Goal: Information Seeking & Learning: Learn about a topic

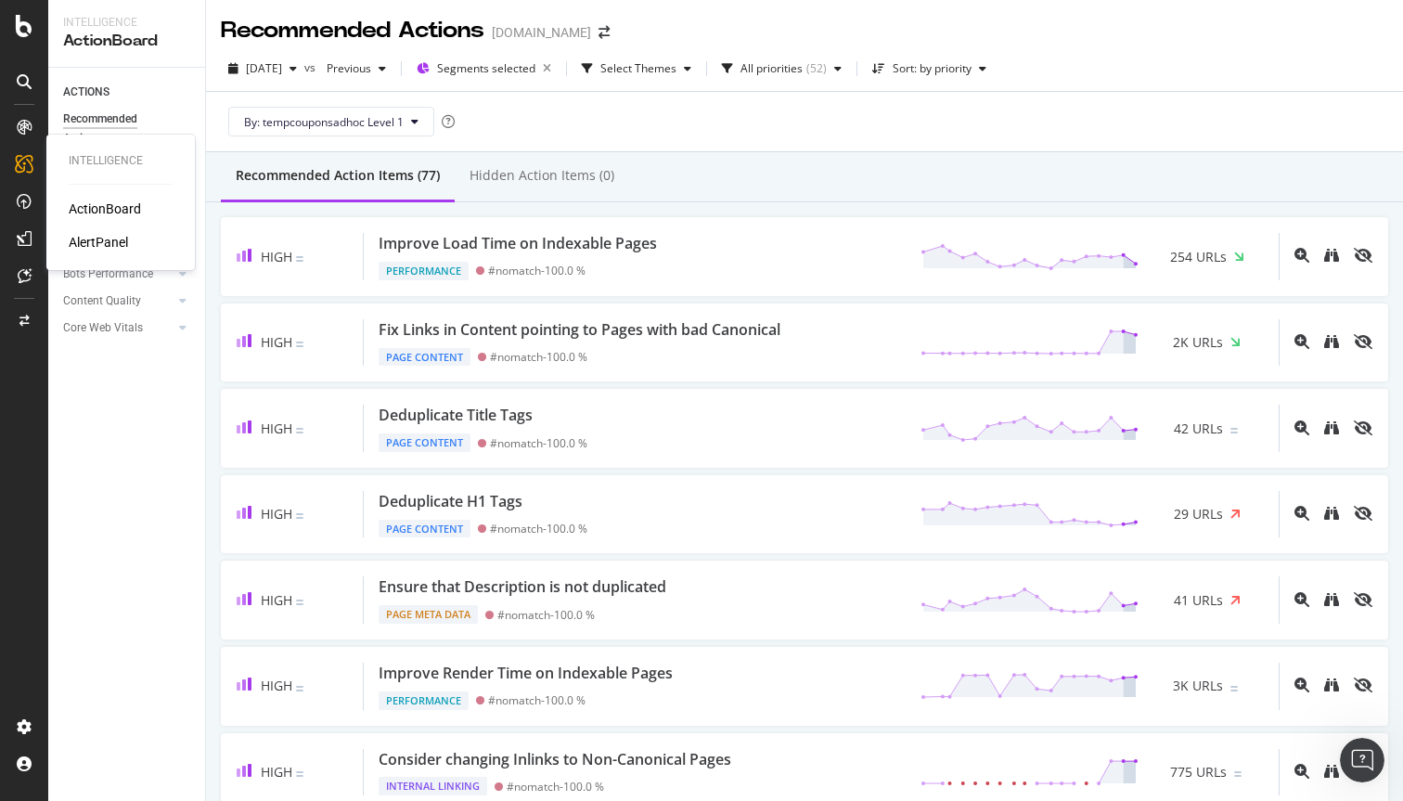
click at [22, 160] on icon at bounding box center [24, 164] width 19 height 19
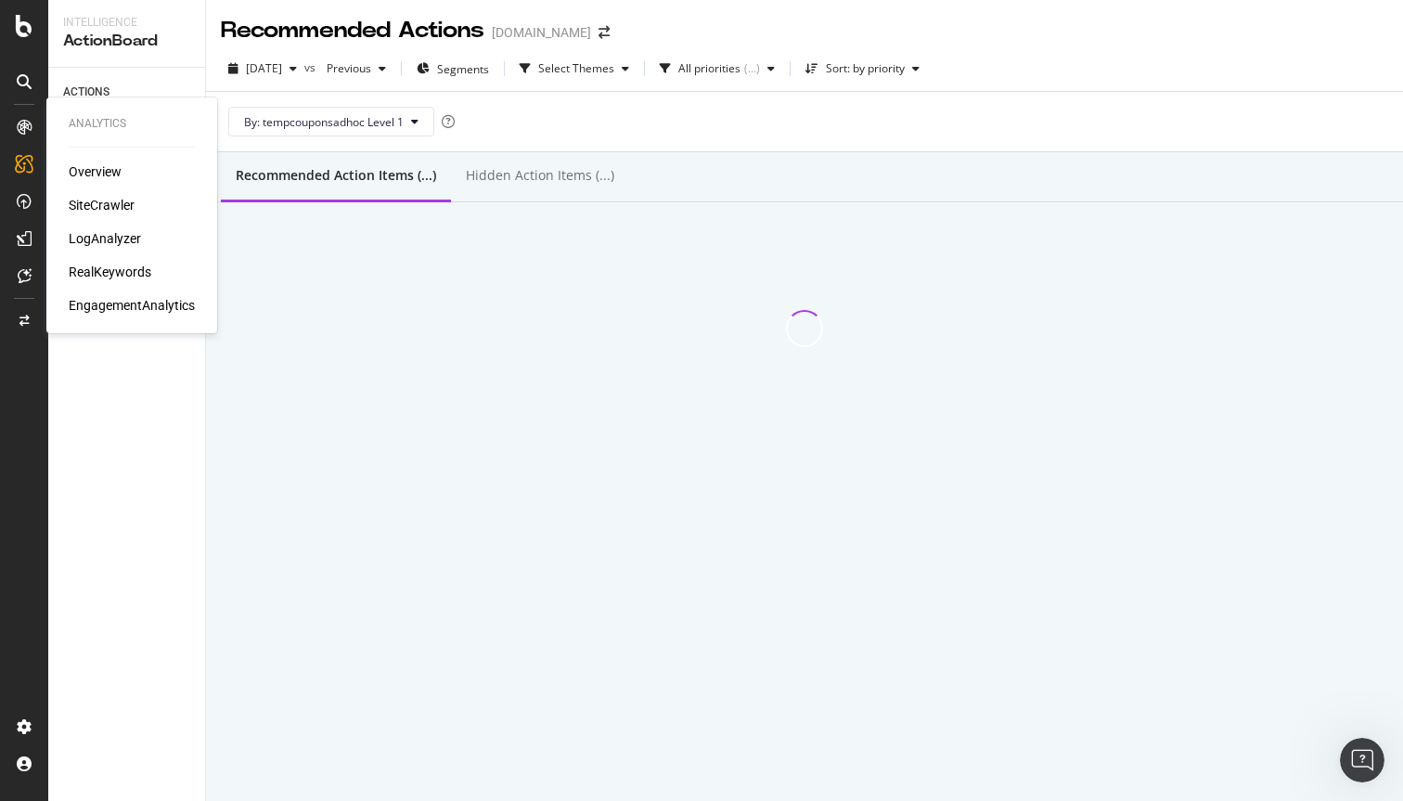
click at [95, 204] on div "SiteCrawler" at bounding box center [102, 205] width 66 height 19
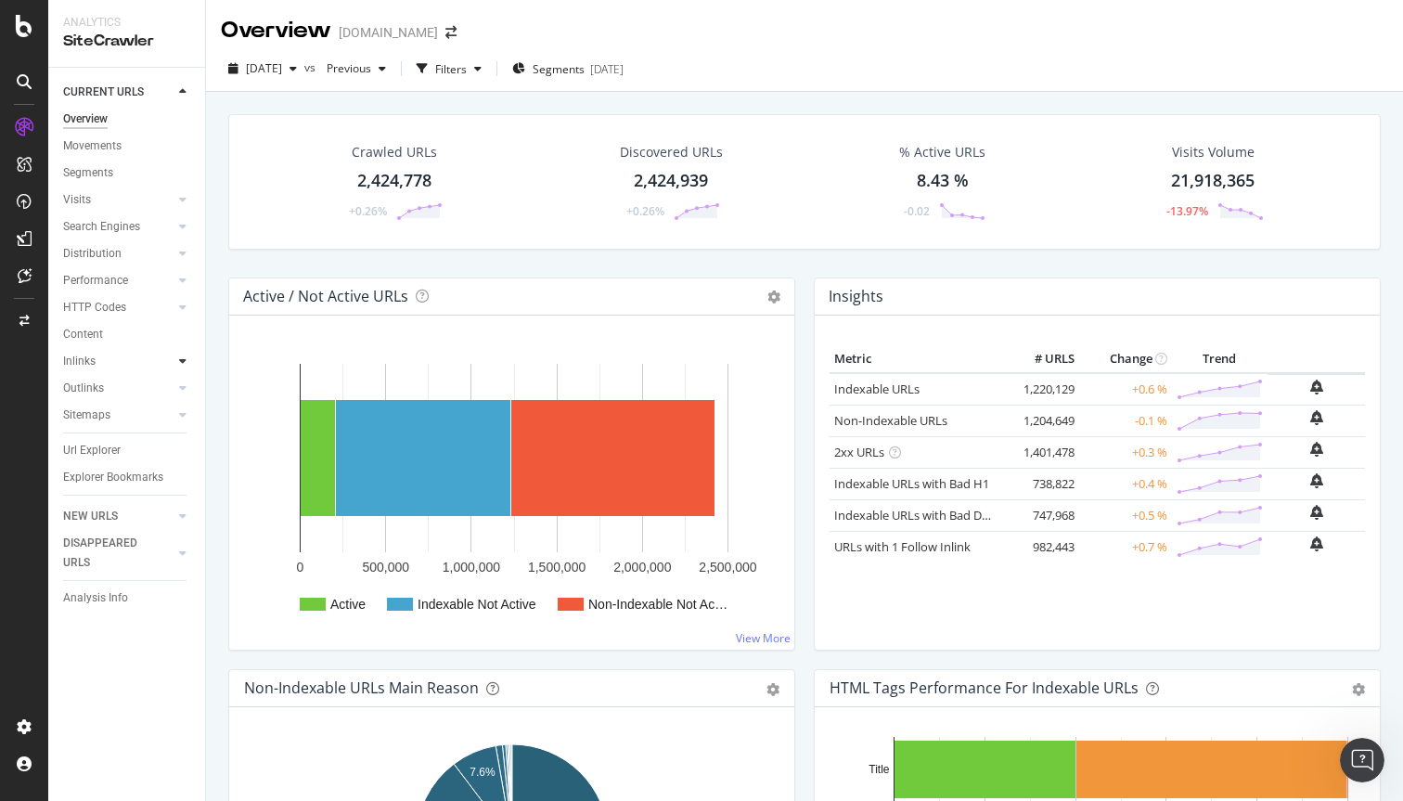
click at [175, 365] on div at bounding box center [183, 361] width 19 height 19
click at [178, 413] on div at bounding box center [183, 415] width 19 height 19
click at [84, 412] on div "Sitemaps" at bounding box center [86, 415] width 47 height 19
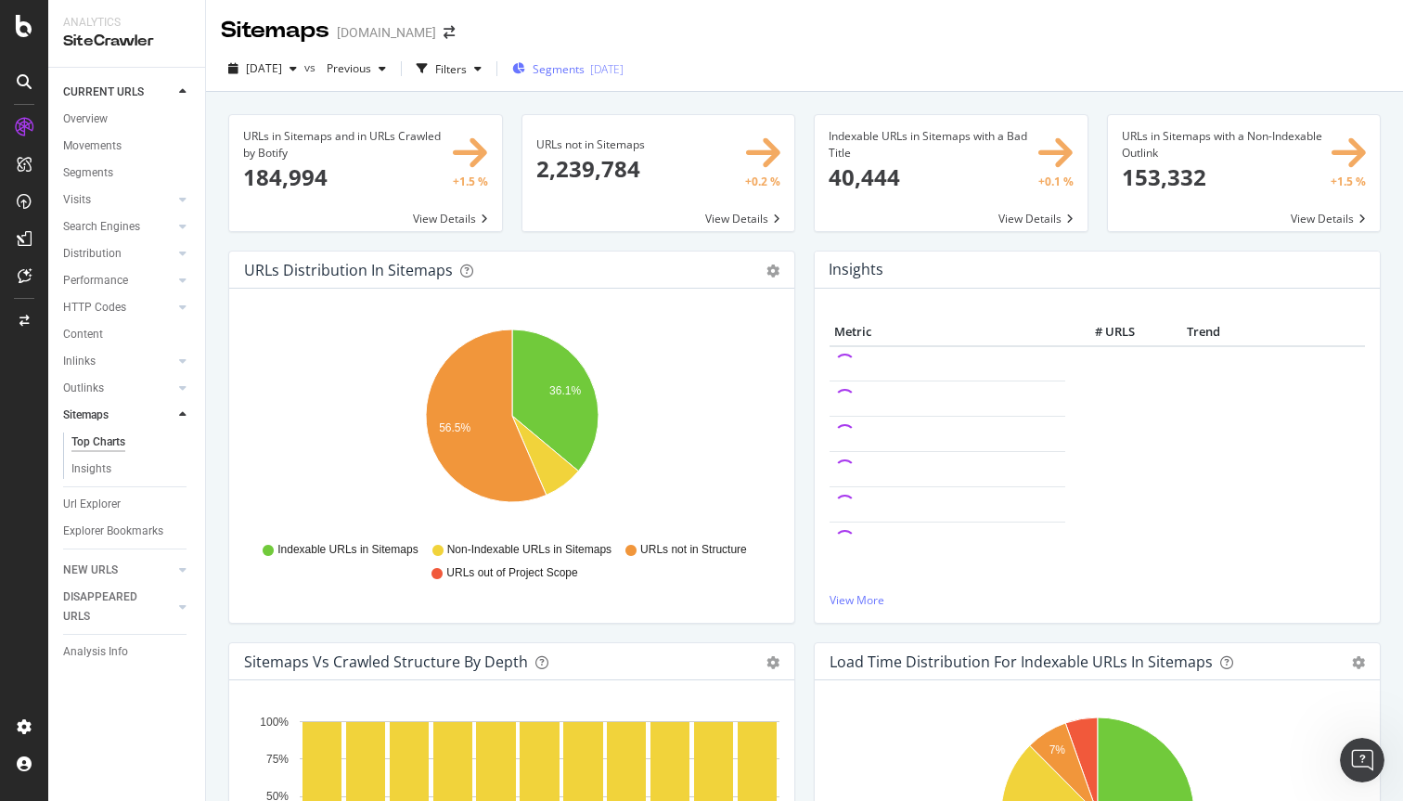
click at [585, 75] on span "Segments" at bounding box center [559, 69] width 52 height 16
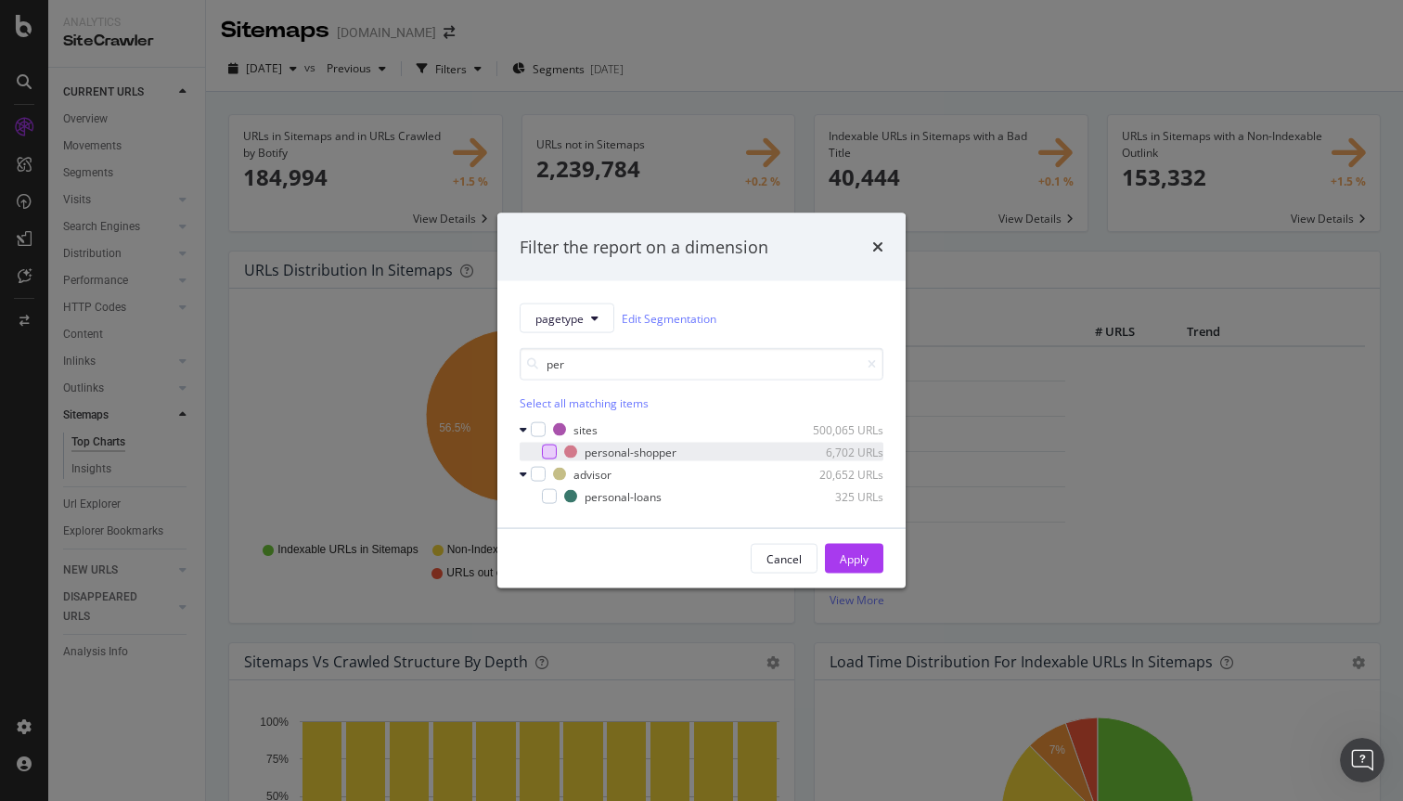
click at [542, 446] on div "modal" at bounding box center [549, 452] width 15 height 15
click at [616, 369] on input "per" at bounding box center [702, 364] width 364 height 32
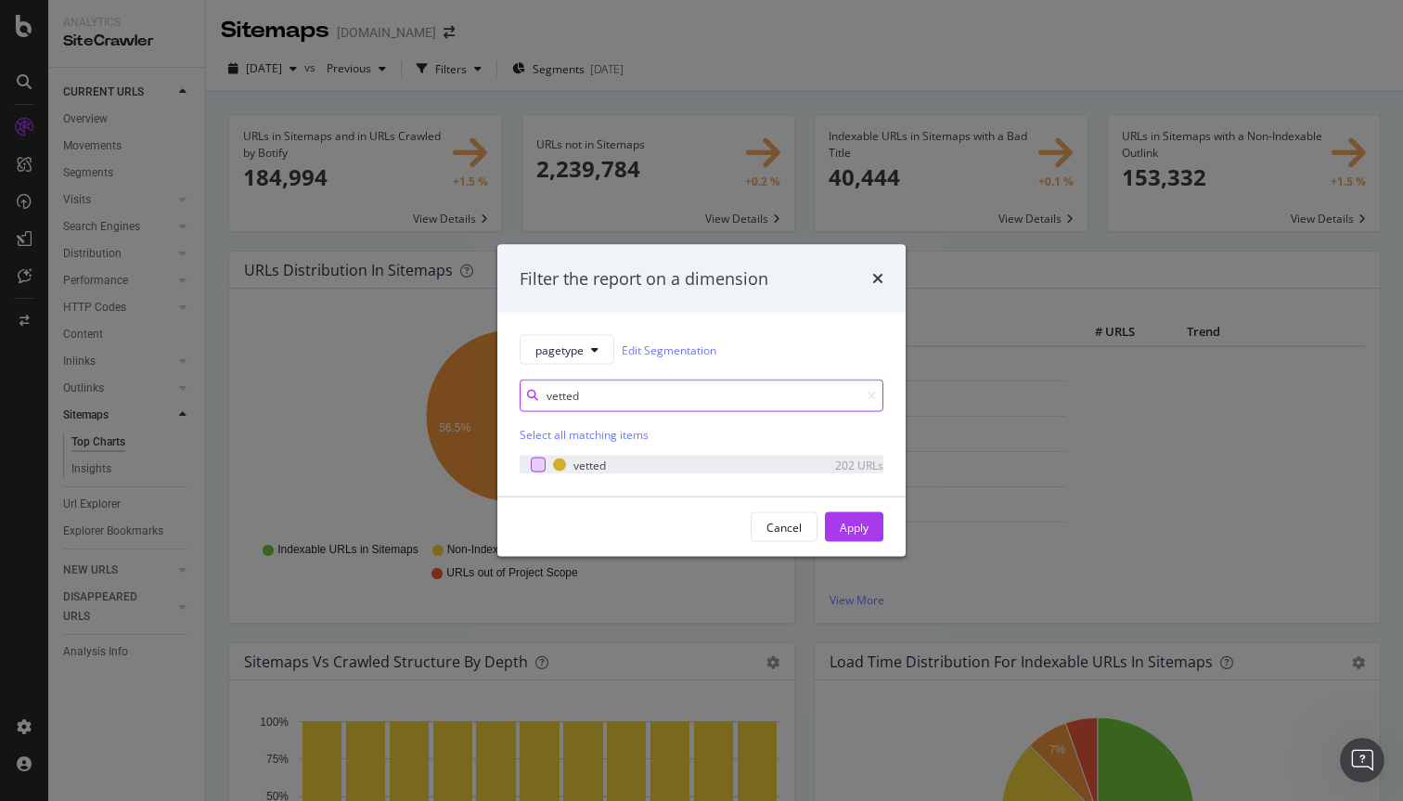
type input "vetted"
click at [543, 459] on div "modal" at bounding box center [538, 465] width 15 height 15
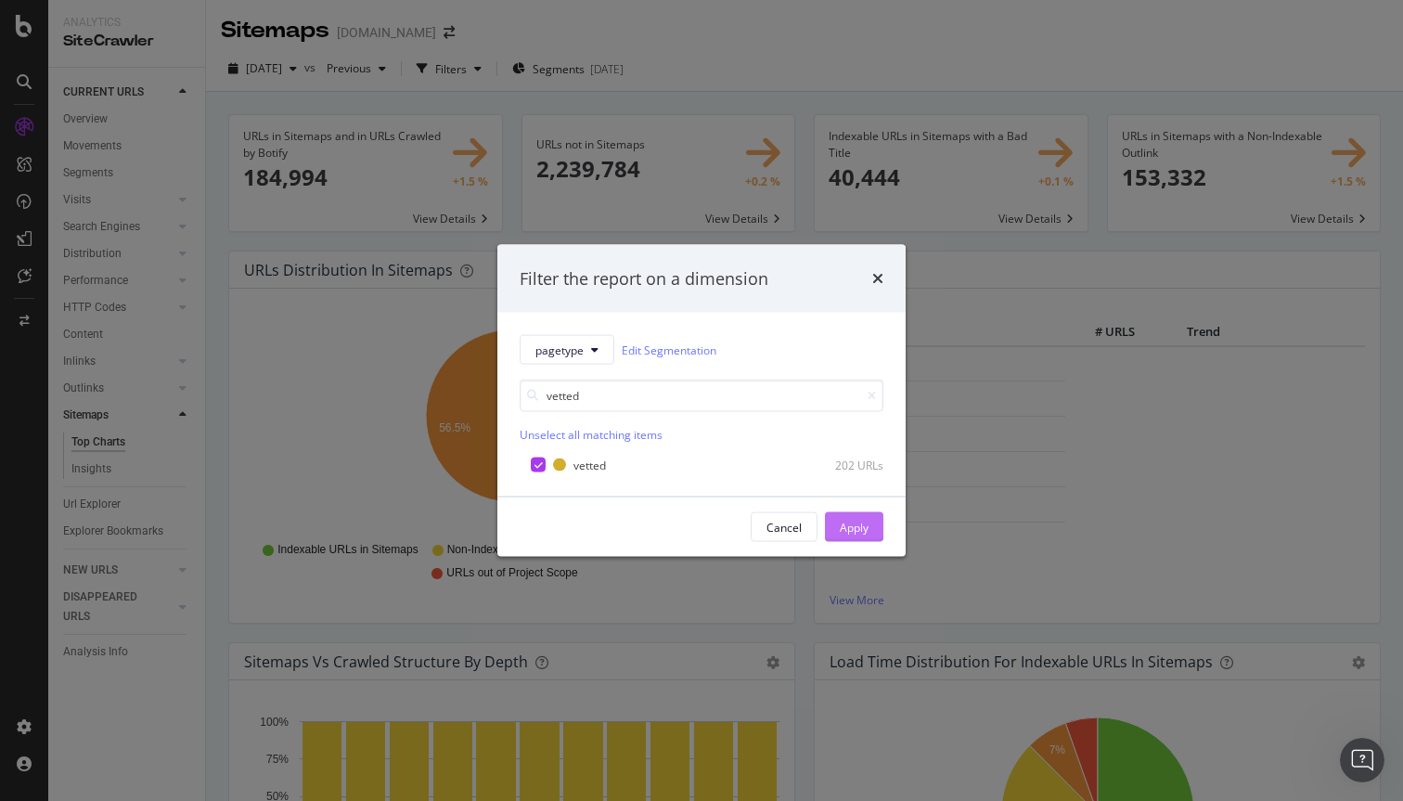
click at [858, 526] on div "Apply" at bounding box center [854, 527] width 29 height 16
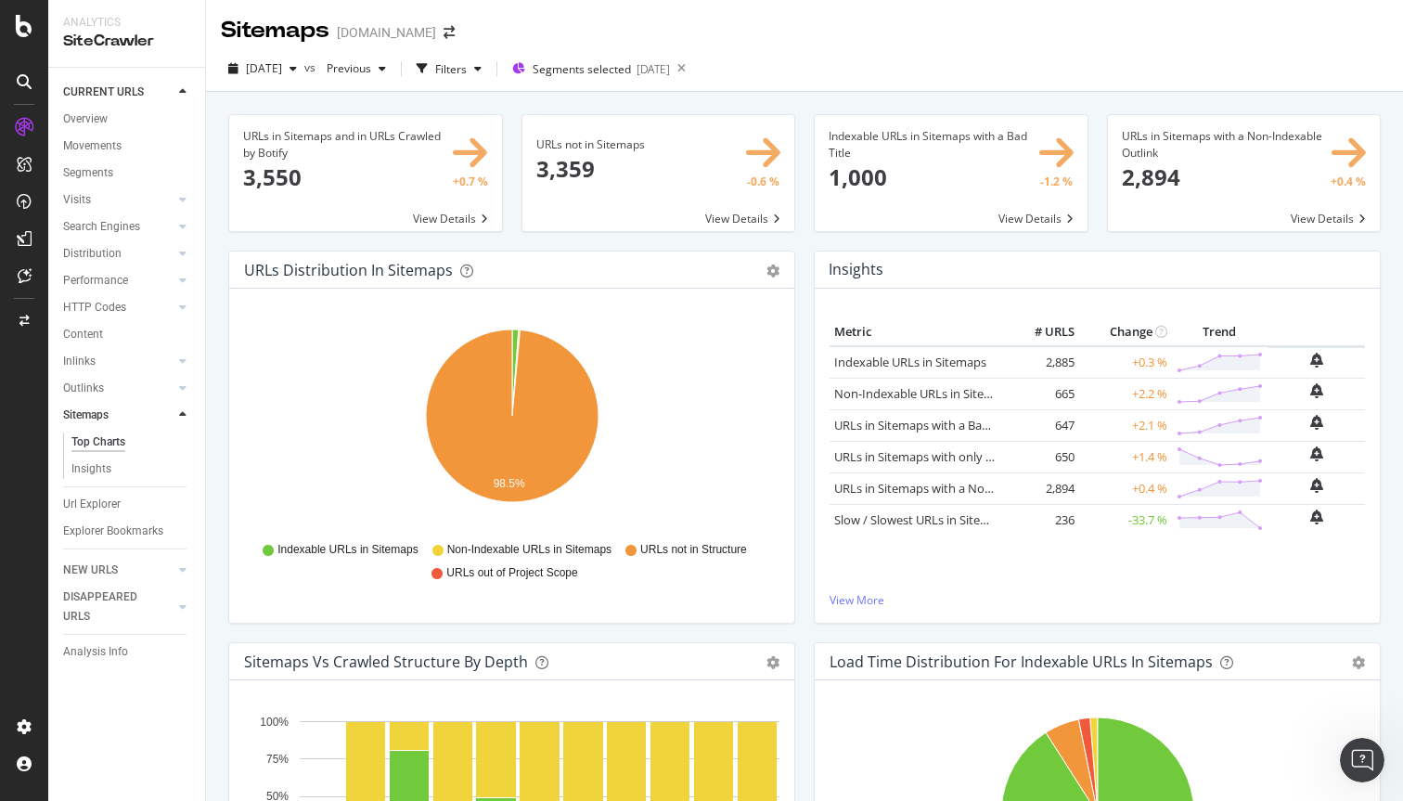
click at [644, 177] on span at bounding box center [659, 173] width 273 height 116
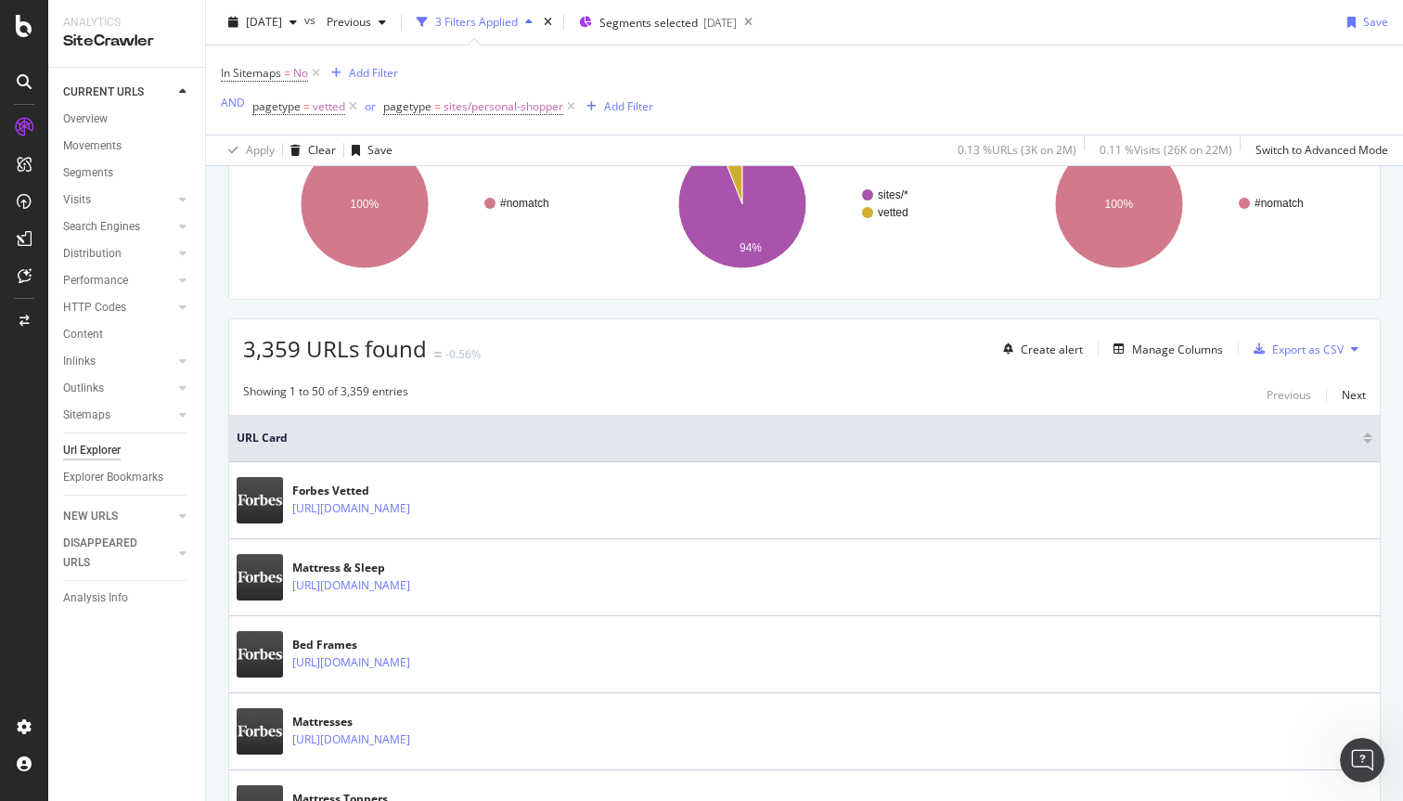
scroll to position [181, 0]
click at [1153, 352] on div "Manage Columns" at bounding box center [1177, 348] width 91 height 16
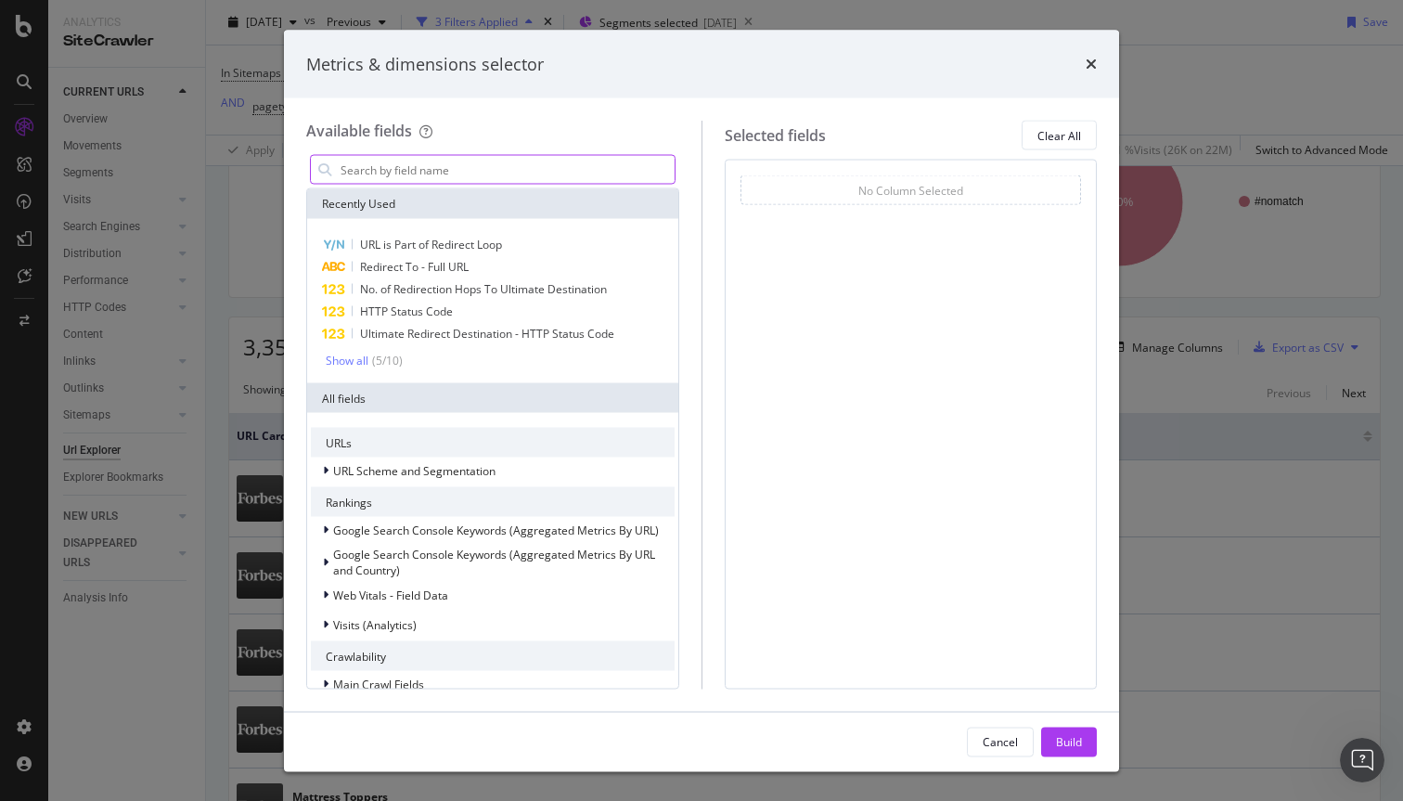
click at [487, 167] on input "modal" at bounding box center [507, 170] width 336 height 28
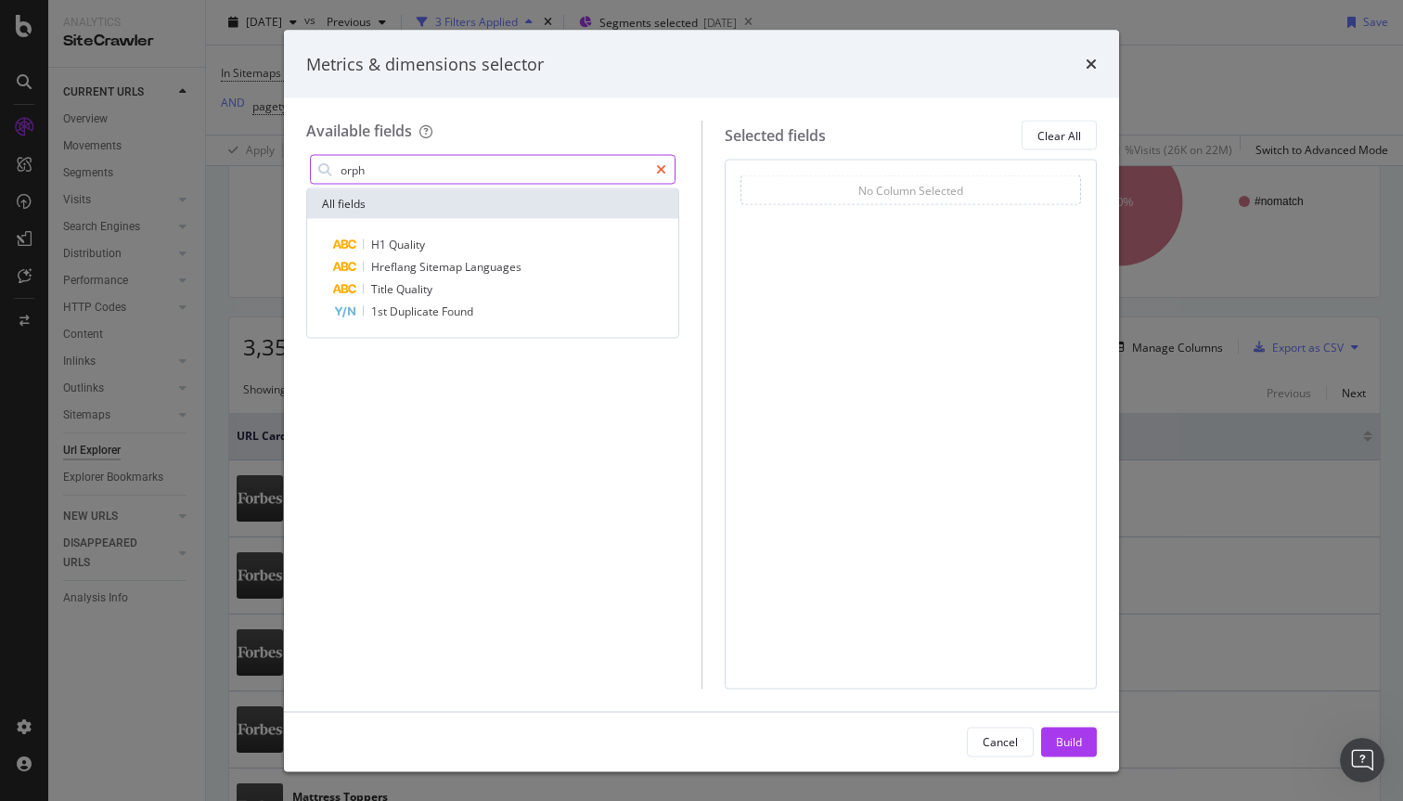
type input "orph"
click at [662, 173] on icon "modal" at bounding box center [661, 169] width 10 height 13
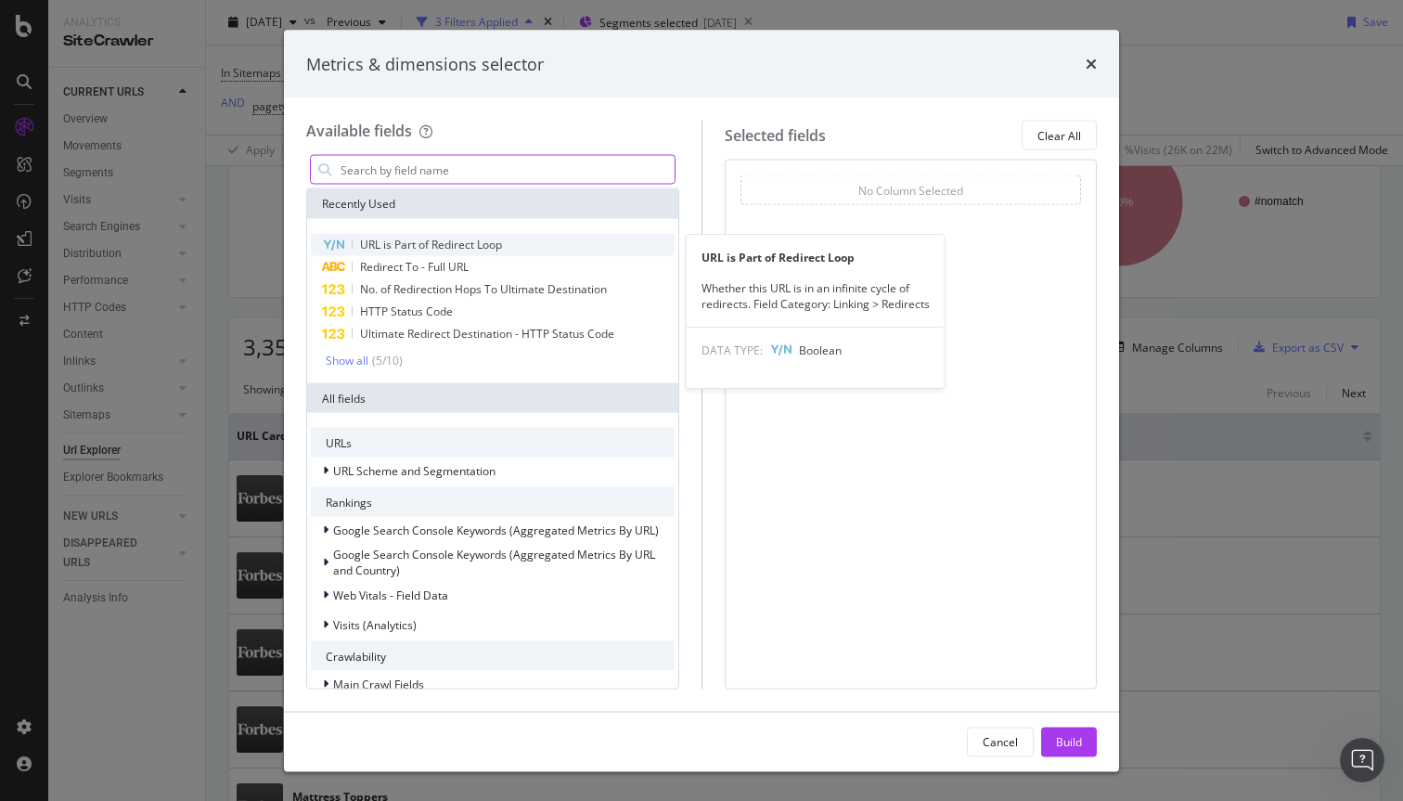
click at [585, 241] on div "URL is Part of Redirect Loop" at bounding box center [493, 245] width 364 height 22
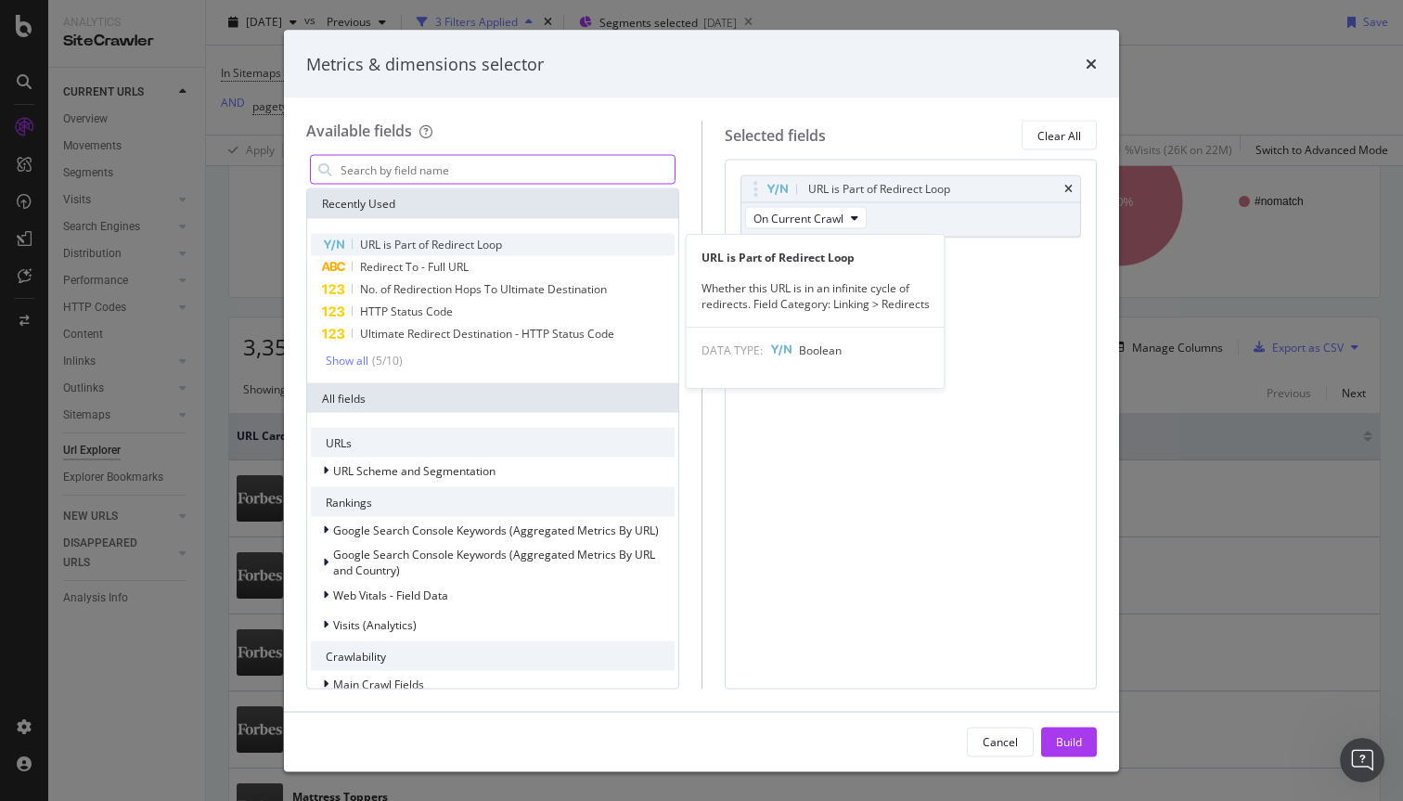
click at [583, 240] on div "URL is Part of Redirect Loop" at bounding box center [493, 245] width 364 height 22
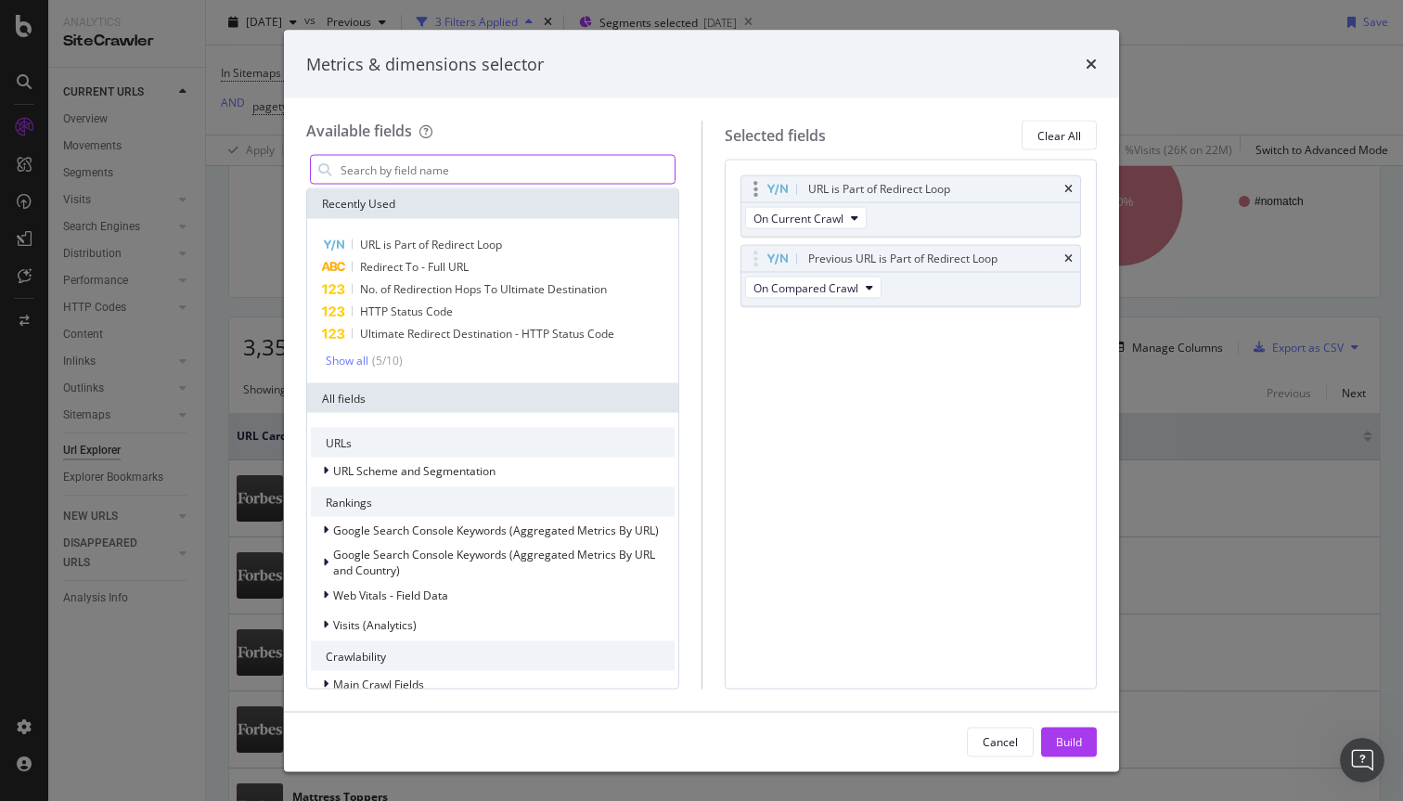
click at [1078, 187] on div "URL is Part of Redirect Loop" at bounding box center [912, 189] width 340 height 26
click at [1070, 187] on icon "times" at bounding box center [1069, 189] width 8 height 11
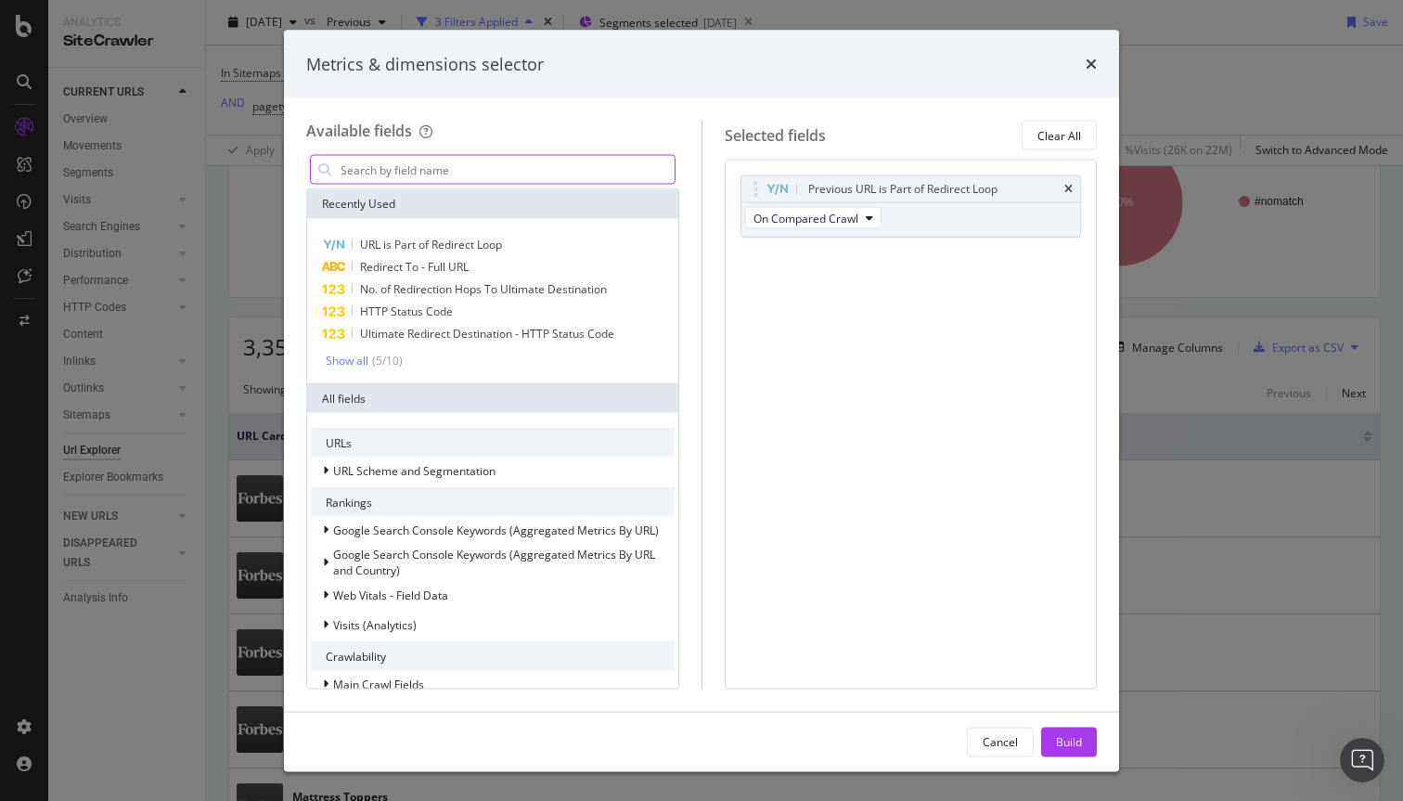
click at [1070, 187] on icon "times" at bounding box center [1069, 189] width 8 height 11
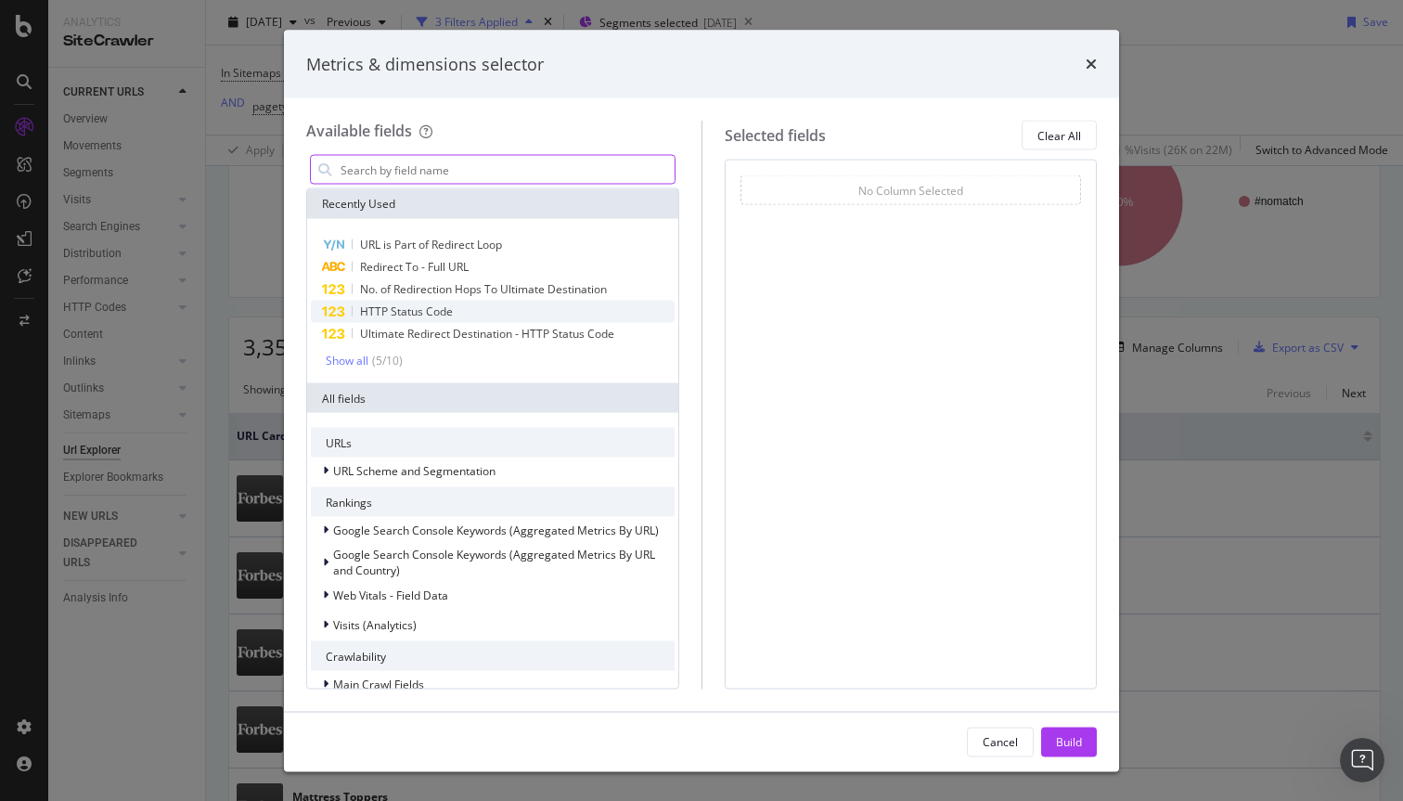
click at [572, 307] on div "HTTP Status Code" at bounding box center [493, 312] width 364 height 22
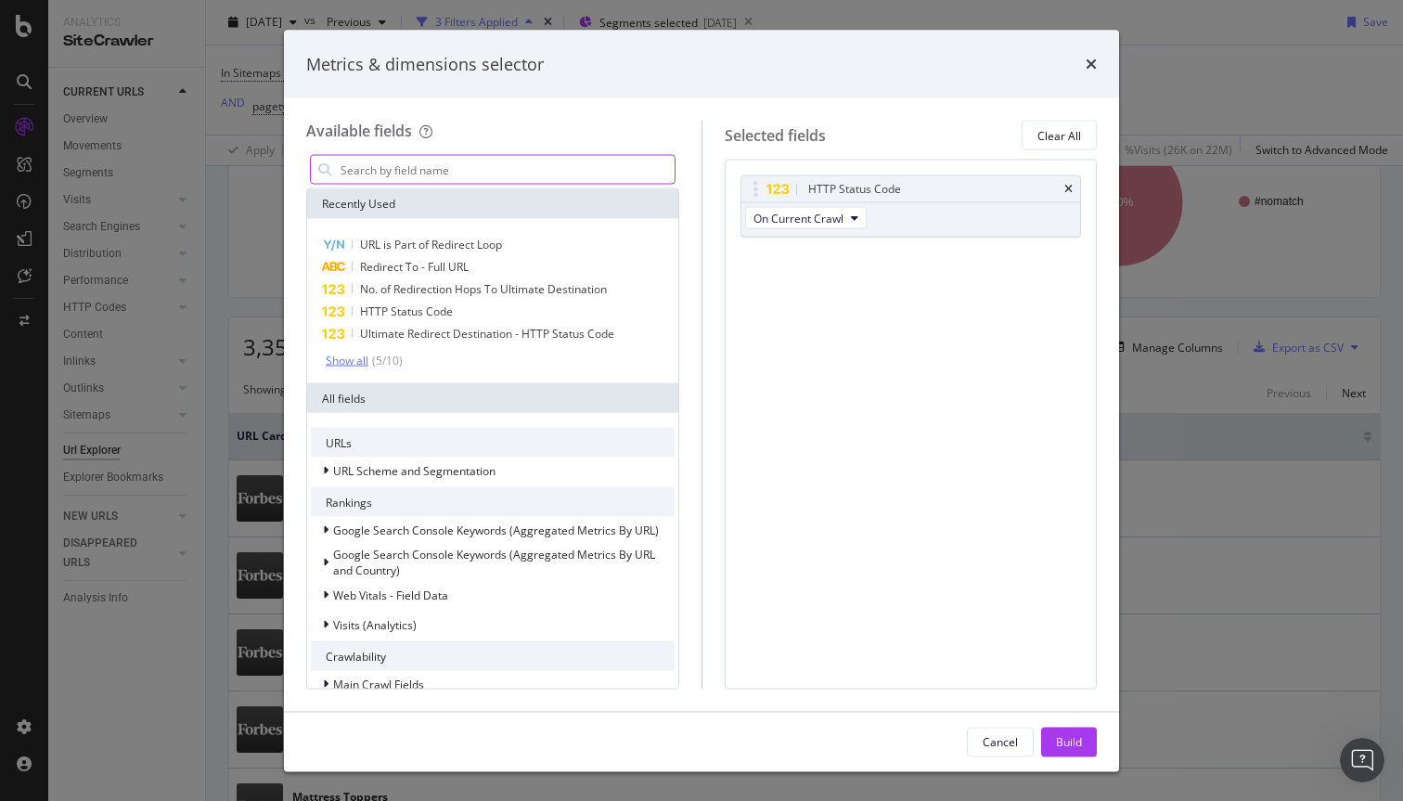
click at [354, 355] on div "Show all" at bounding box center [347, 360] width 43 height 13
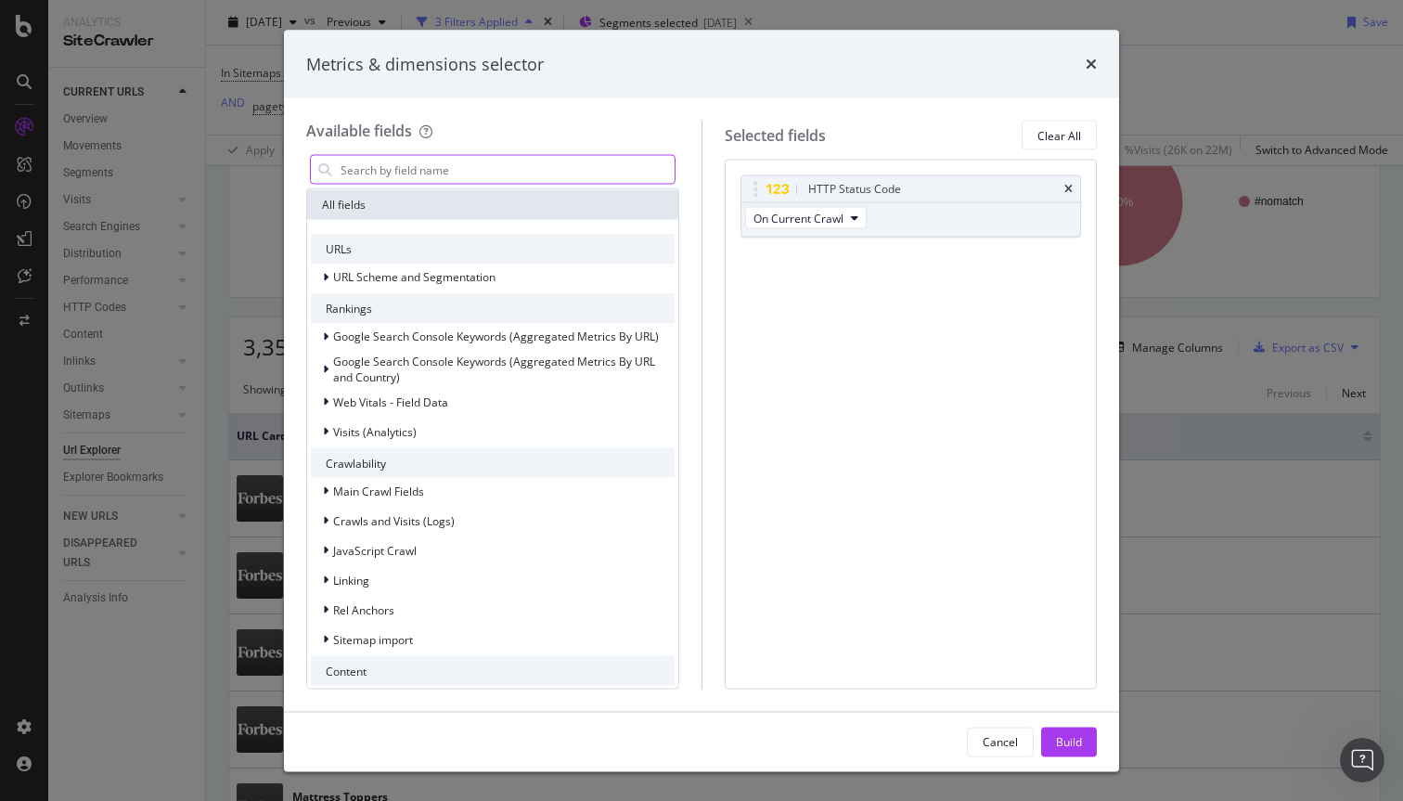
scroll to position [320, 0]
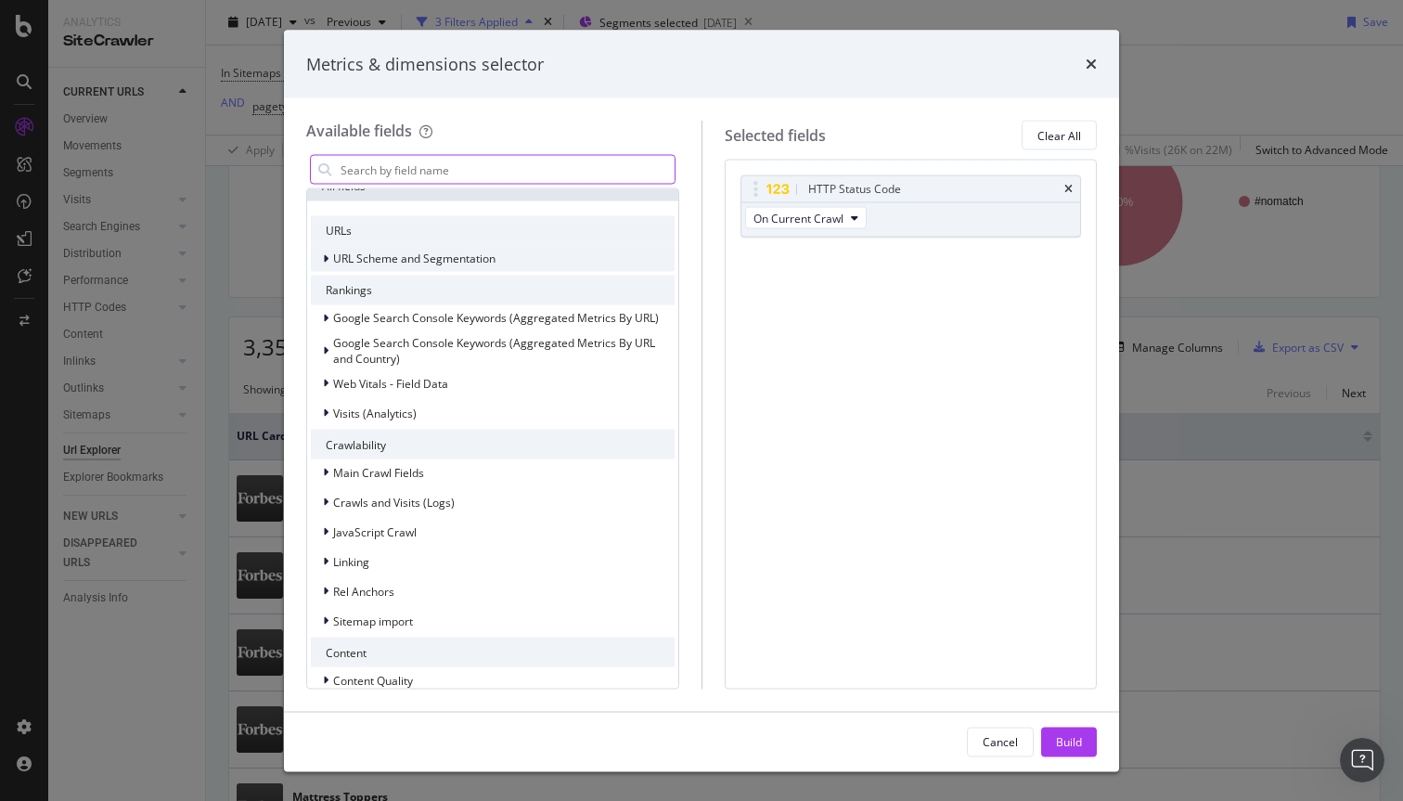
click at [326, 256] on icon "modal" at bounding box center [326, 258] width 6 height 11
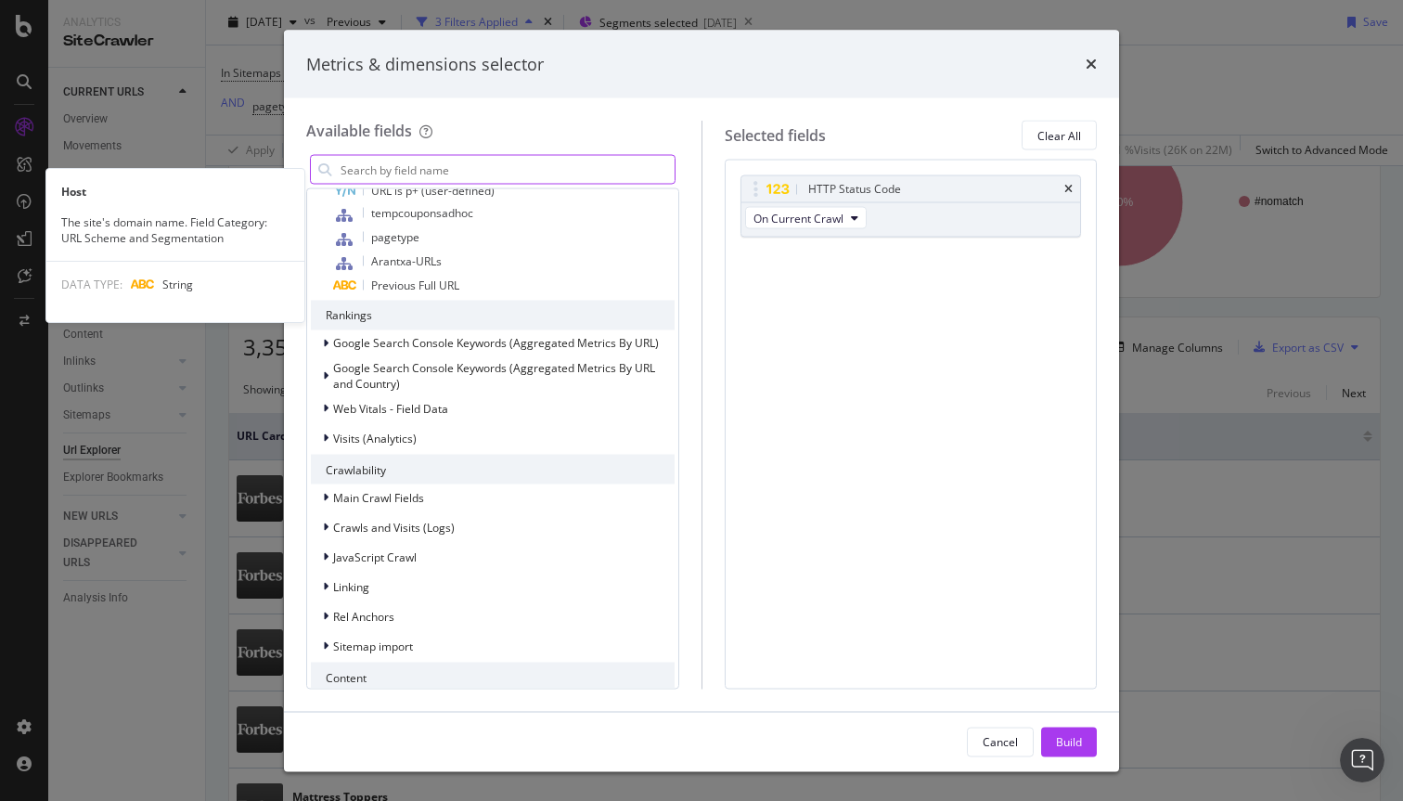
scroll to position [622, 0]
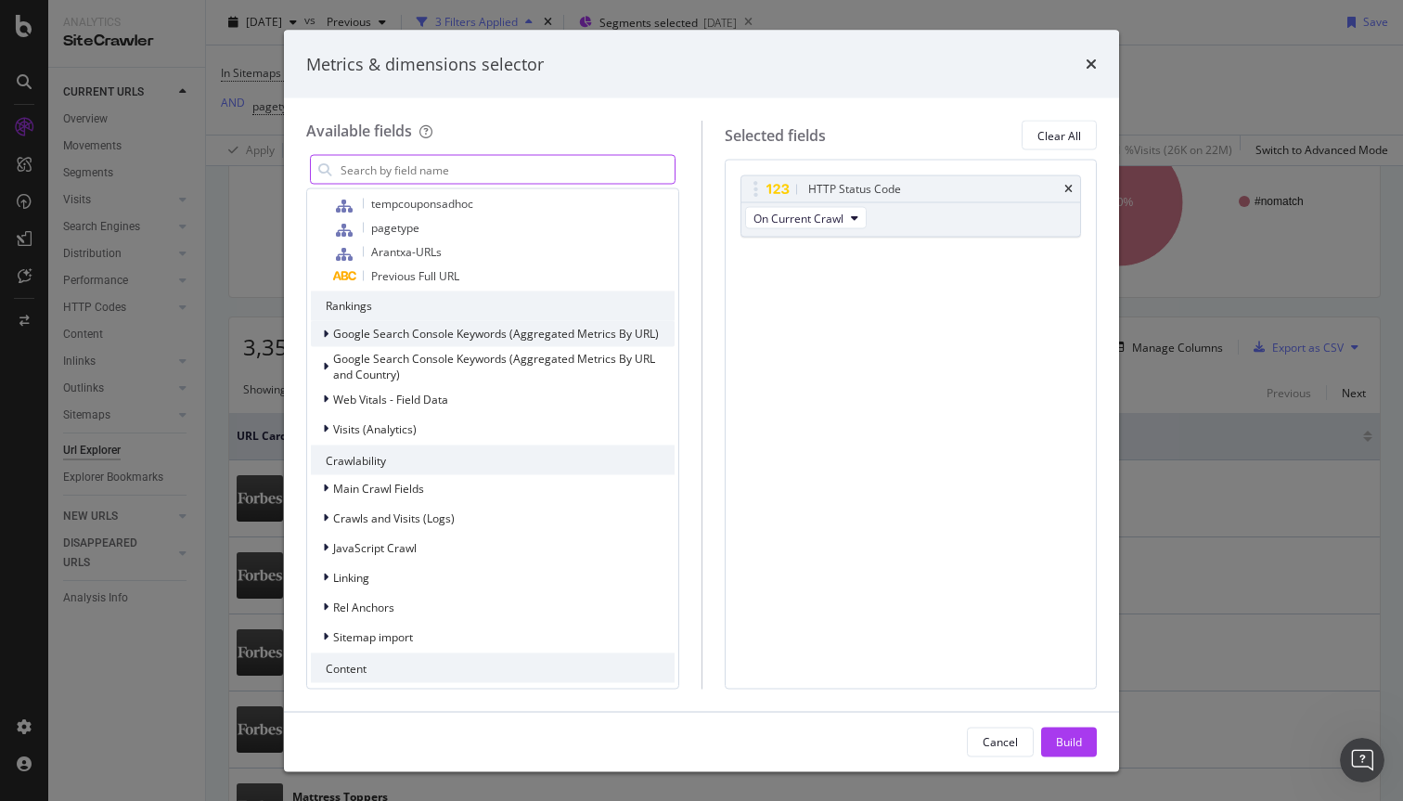
click at [384, 335] on span "Google Search Console Keywords (Aggregated Metrics By URL)" at bounding box center [496, 334] width 326 height 16
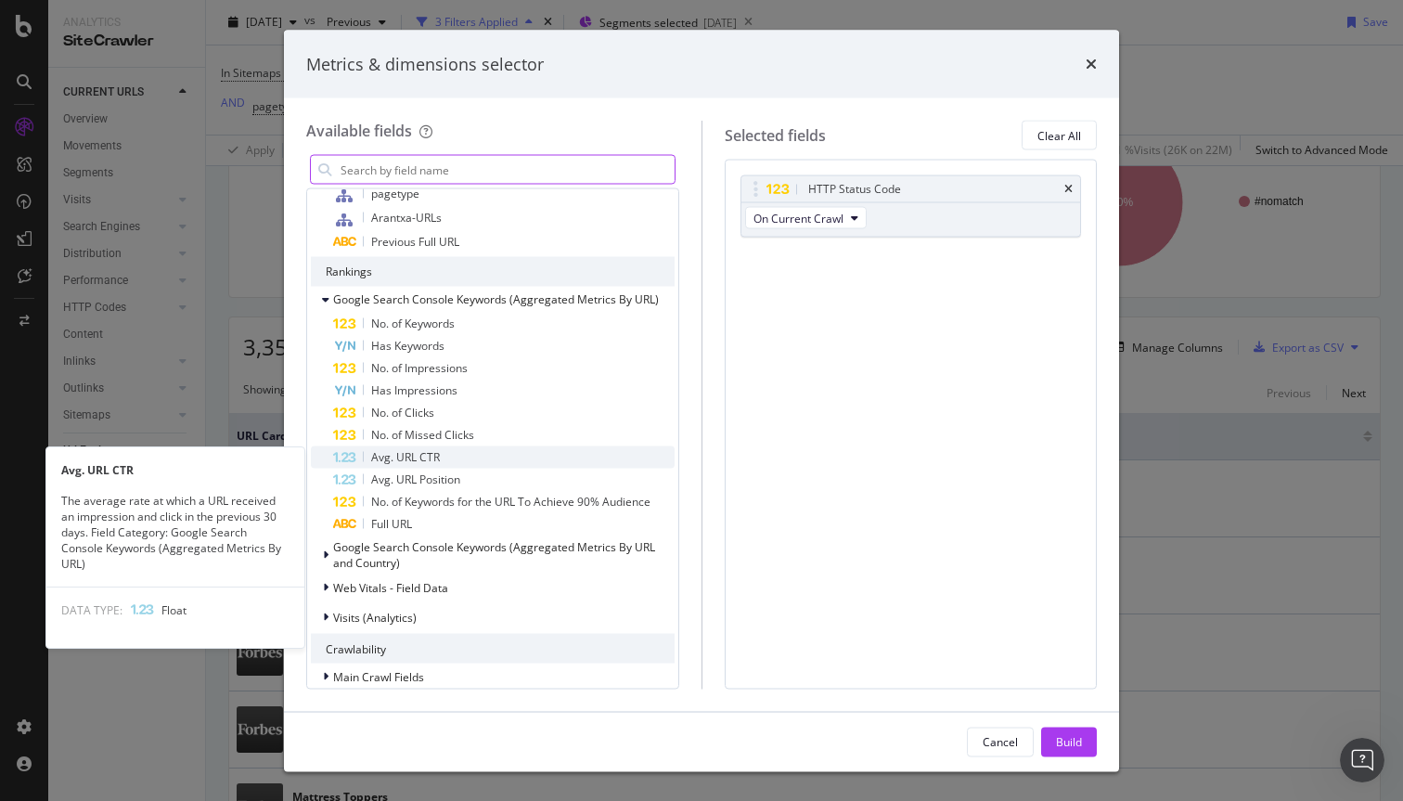
scroll to position [671, 0]
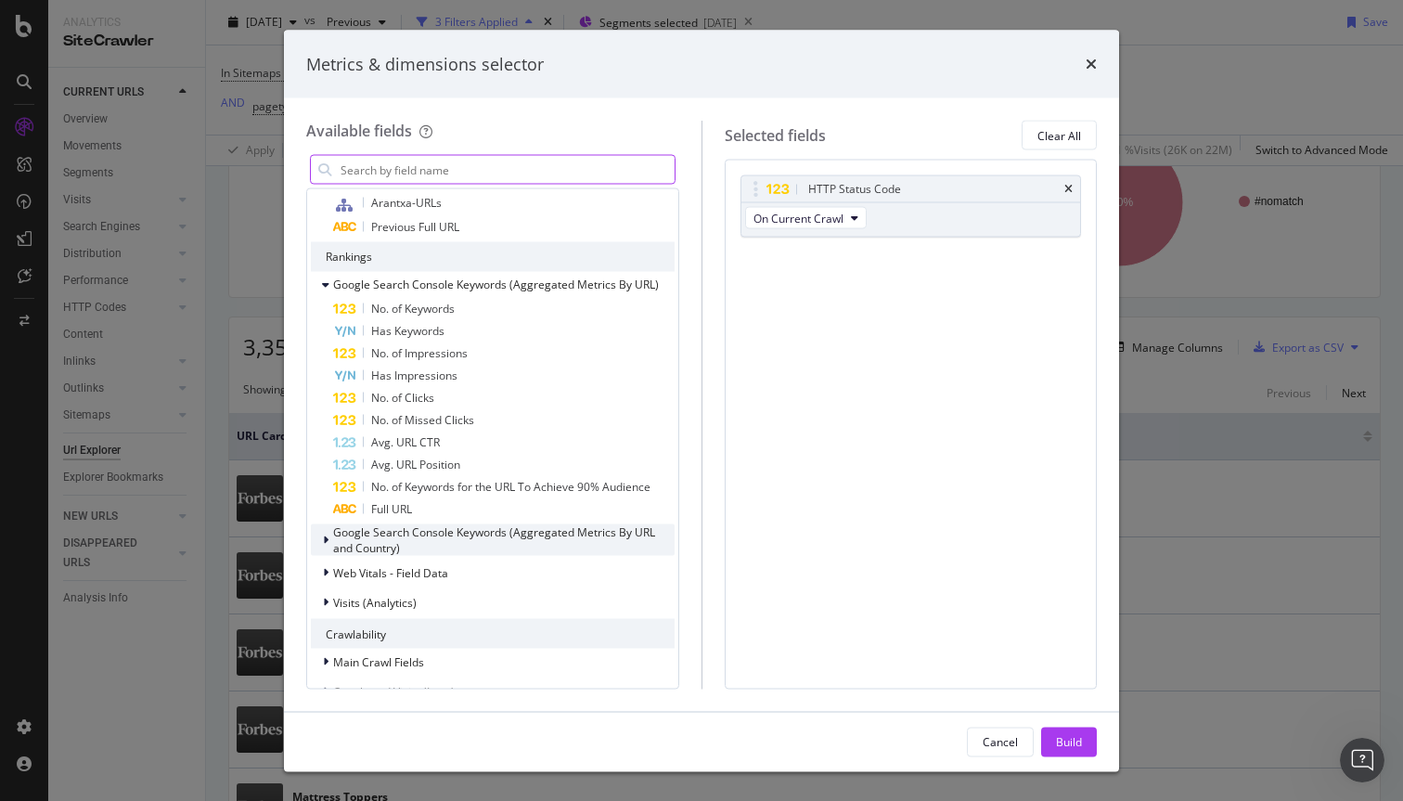
click at [381, 539] on span "Google Search Console Keywords (Aggregated Metrics By URL and Country)" at bounding box center [494, 540] width 322 height 32
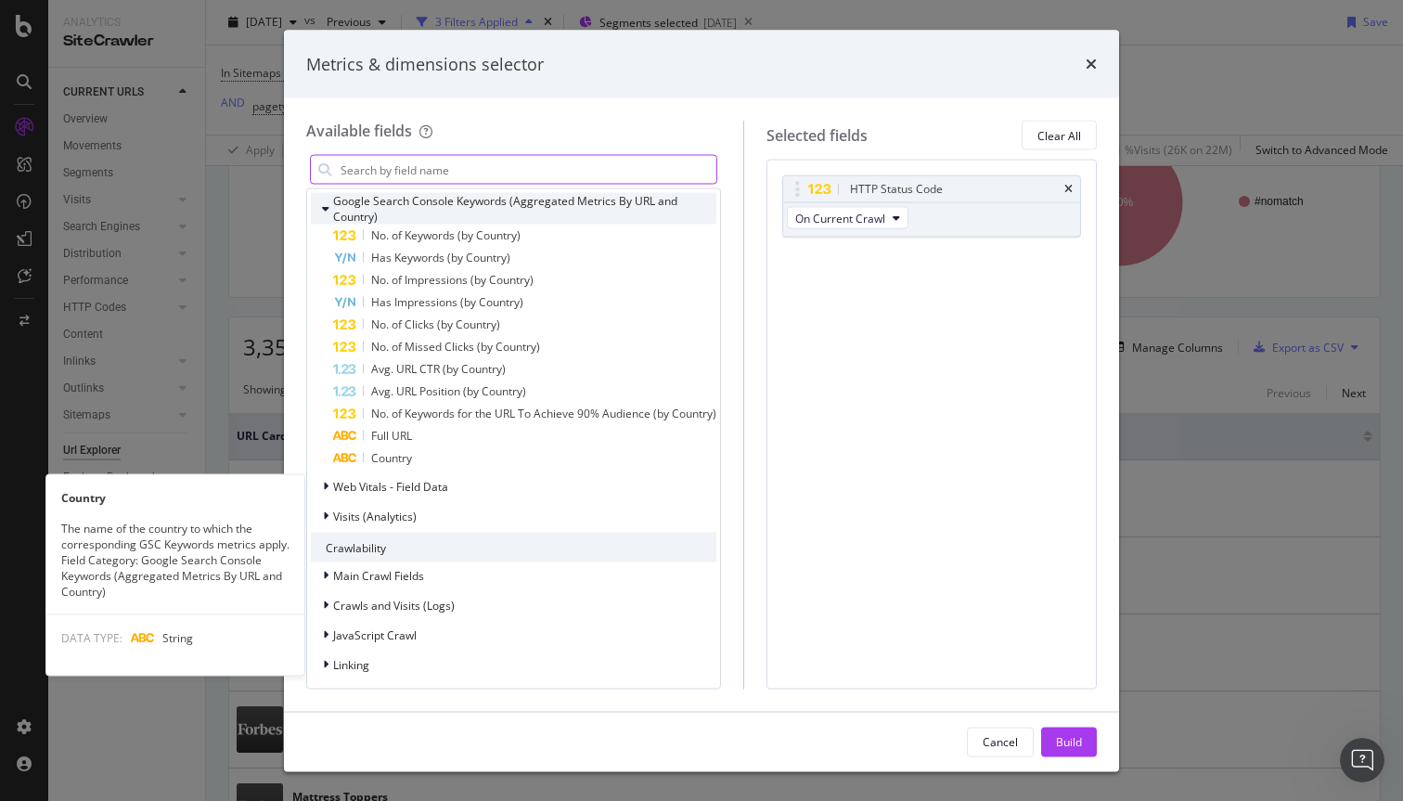
scroll to position [1013, 0]
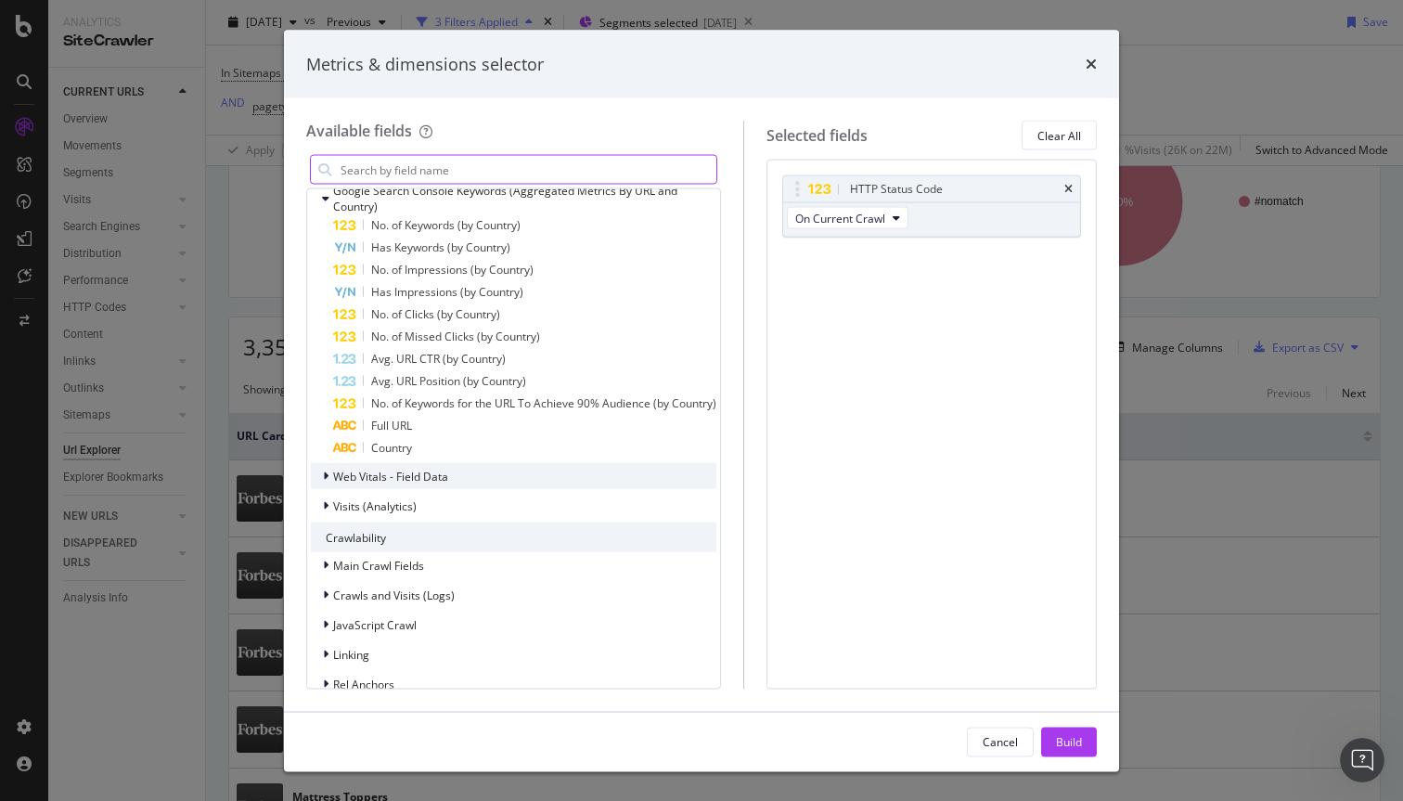
click at [494, 468] on div "Web Vitals - Field Data" at bounding box center [514, 476] width 406 height 26
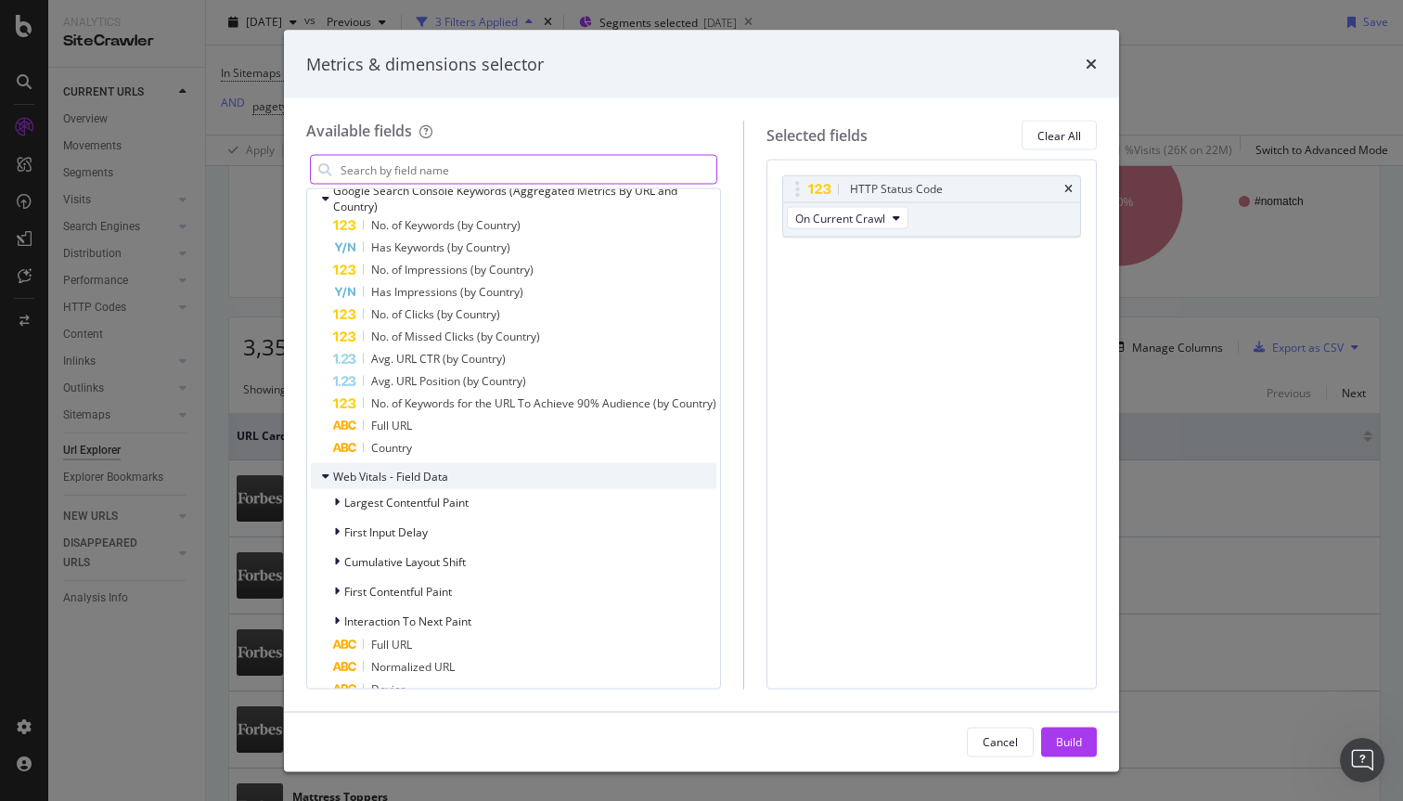
click at [498, 470] on div "Web Vitals - Field Data" at bounding box center [514, 476] width 406 height 26
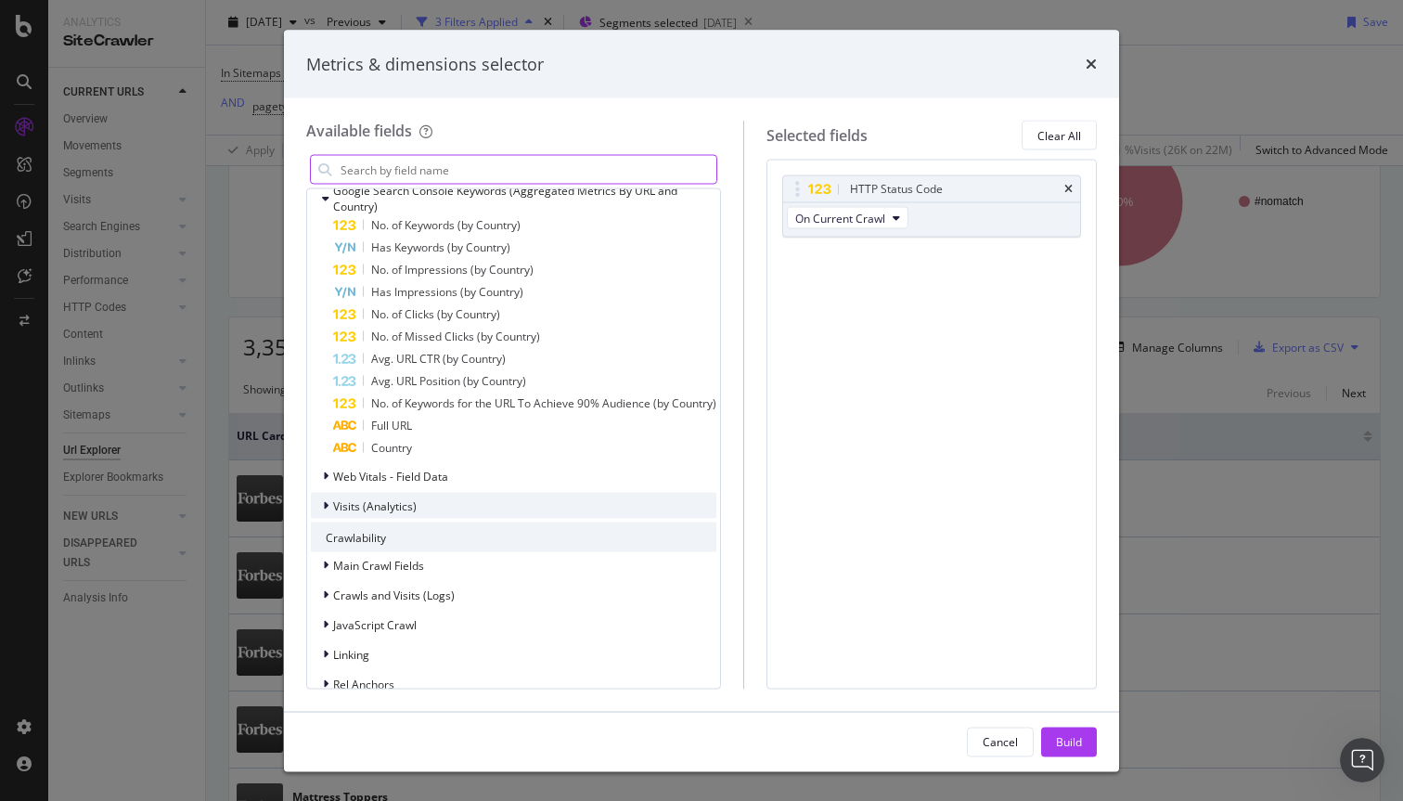
click at [498, 509] on div "Visits (Analytics)" at bounding box center [514, 506] width 406 height 26
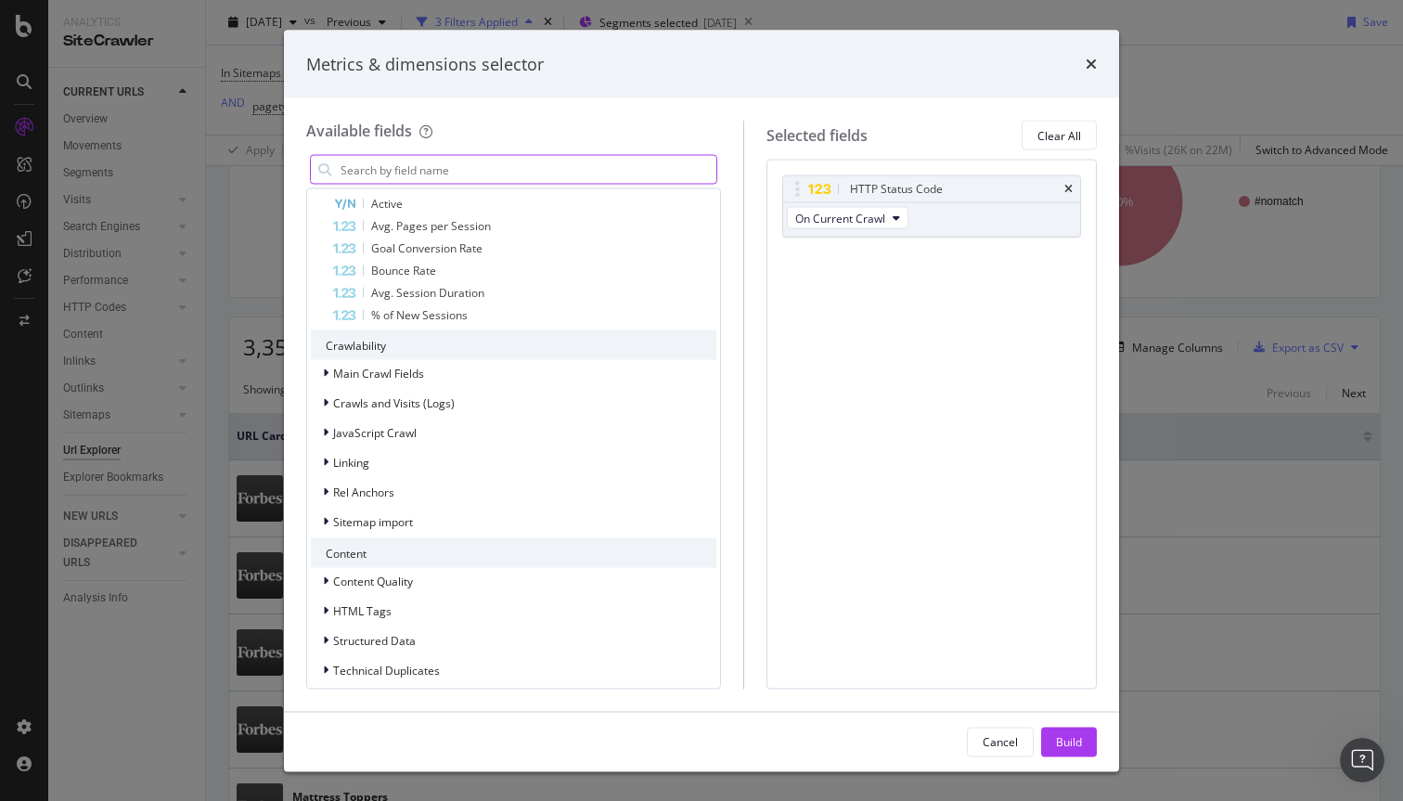
scroll to position [1519, 0]
click at [506, 369] on div "Main Crawl Fields" at bounding box center [514, 371] width 406 height 26
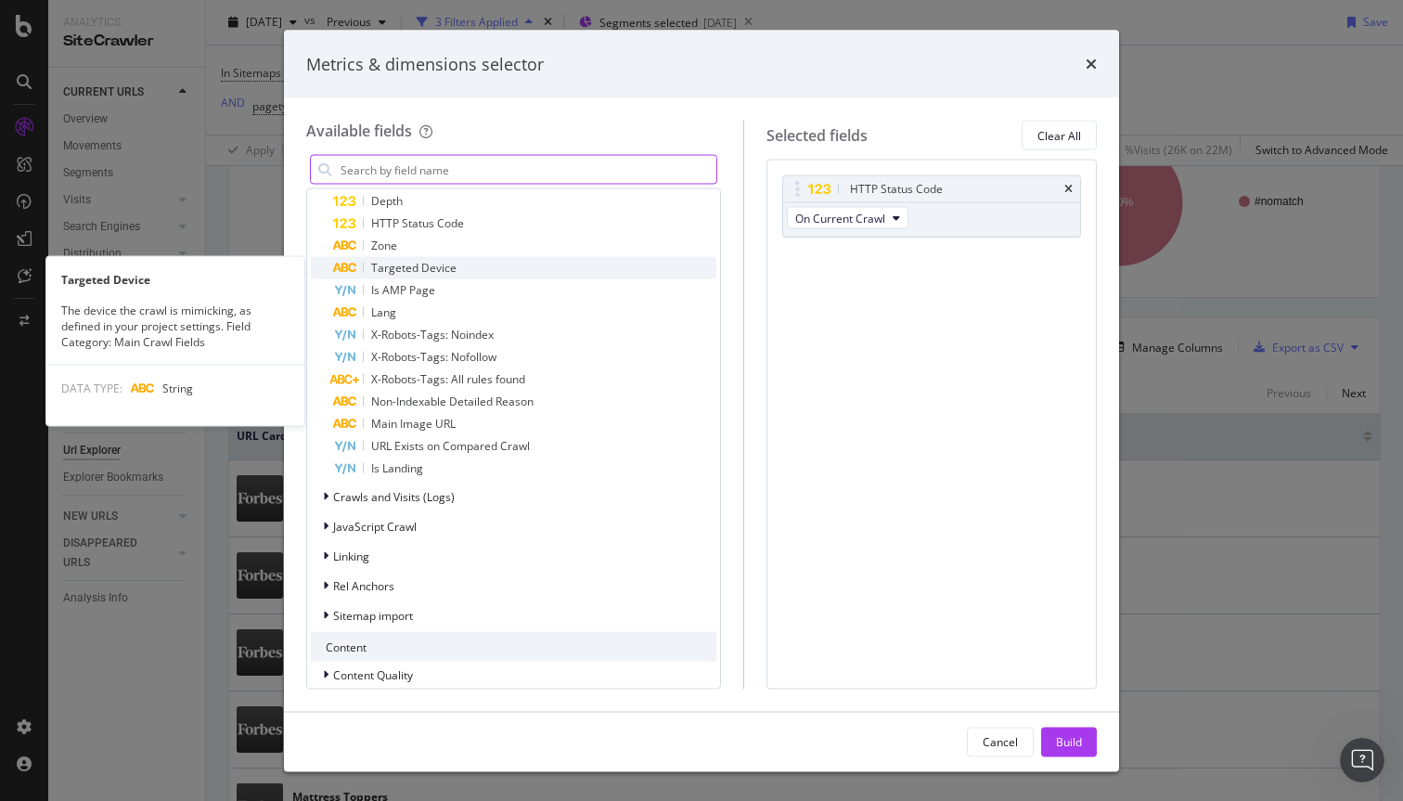
scroll to position [2073, 0]
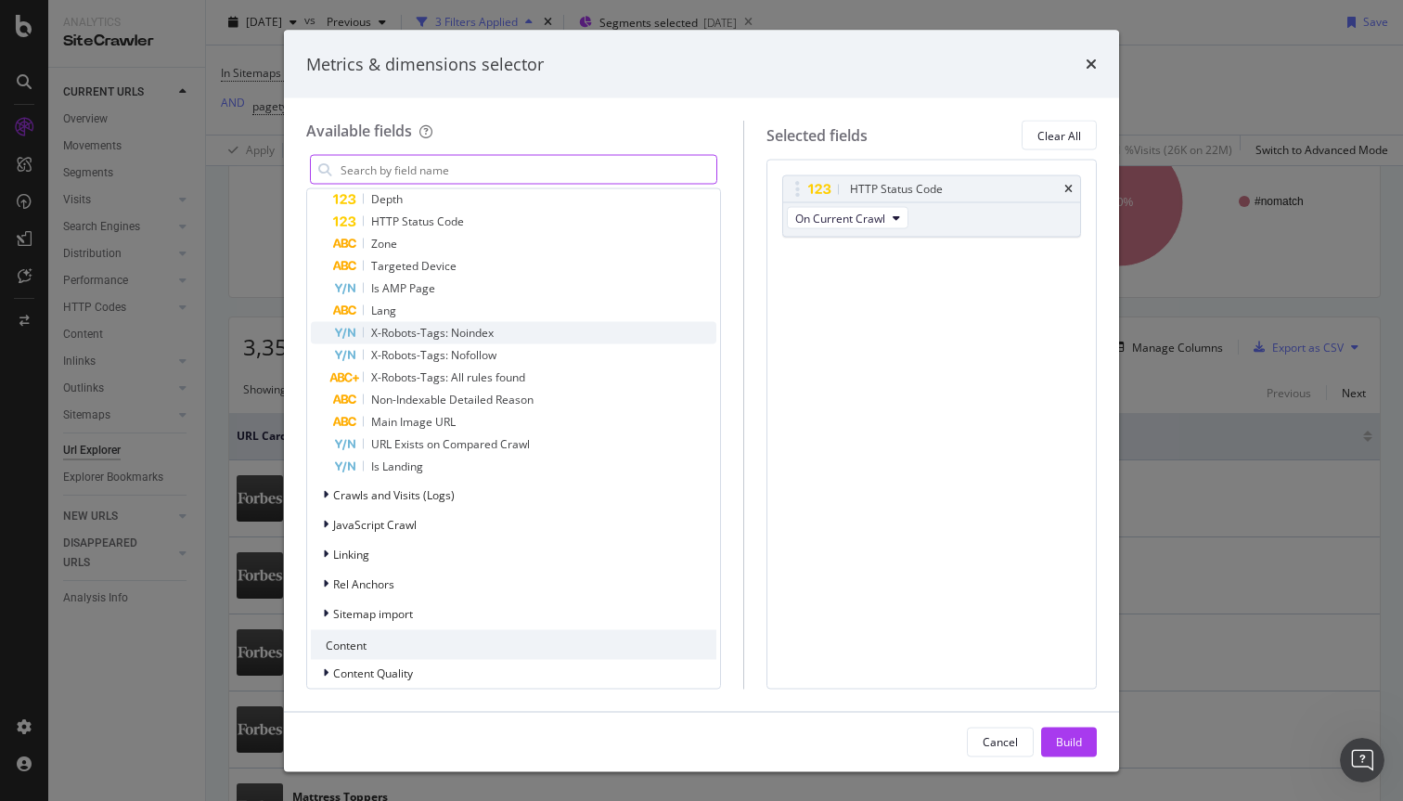
click at [634, 330] on div "X-Robots-Tags: Noindex" at bounding box center [524, 333] width 383 height 22
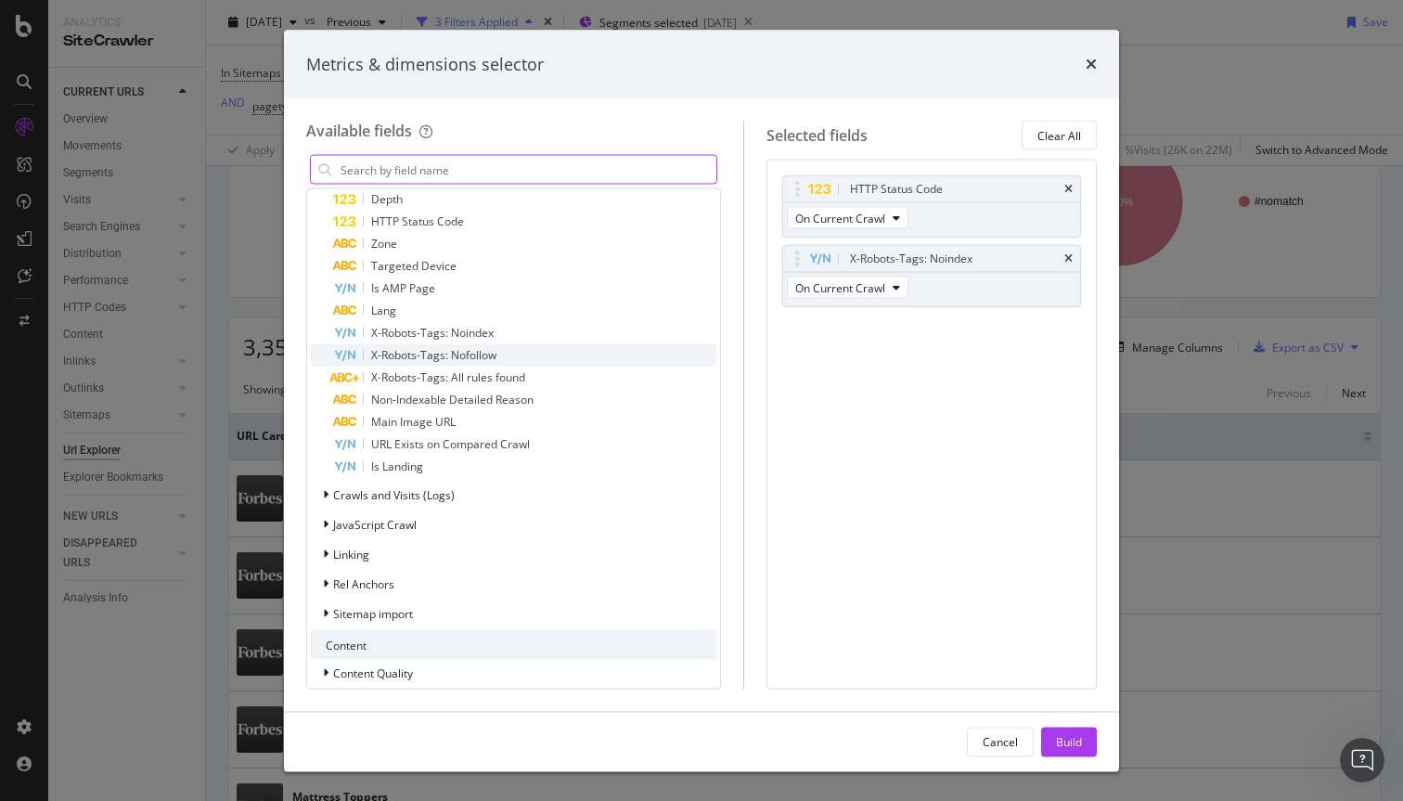
click at [633, 346] on div "X-Robots-Tags: Nofollow" at bounding box center [524, 355] width 383 height 22
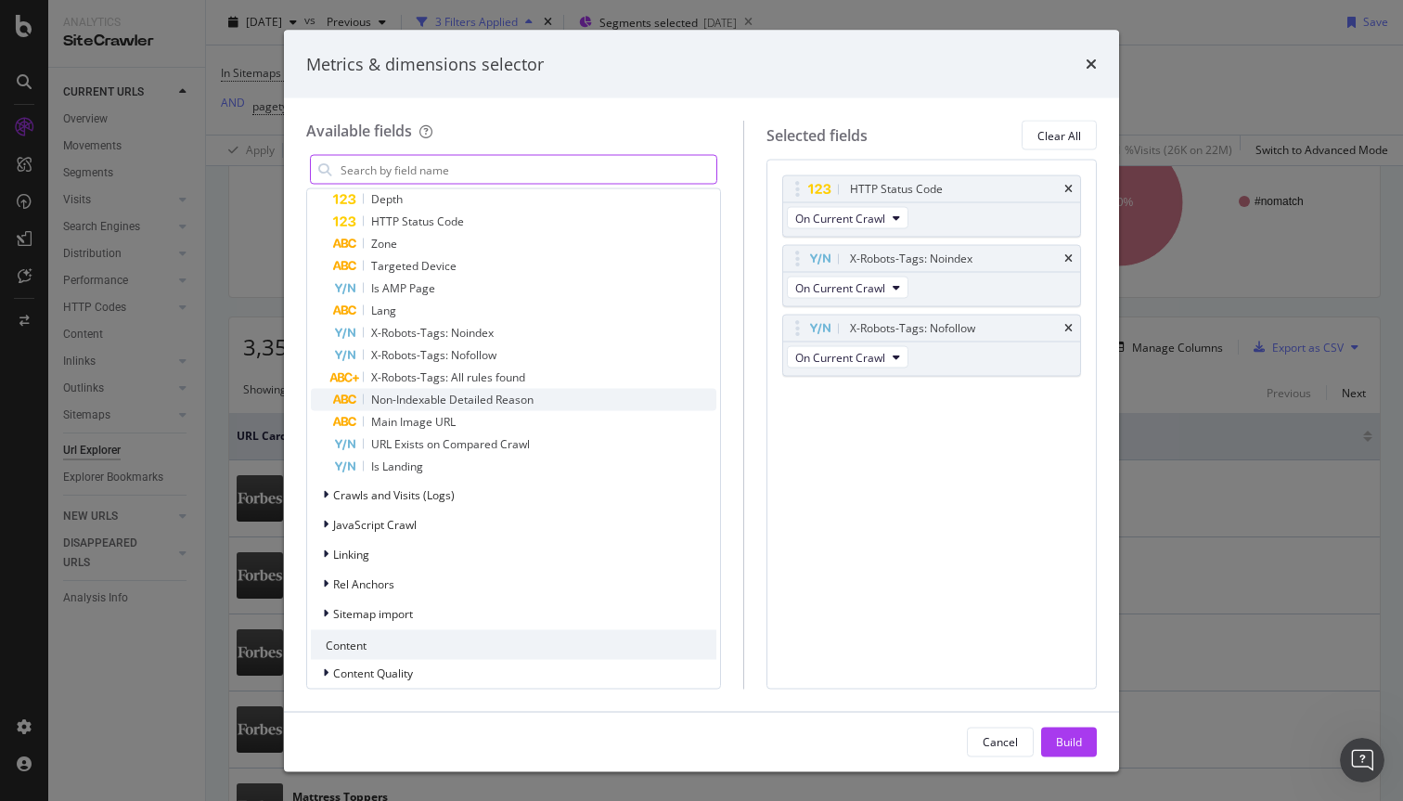
click at [627, 399] on div "Non-Indexable Detailed Reason" at bounding box center [524, 400] width 383 height 22
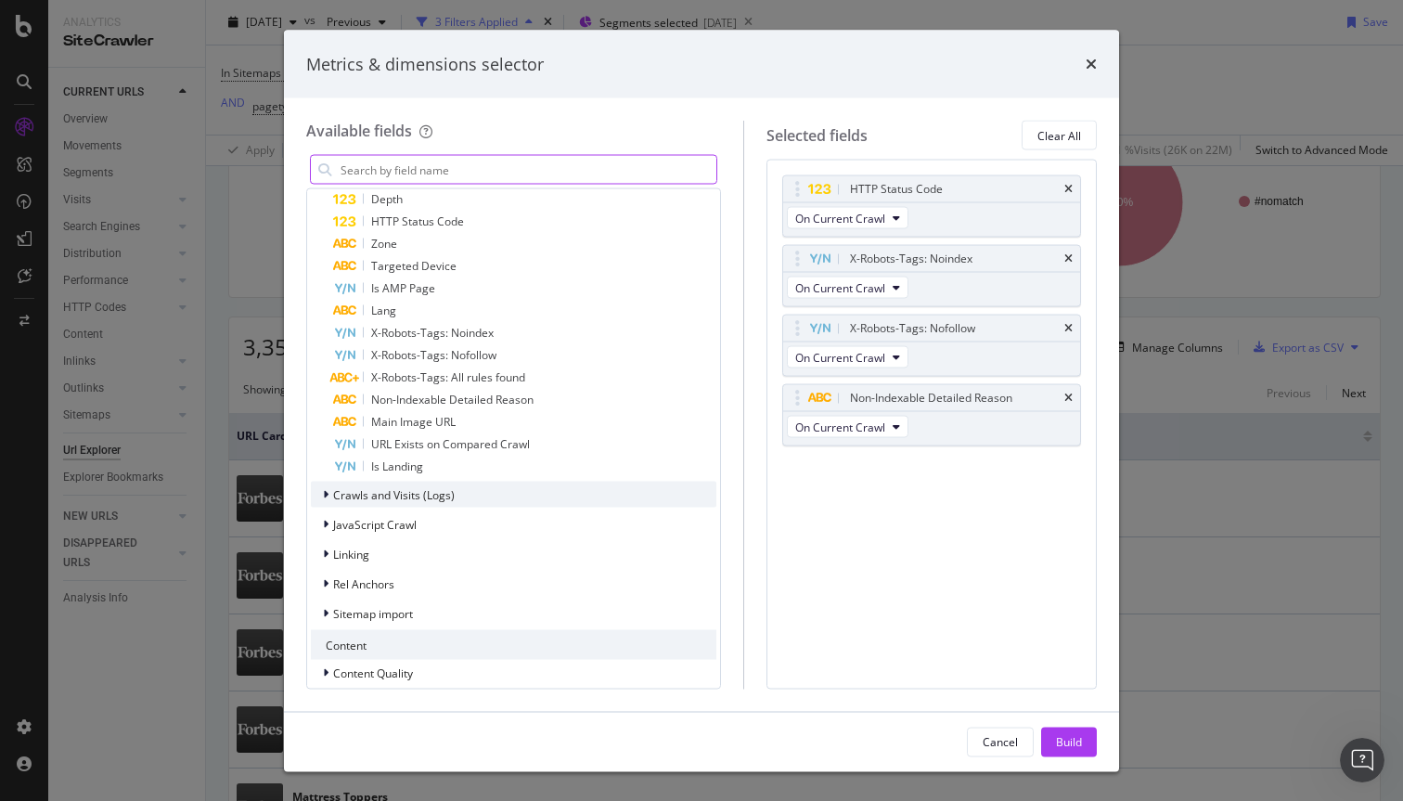
click at [621, 485] on div "Crawls and Visits (Logs)" at bounding box center [514, 495] width 406 height 26
click at [618, 489] on div "Crawls and Visits (Logs)" at bounding box center [514, 495] width 406 height 26
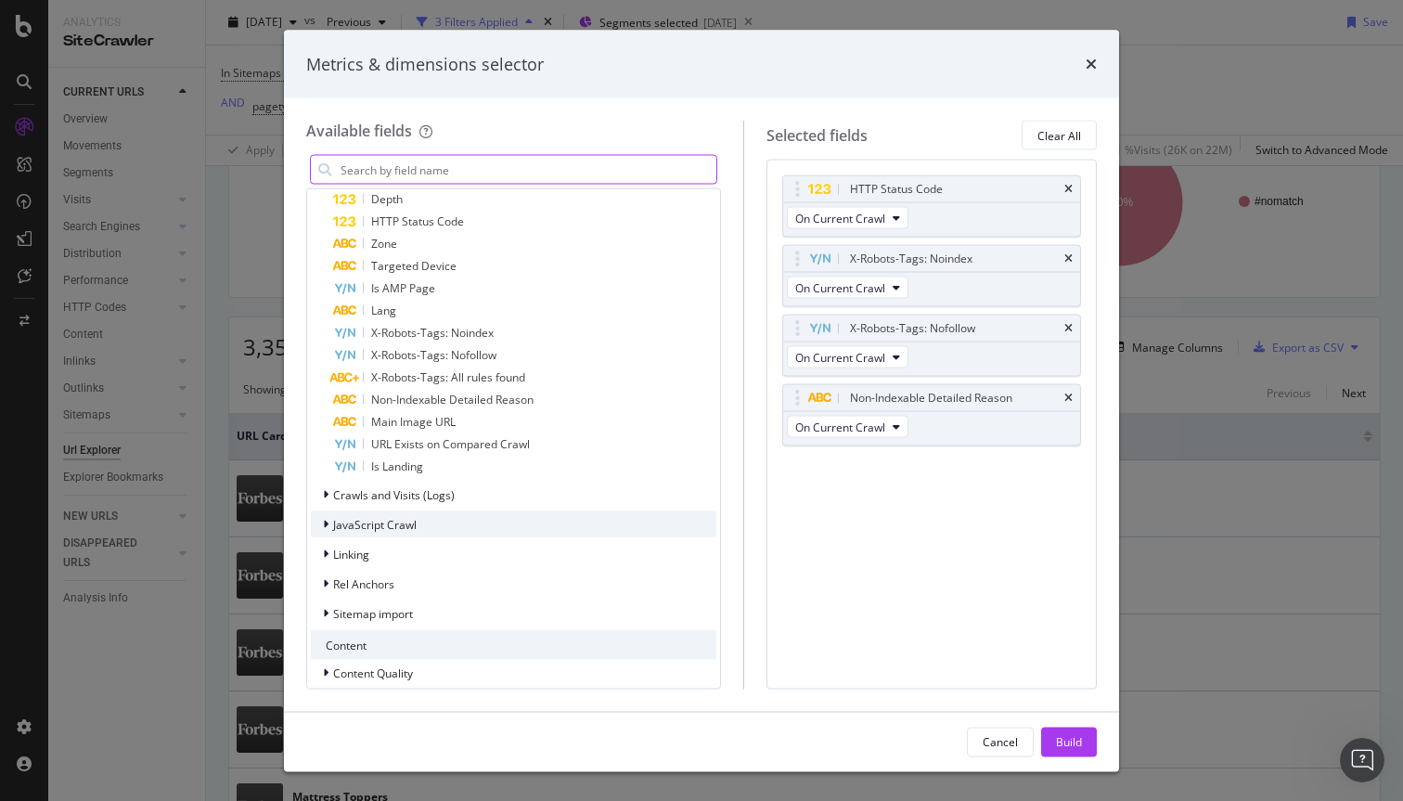
click at [613, 528] on div "JavaScript Crawl" at bounding box center [514, 524] width 406 height 26
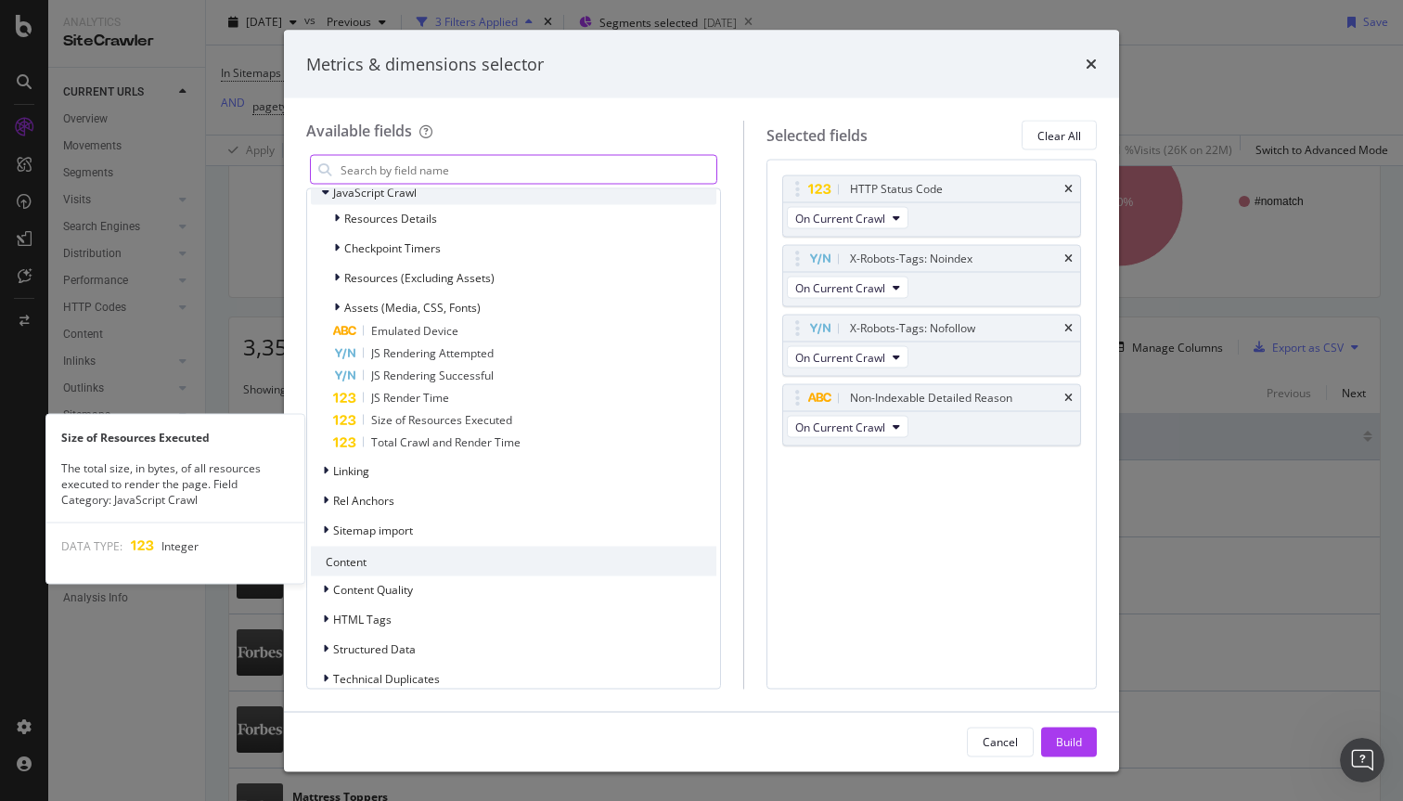
scroll to position [2411, 0]
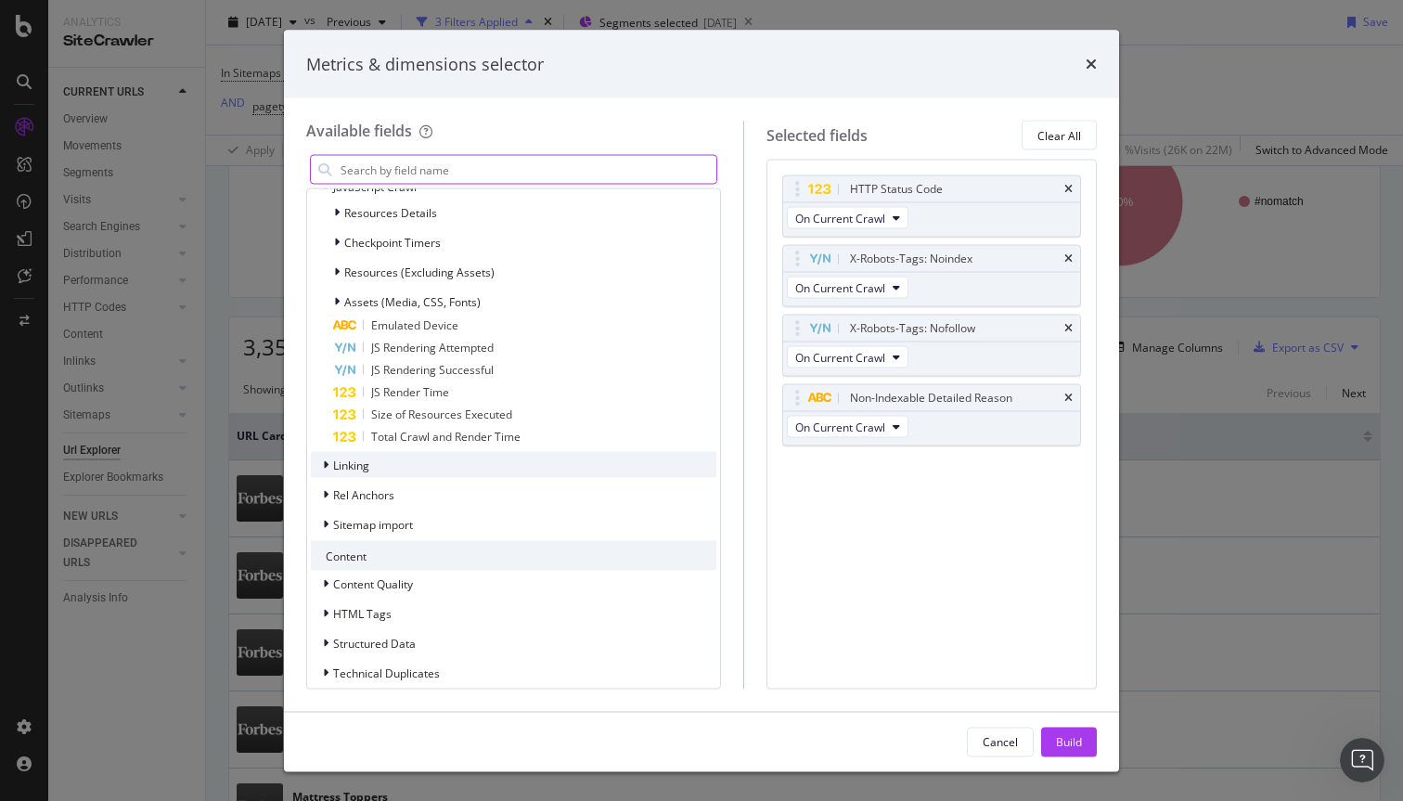
click at [614, 472] on div "Linking" at bounding box center [514, 465] width 406 height 26
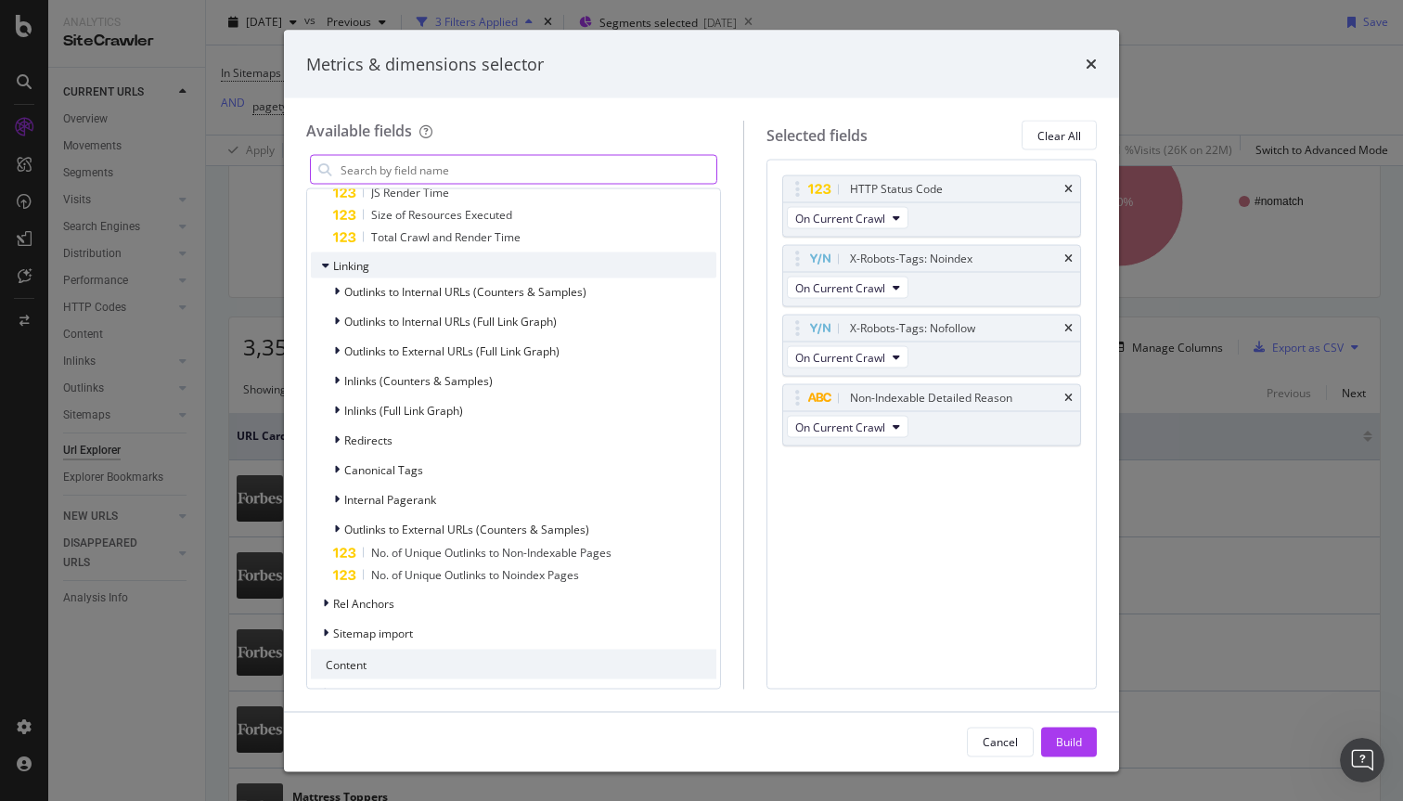
scroll to position [2640, 0]
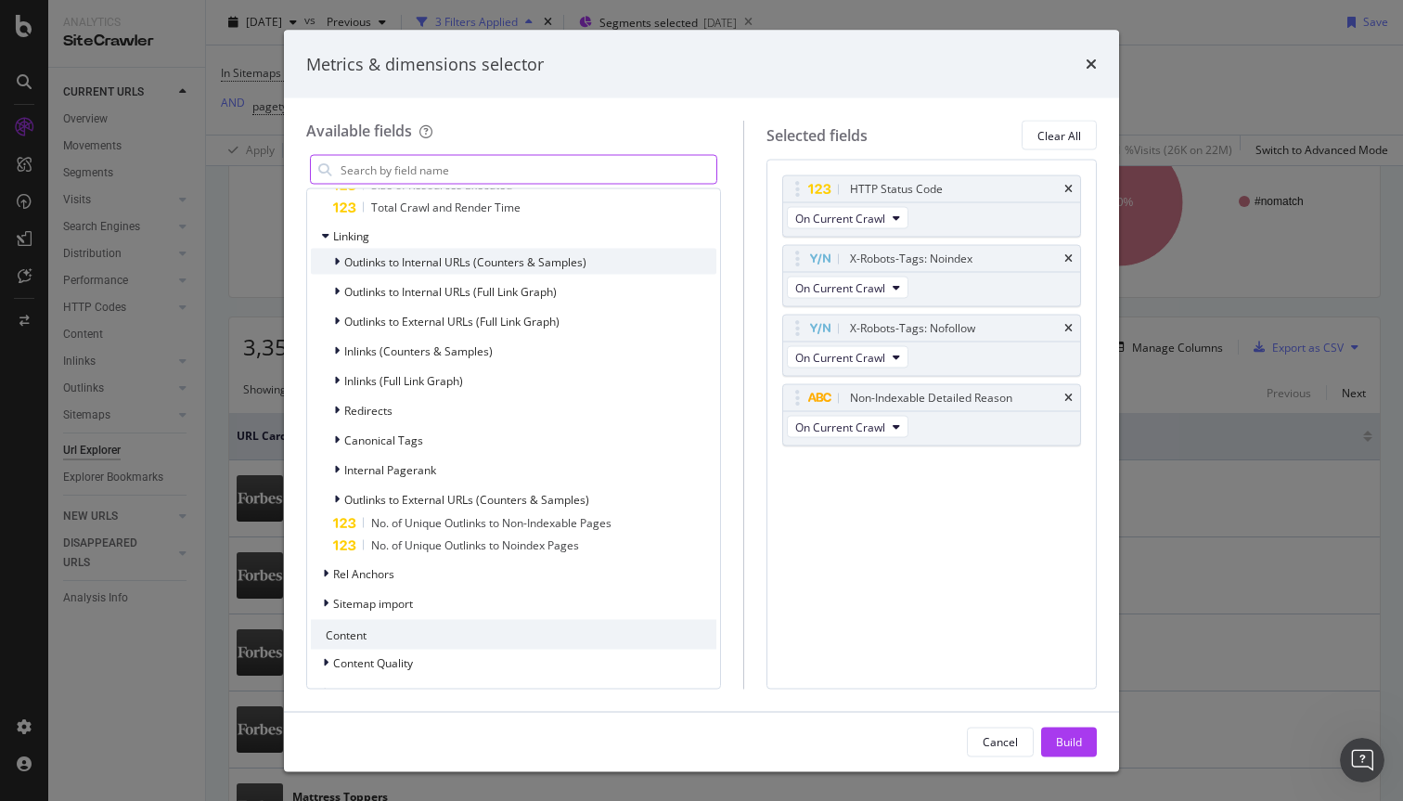
click at [632, 263] on div "Outlinks to Internal URLs (Counters & Samples)" at bounding box center [514, 262] width 406 height 26
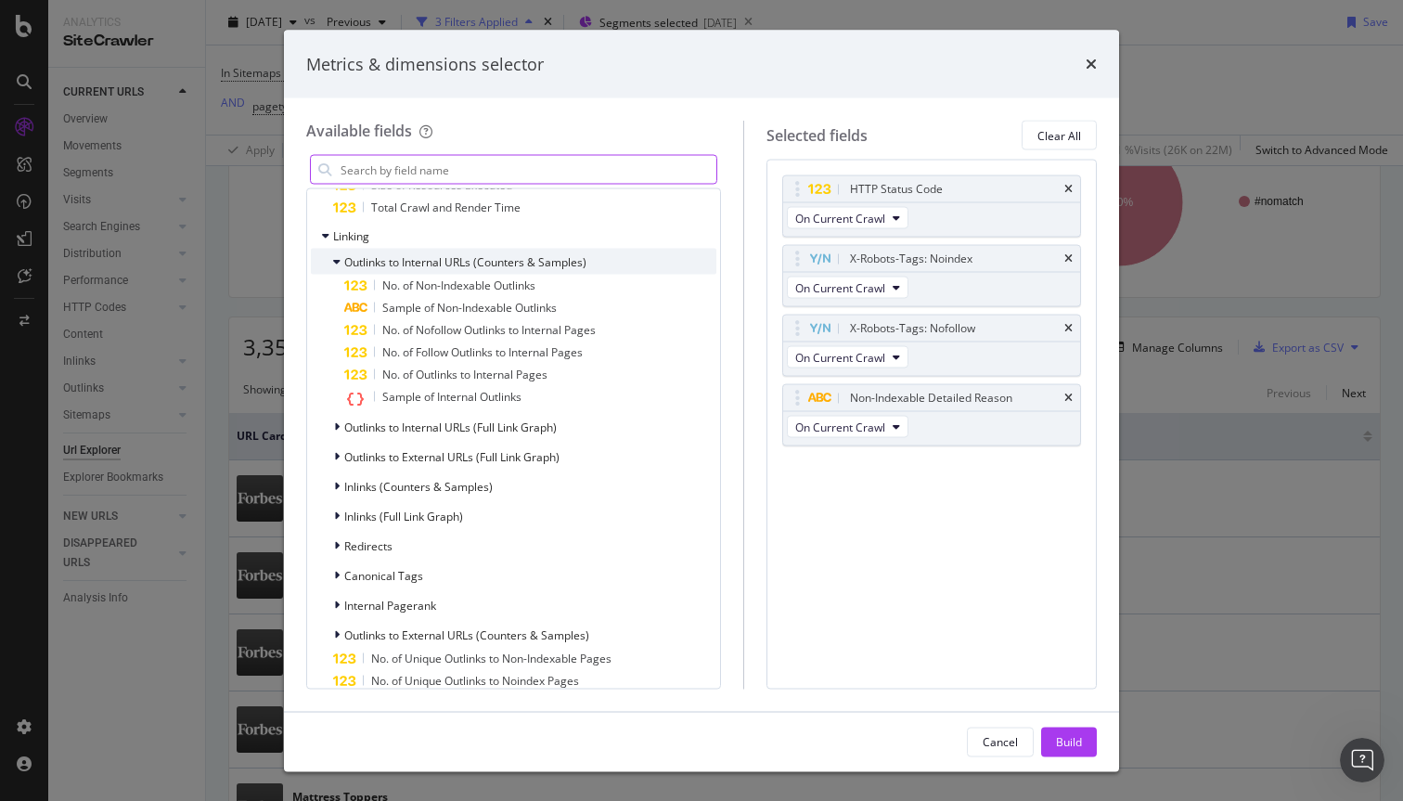
click at [632, 263] on div "Outlinks to Internal URLs (Counters & Samples)" at bounding box center [514, 262] width 406 height 26
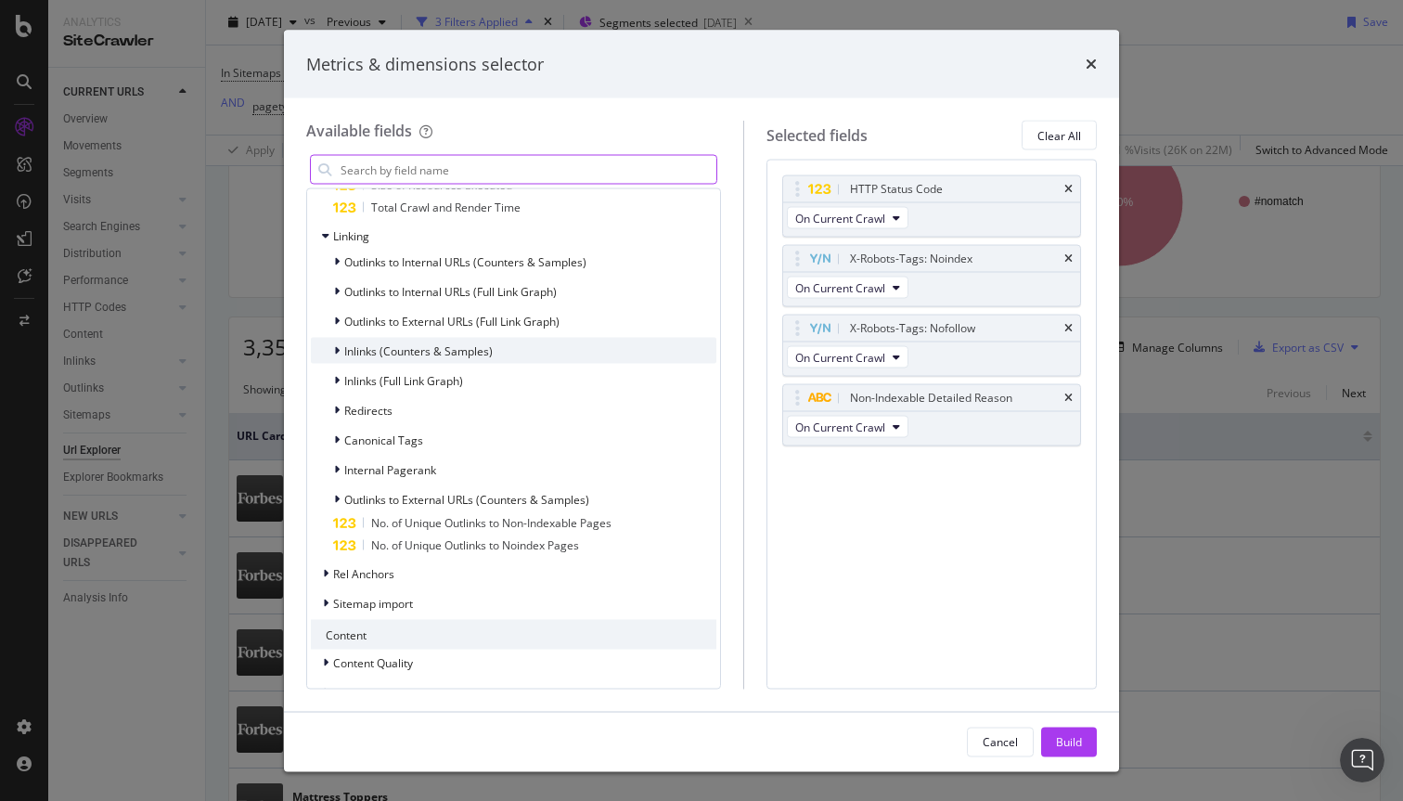
click at [631, 351] on div "Inlinks (Counters & Samples)" at bounding box center [514, 351] width 406 height 26
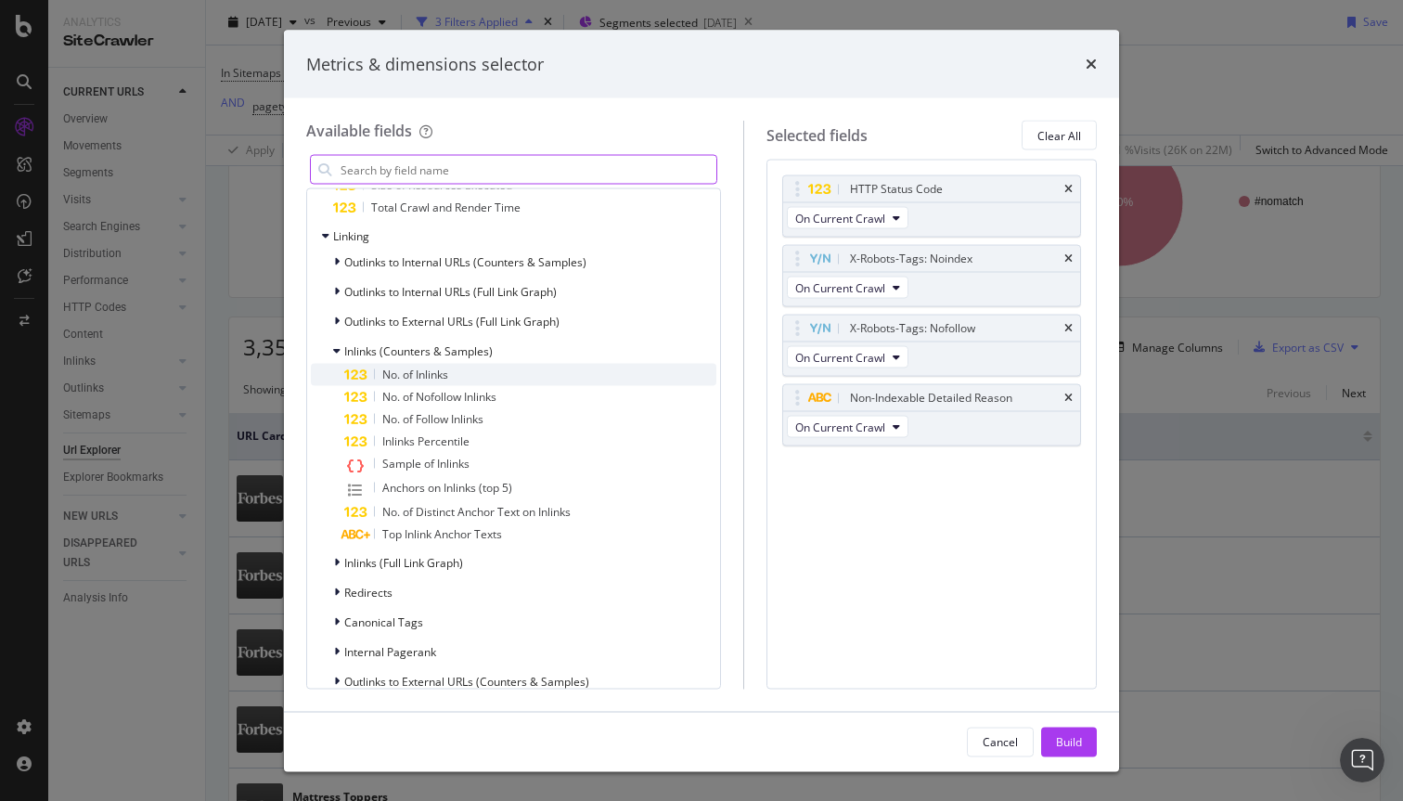
click at [444, 369] on span "No. of Inlinks" at bounding box center [415, 375] width 66 height 16
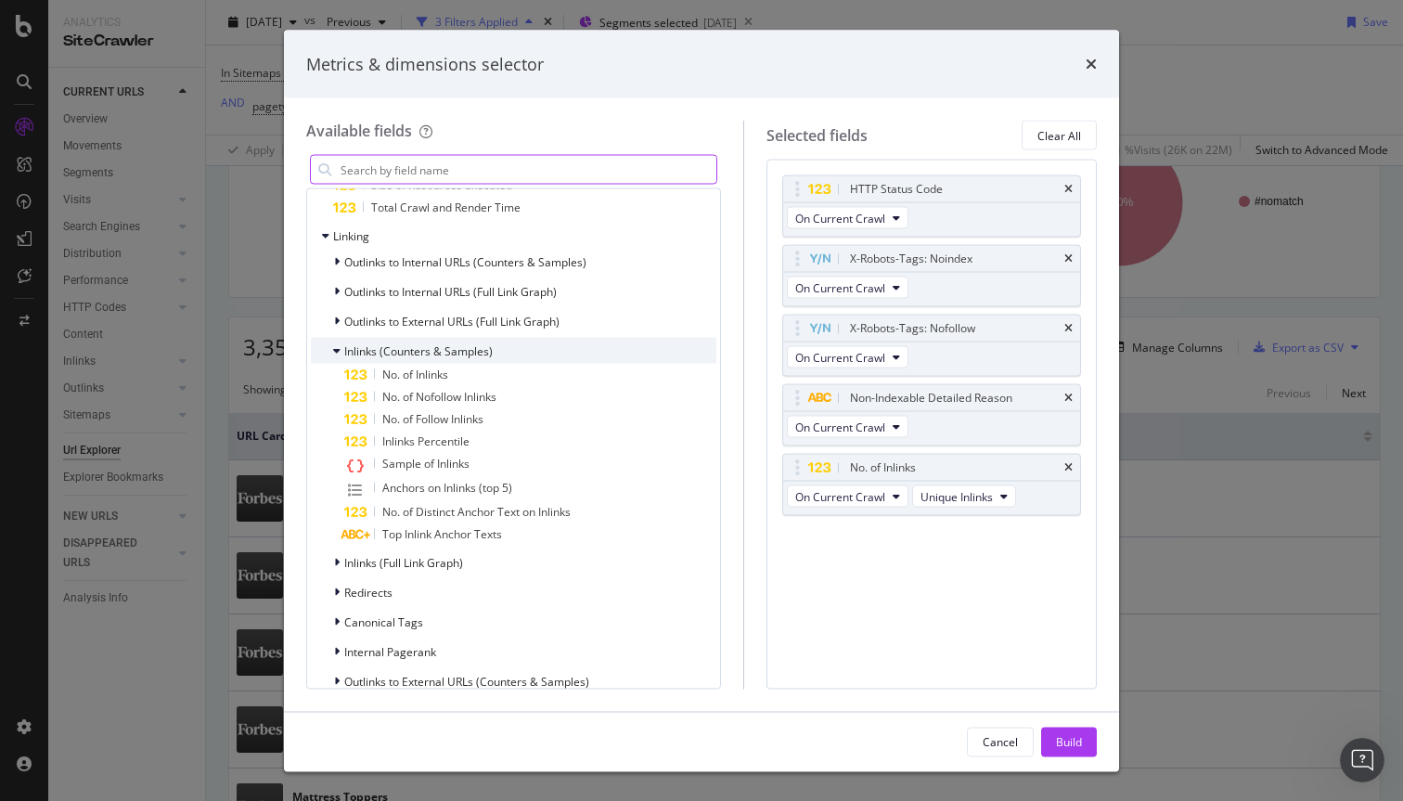
click at [347, 349] on span "Inlinks (Counters & Samples)" at bounding box center [418, 351] width 149 height 16
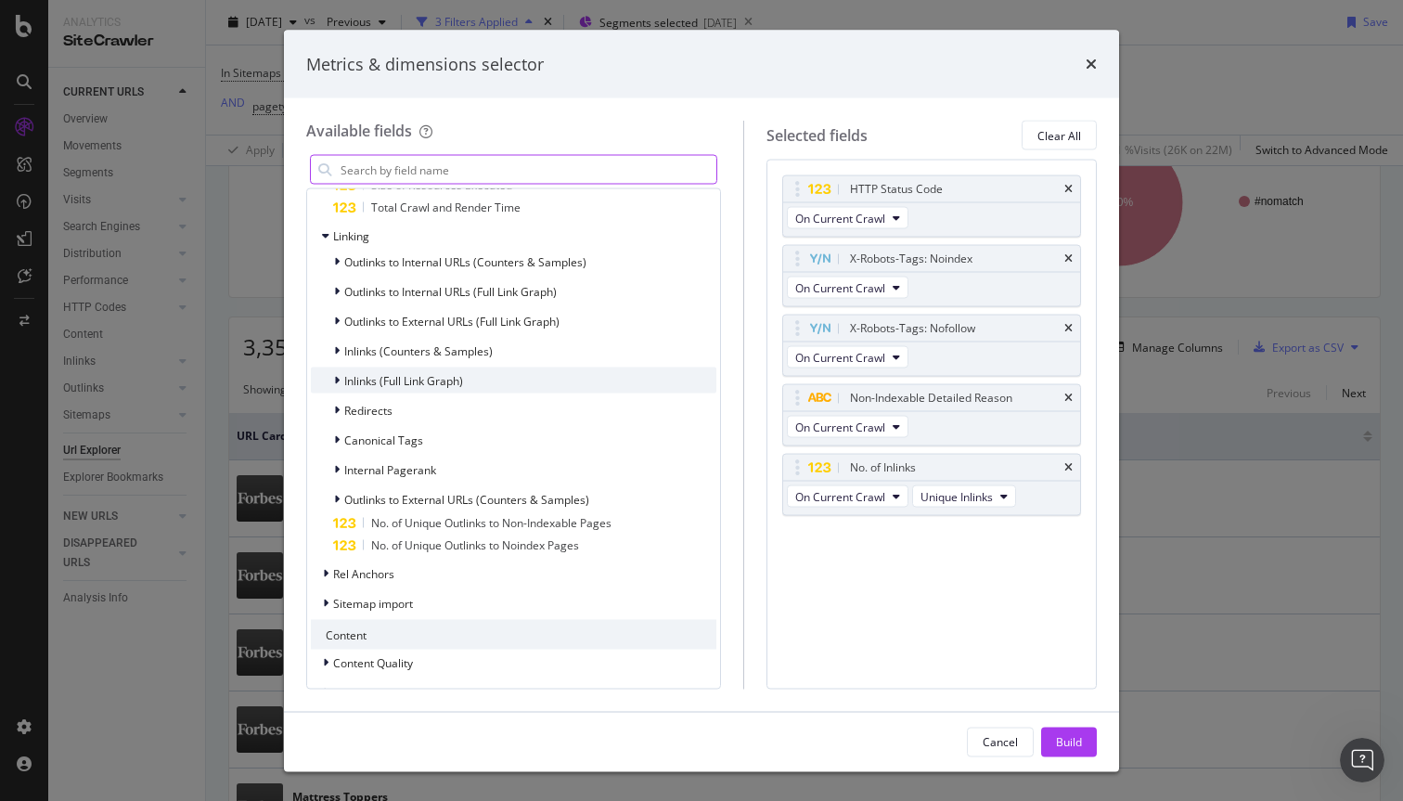
click at [354, 375] on span "Inlinks (Full Link Graph)" at bounding box center [403, 380] width 119 height 16
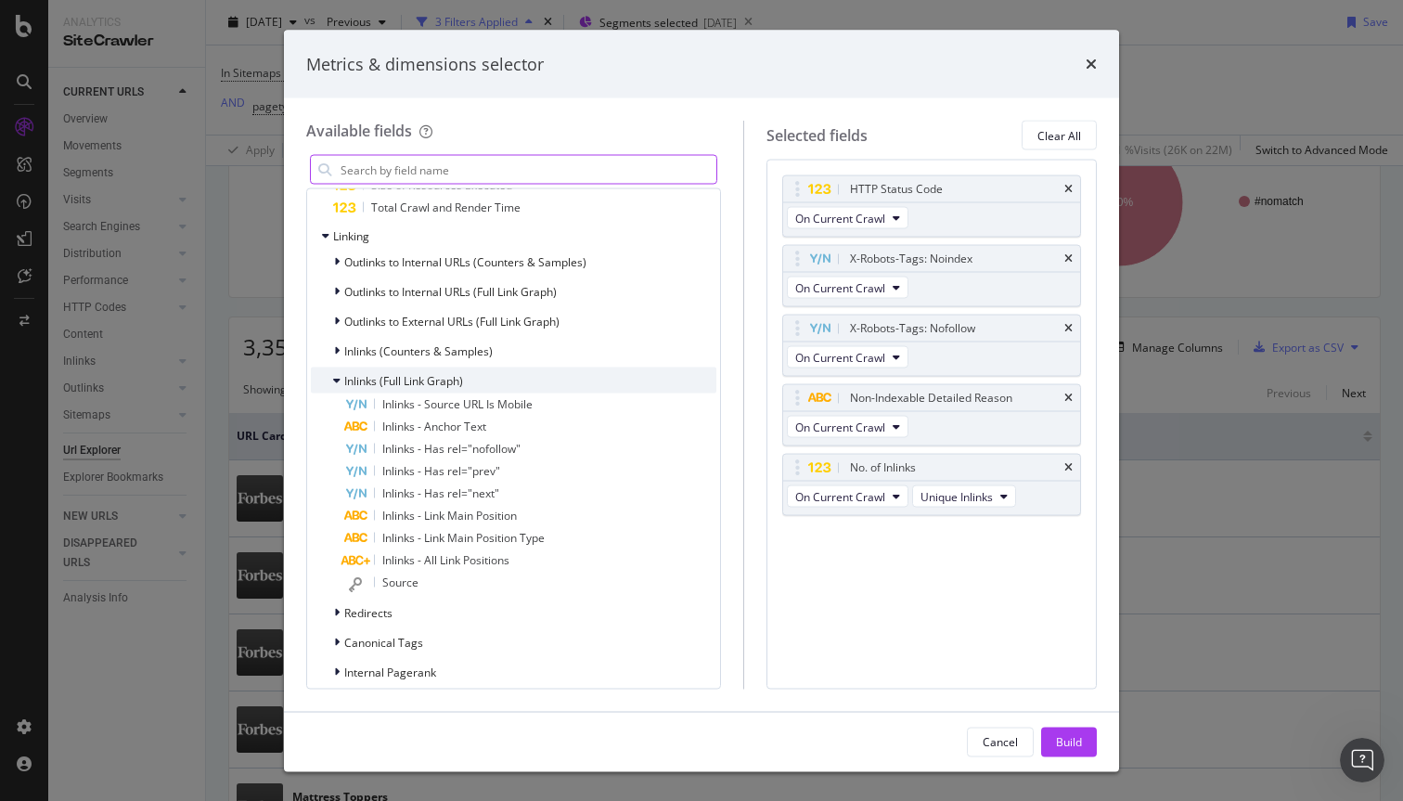
click at [354, 375] on span "Inlinks (Full Link Graph)" at bounding box center [403, 380] width 119 height 16
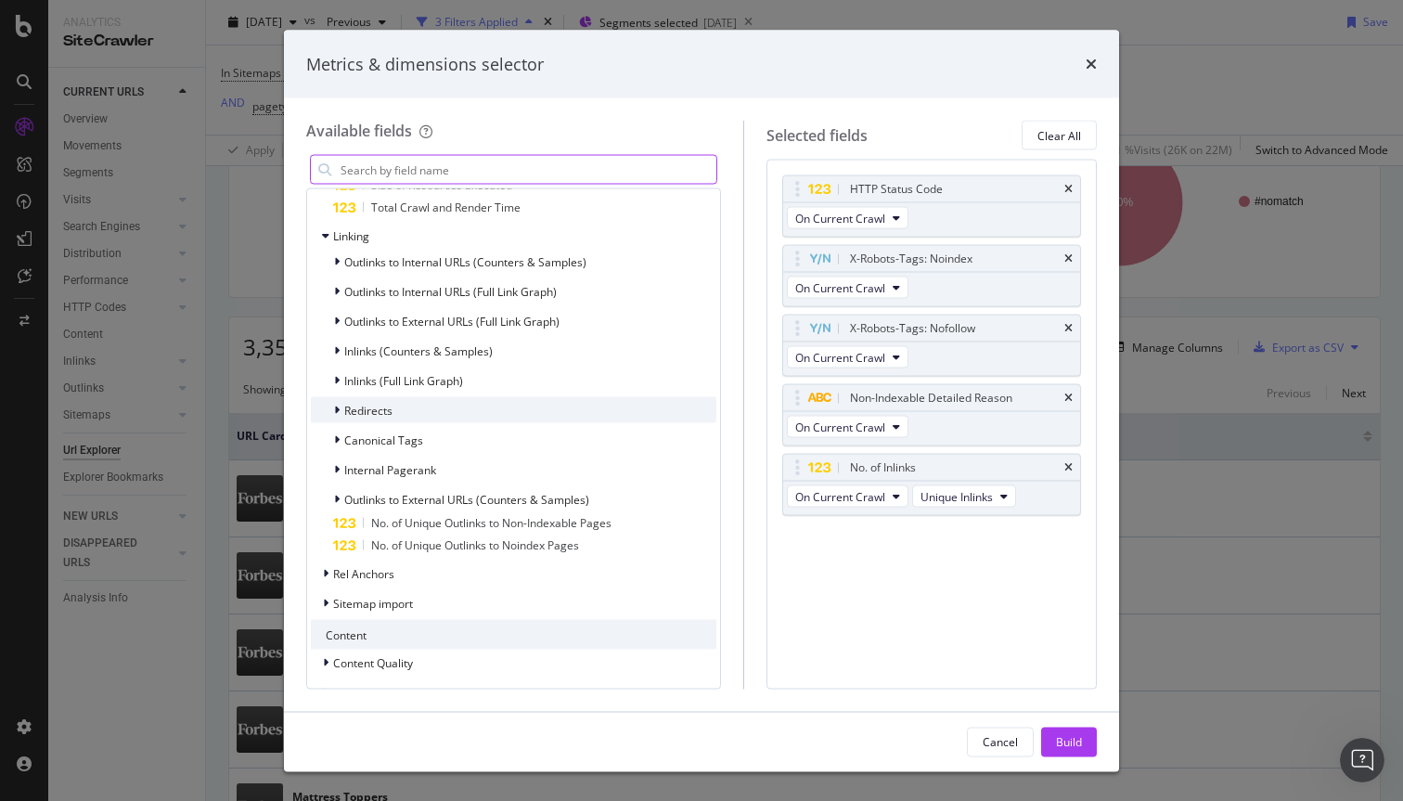
click at [344, 410] on span "Redirects" at bounding box center [368, 410] width 48 height 16
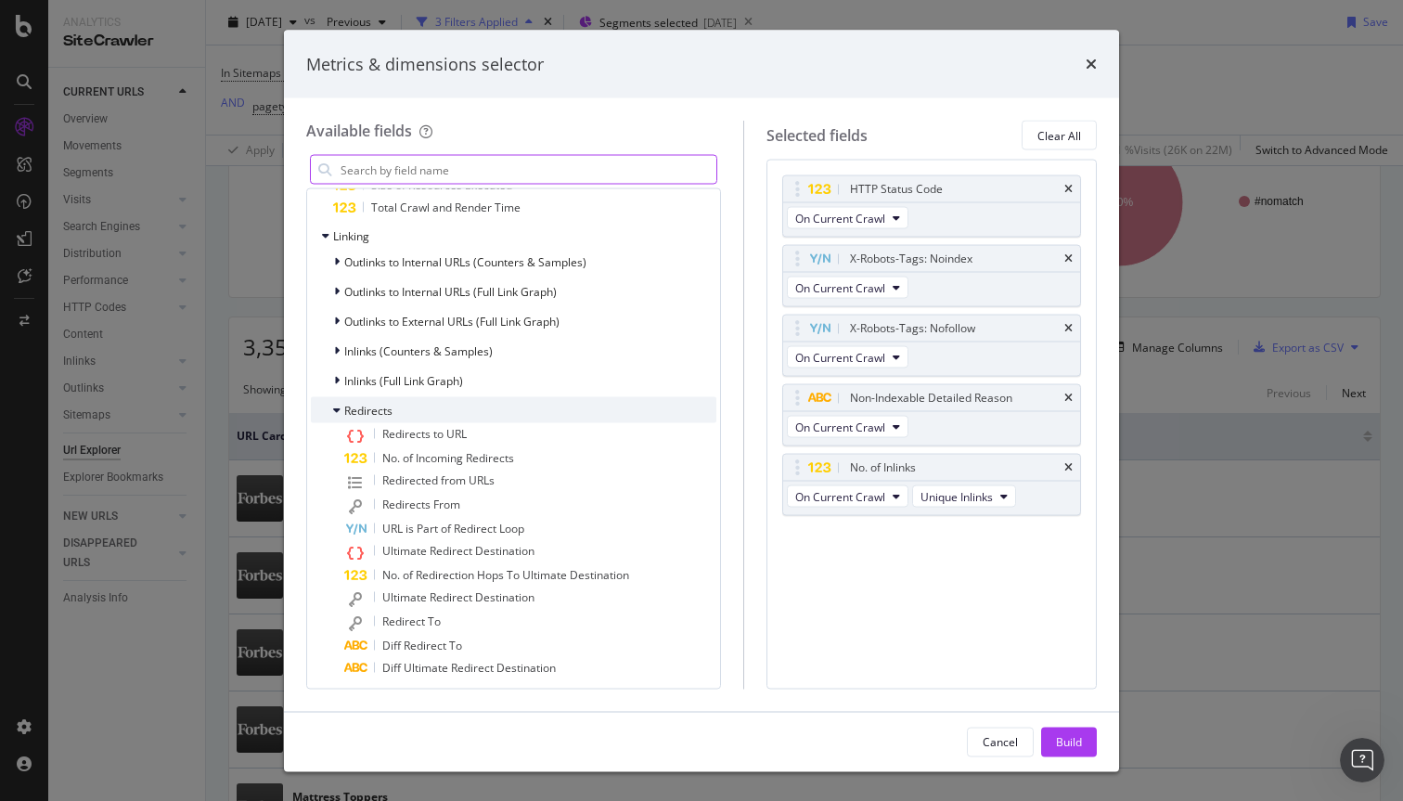
click at [344, 410] on span "Redirects" at bounding box center [368, 410] width 48 height 16
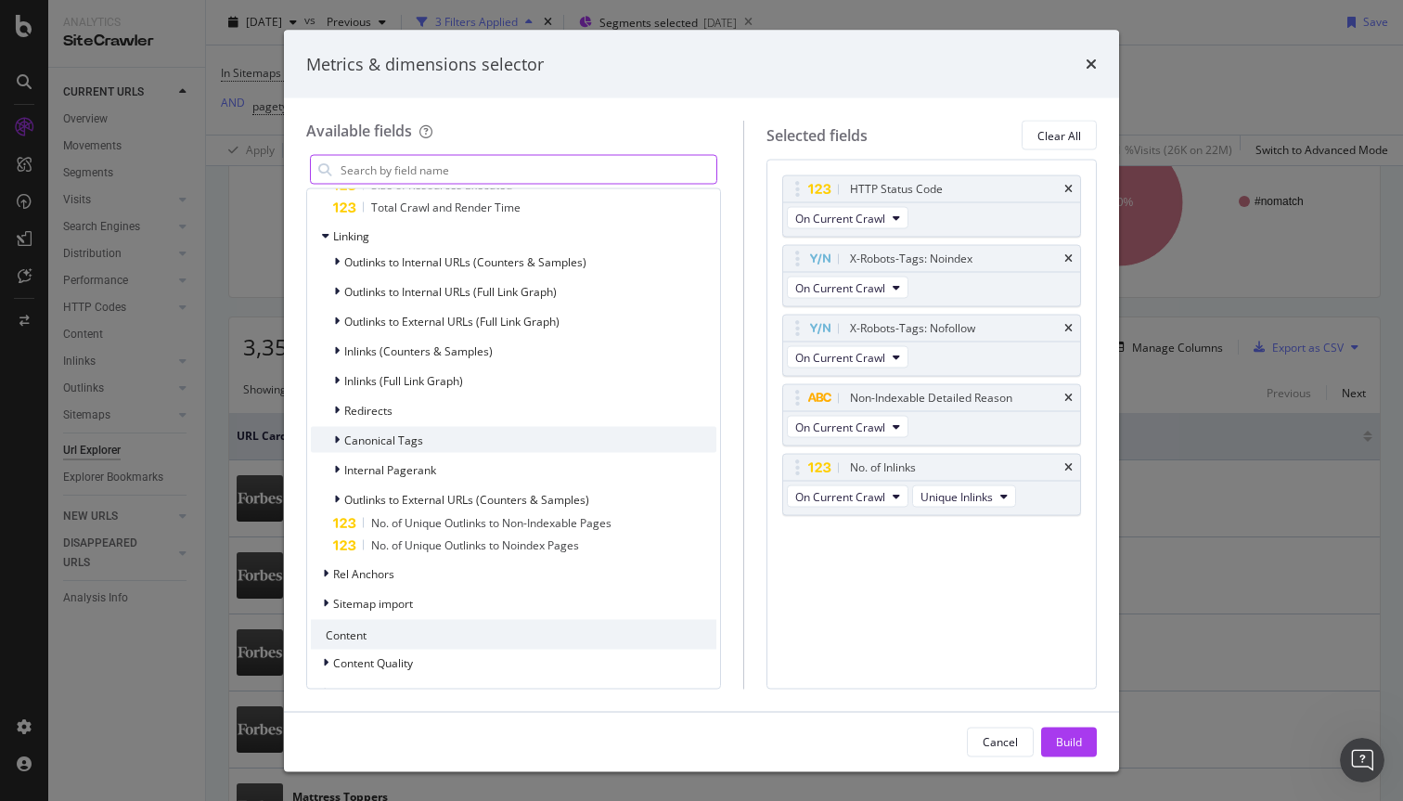
click at [366, 439] on span "Canonical Tags" at bounding box center [383, 440] width 79 height 16
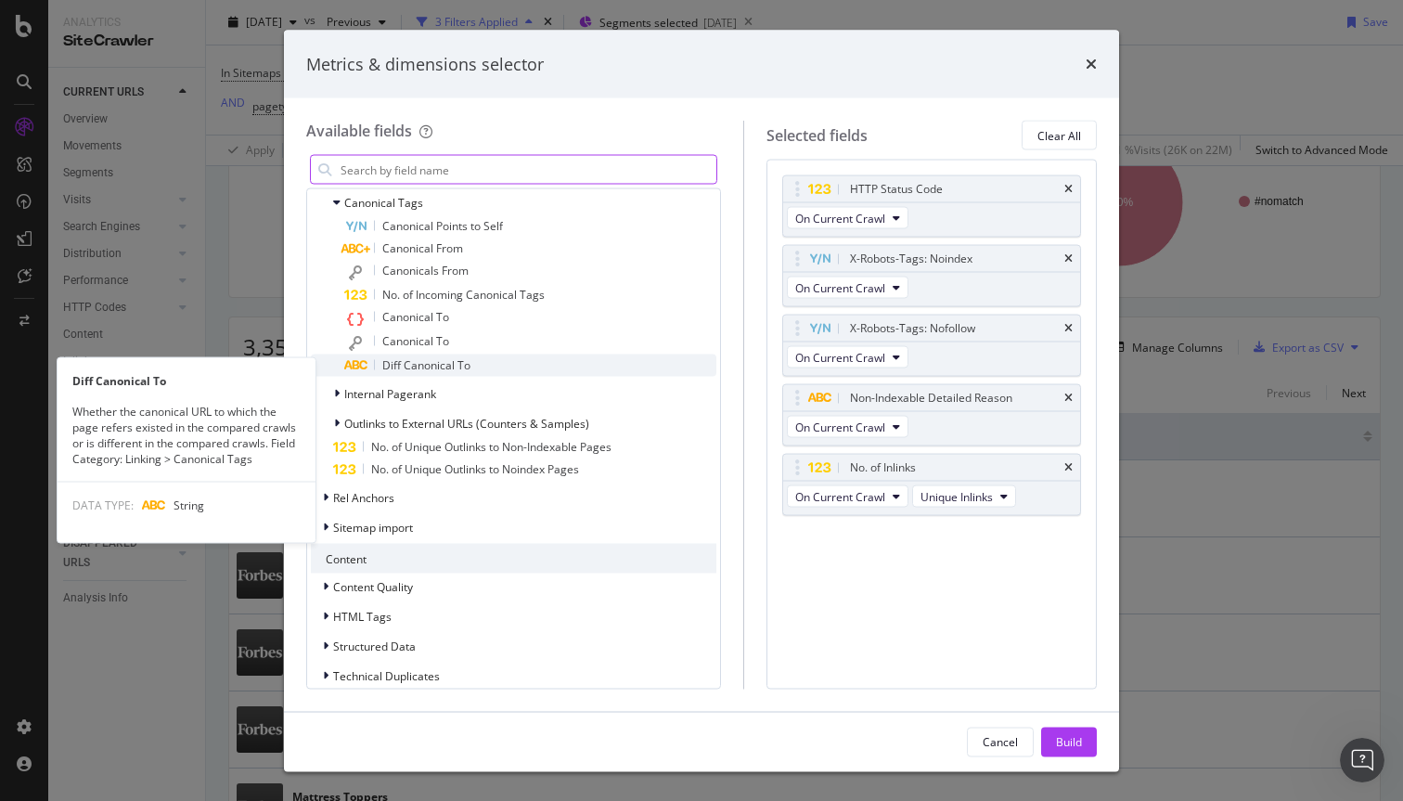
scroll to position [2882, 0]
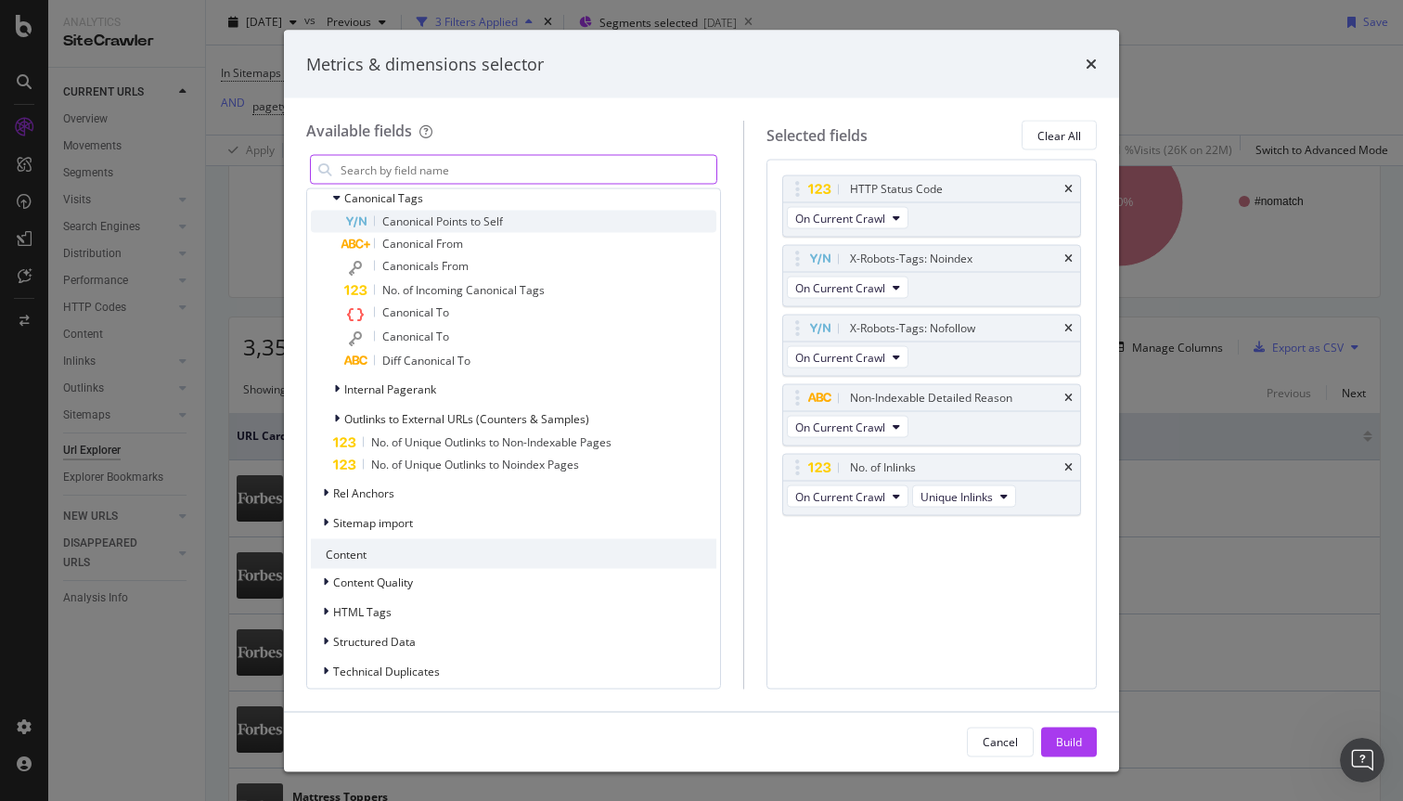
click at [523, 216] on div "Canonical Points to Self" at bounding box center [530, 222] width 372 height 22
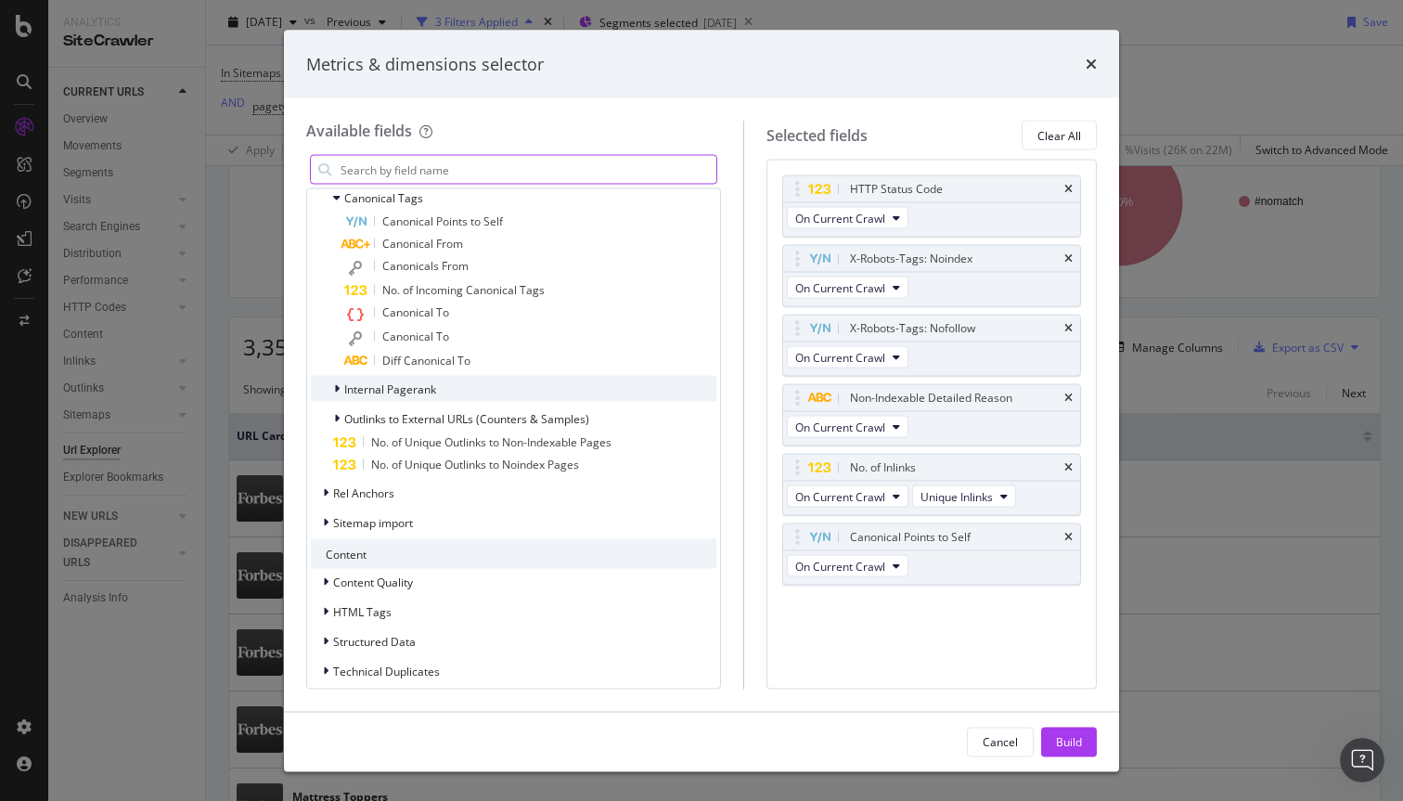
click at [515, 394] on div "Internal Pagerank" at bounding box center [514, 389] width 406 height 26
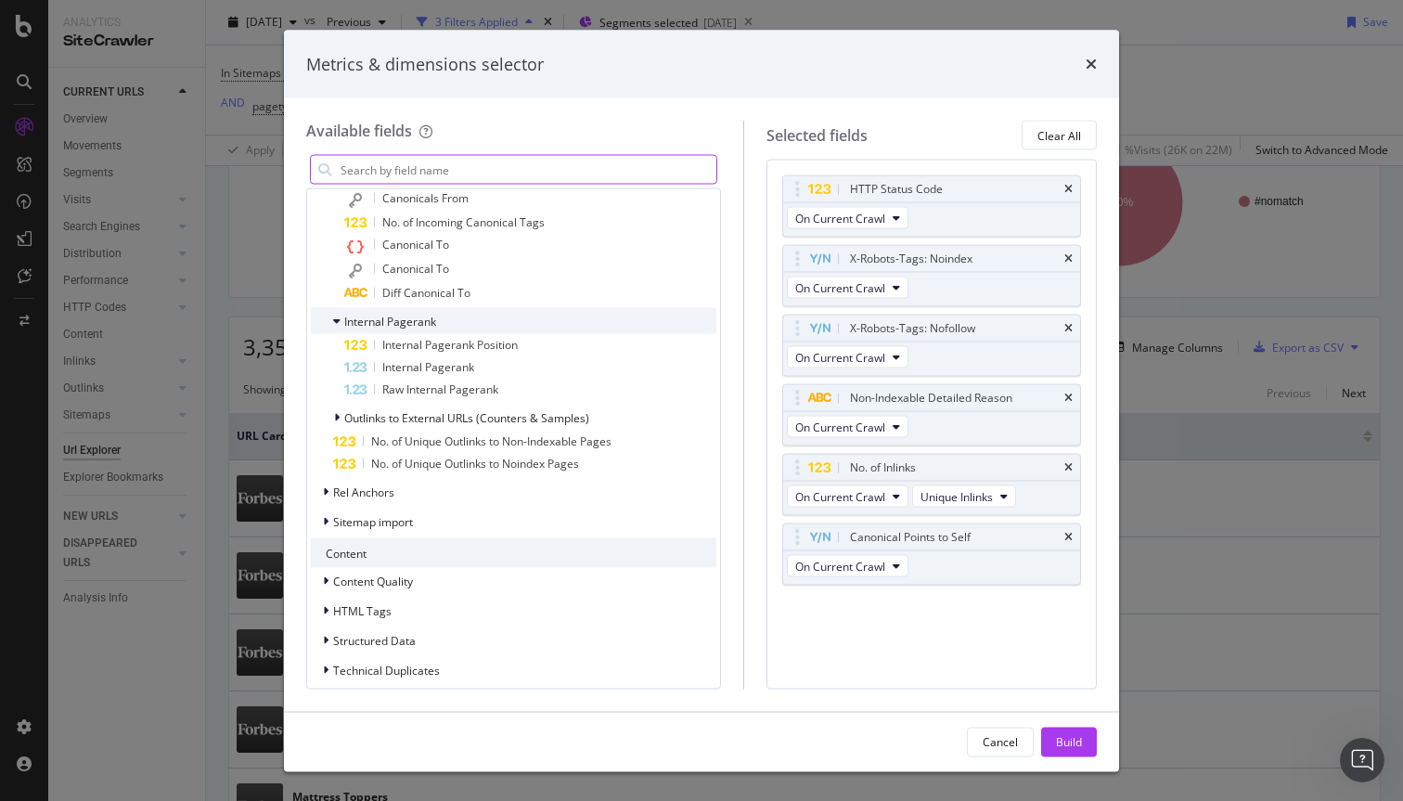
scroll to position [2976, 0]
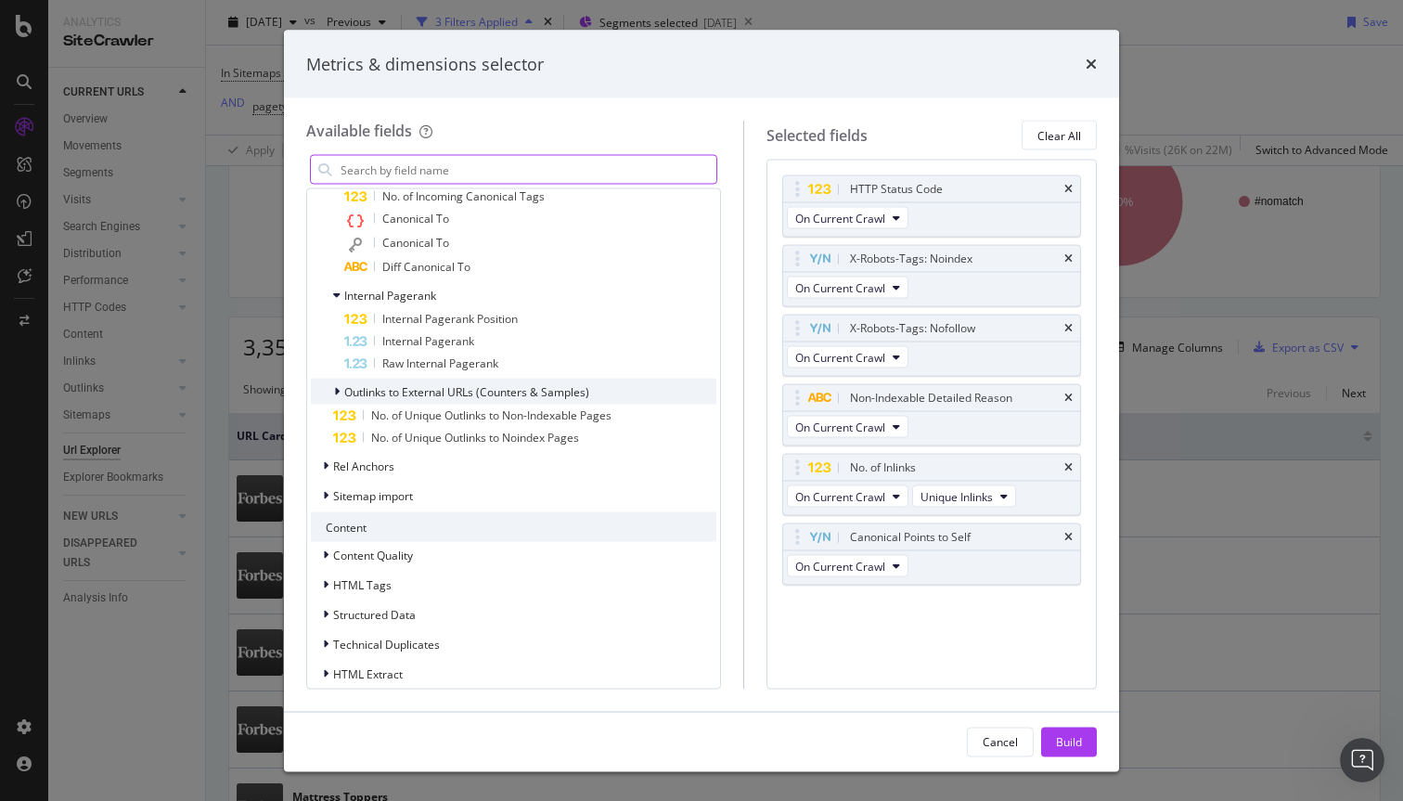
click at [514, 393] on span "Outlinks to External URLs (Counters & Samples)" at bounding box center [466, 391] width 245 height 16
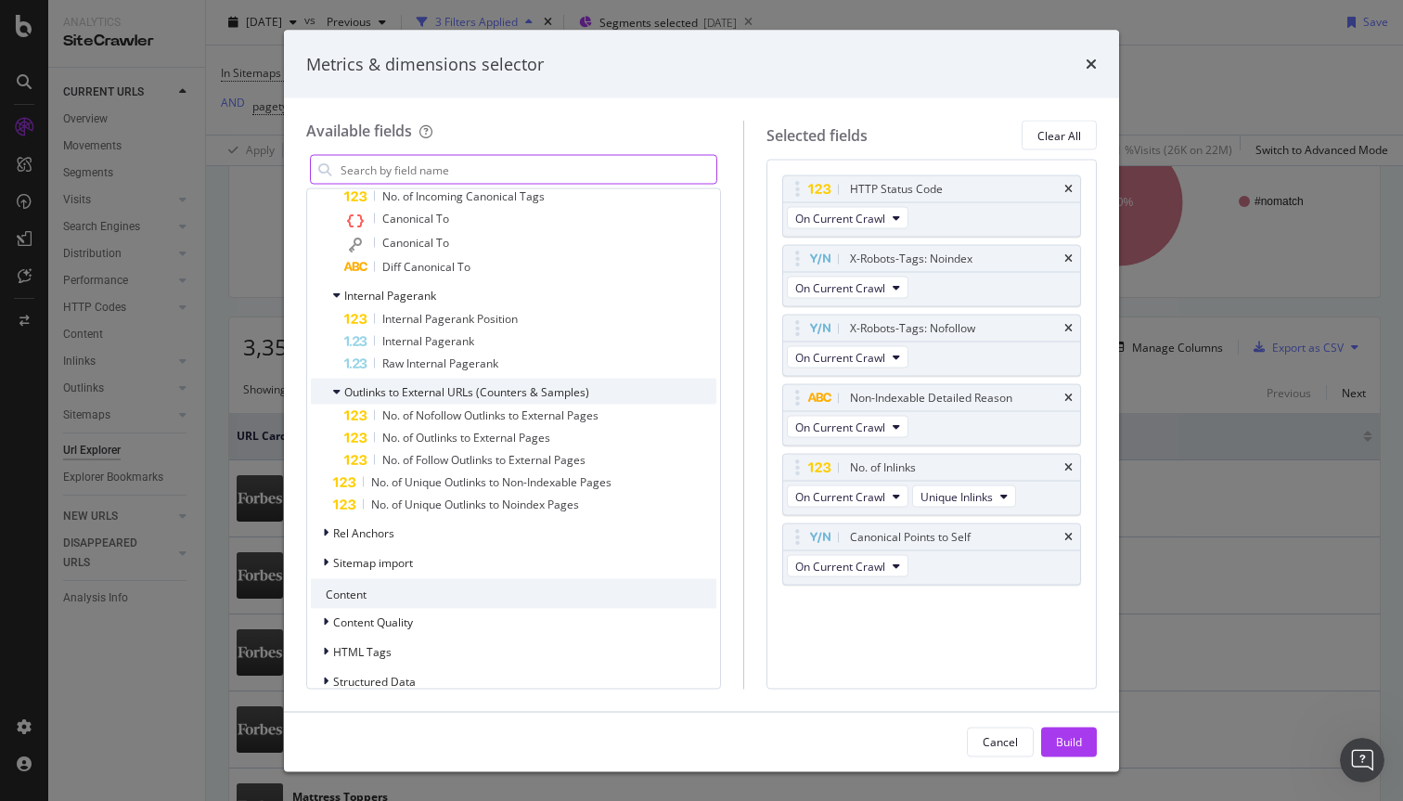
click at [514, 393] on span "Outlinks to External URLs (Counters & Samples)" at bounding box center [466, 391] width 245 height 16
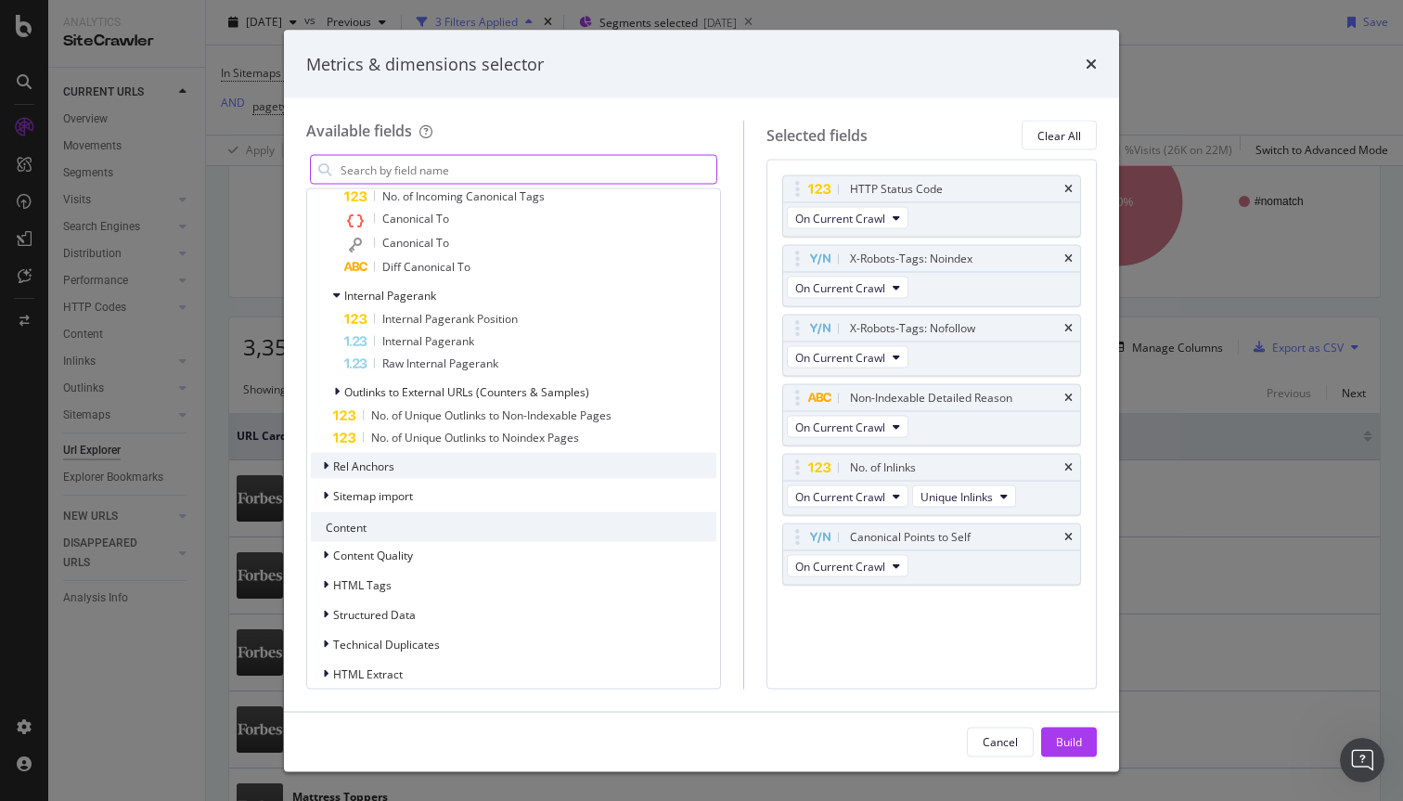
click at [521, 464] on div "Rel Anchors" at bounding box center [514, 466] width 406 height 26
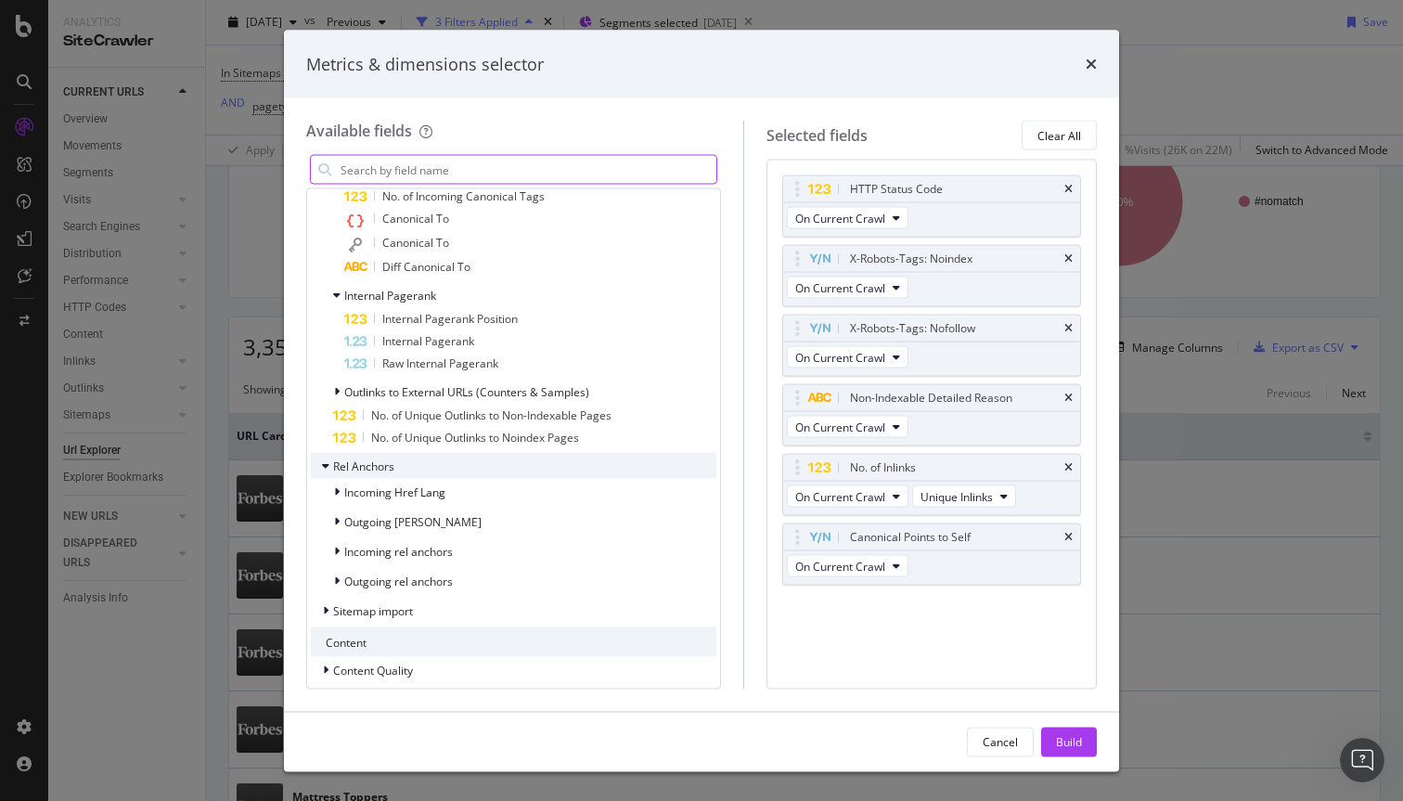
click at [521, 463] on div "Rel Anchors" at bounding box center [514, 466] width 406 height 26
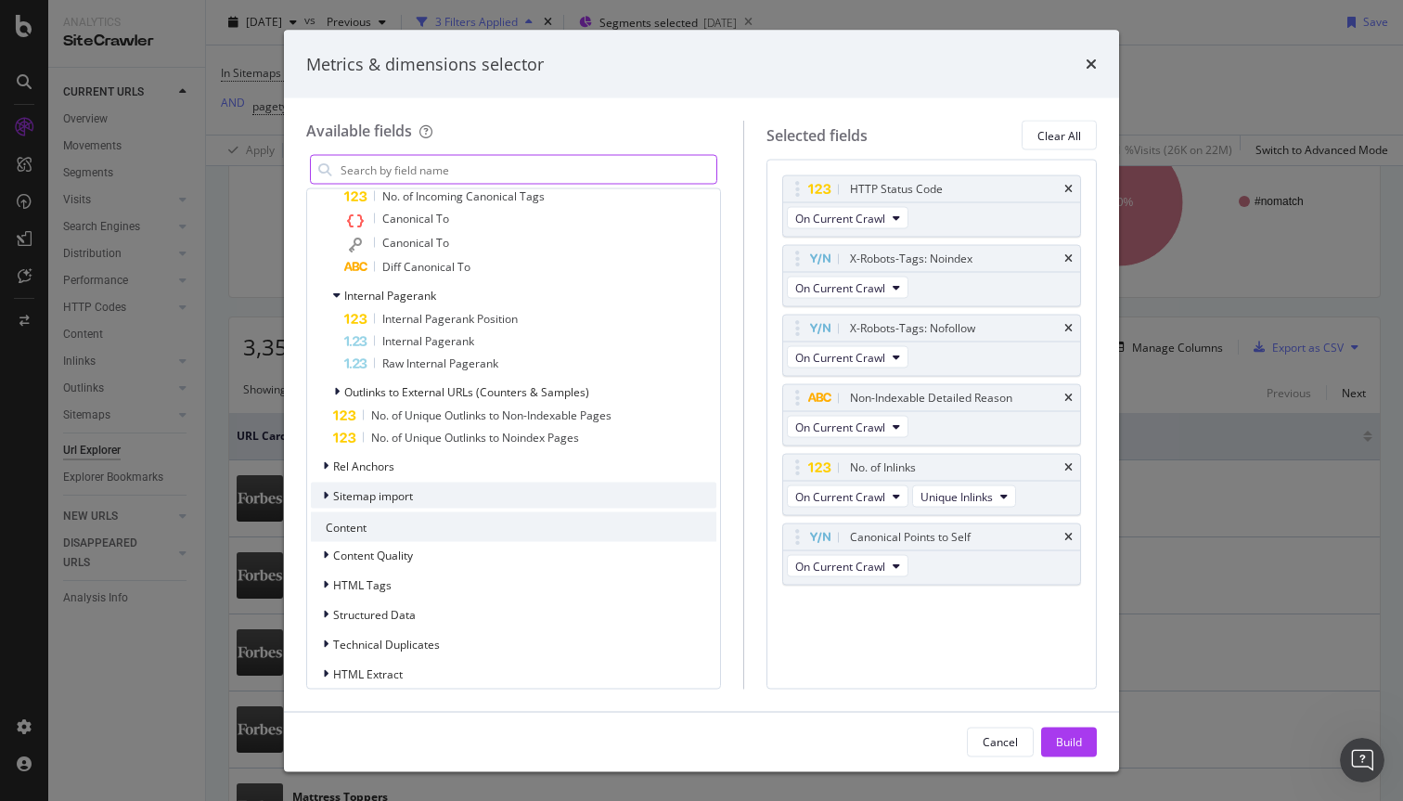
click at [522, 491] on div "Sitemap import" at bounding box center [514, 496] width 406 height 26
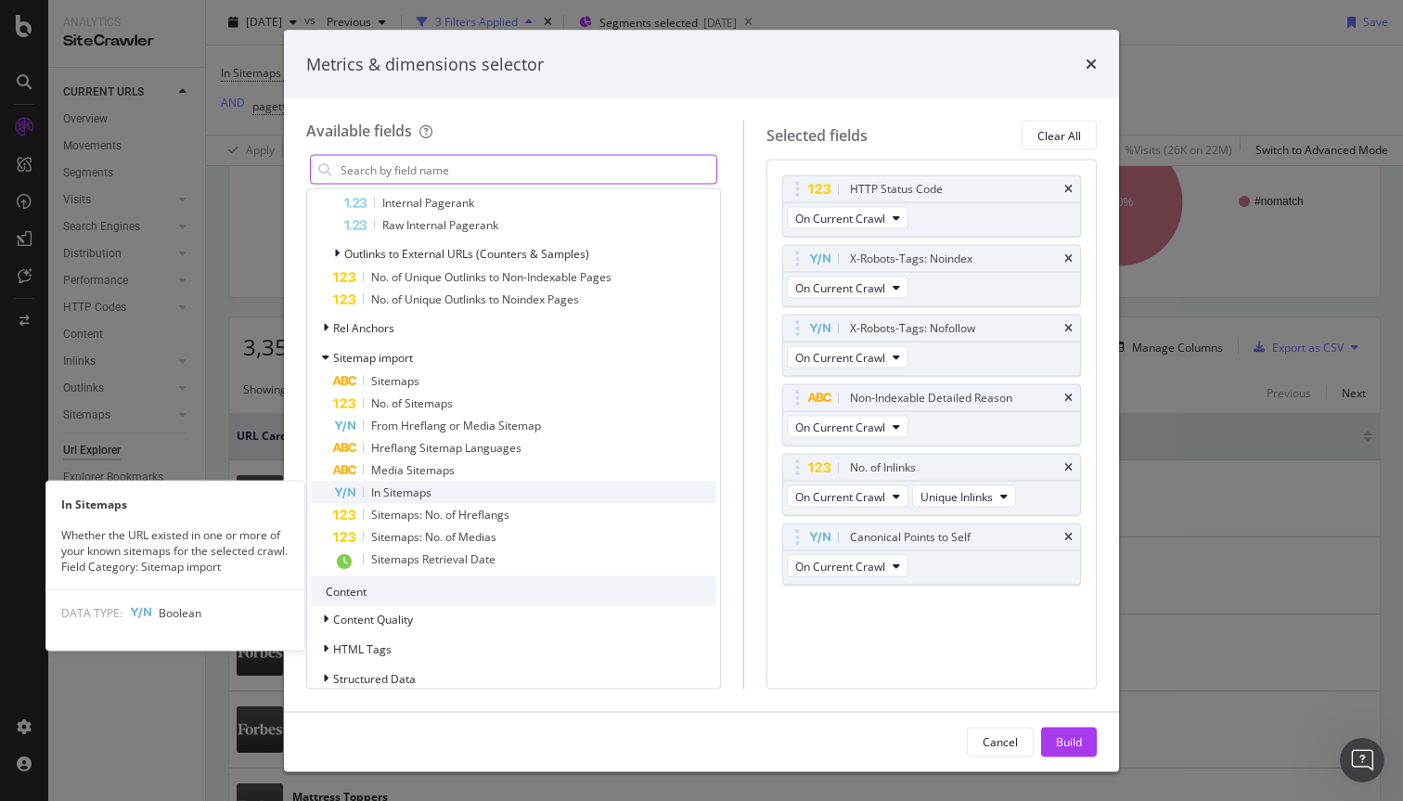
scroll to position [3116, 0]
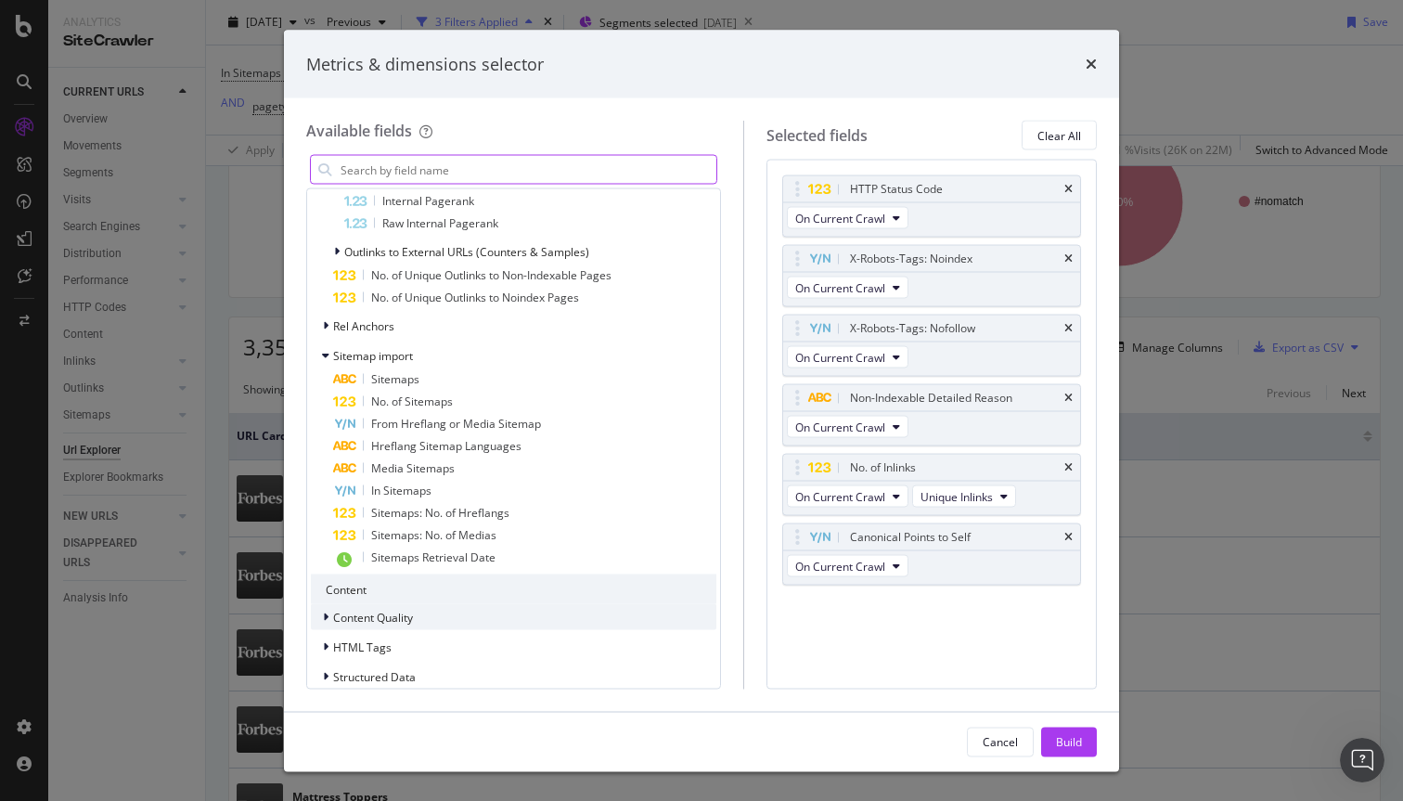
click at [563, 615] on div "Content Quality" at bounding box center [514, 617] width 406 height 26
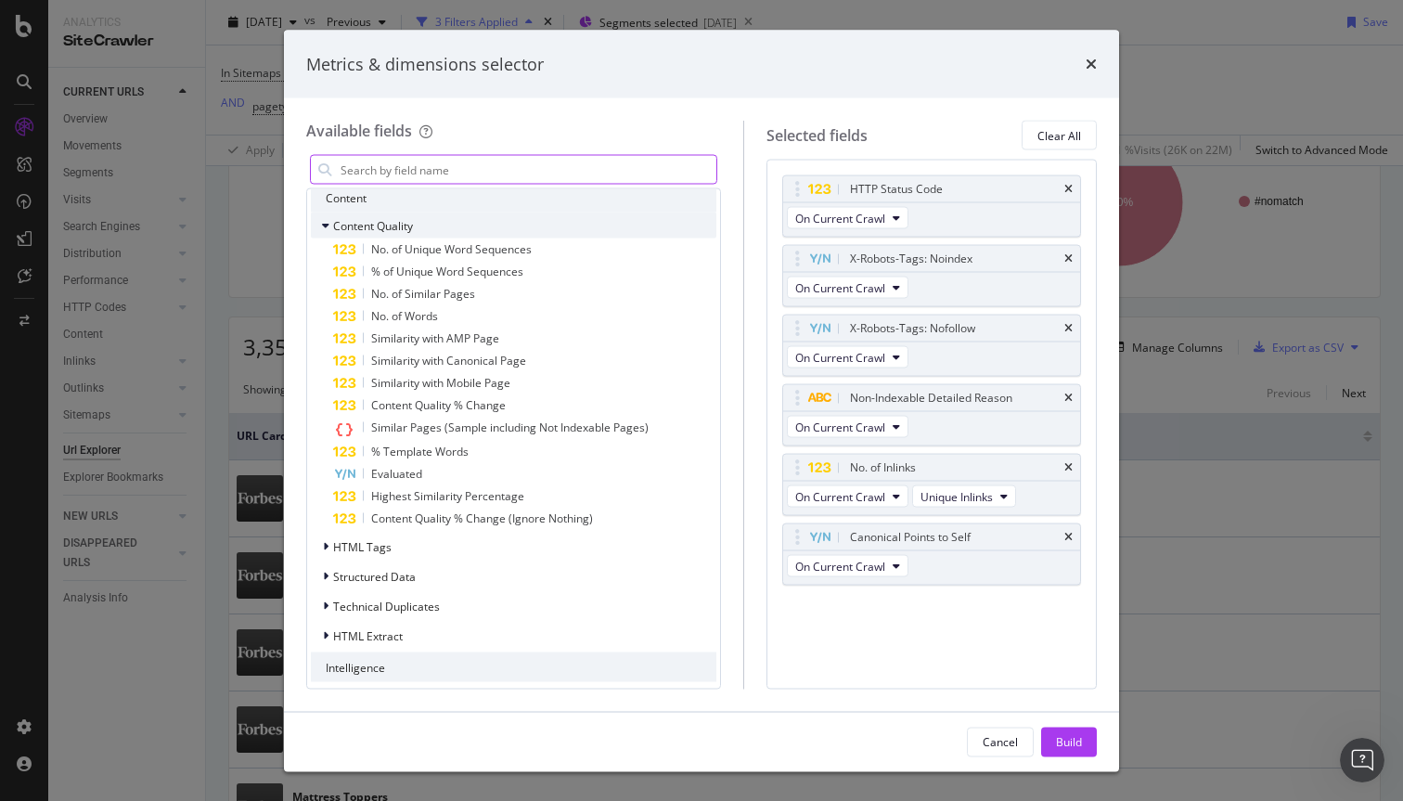
scroll to position [3528, 0]
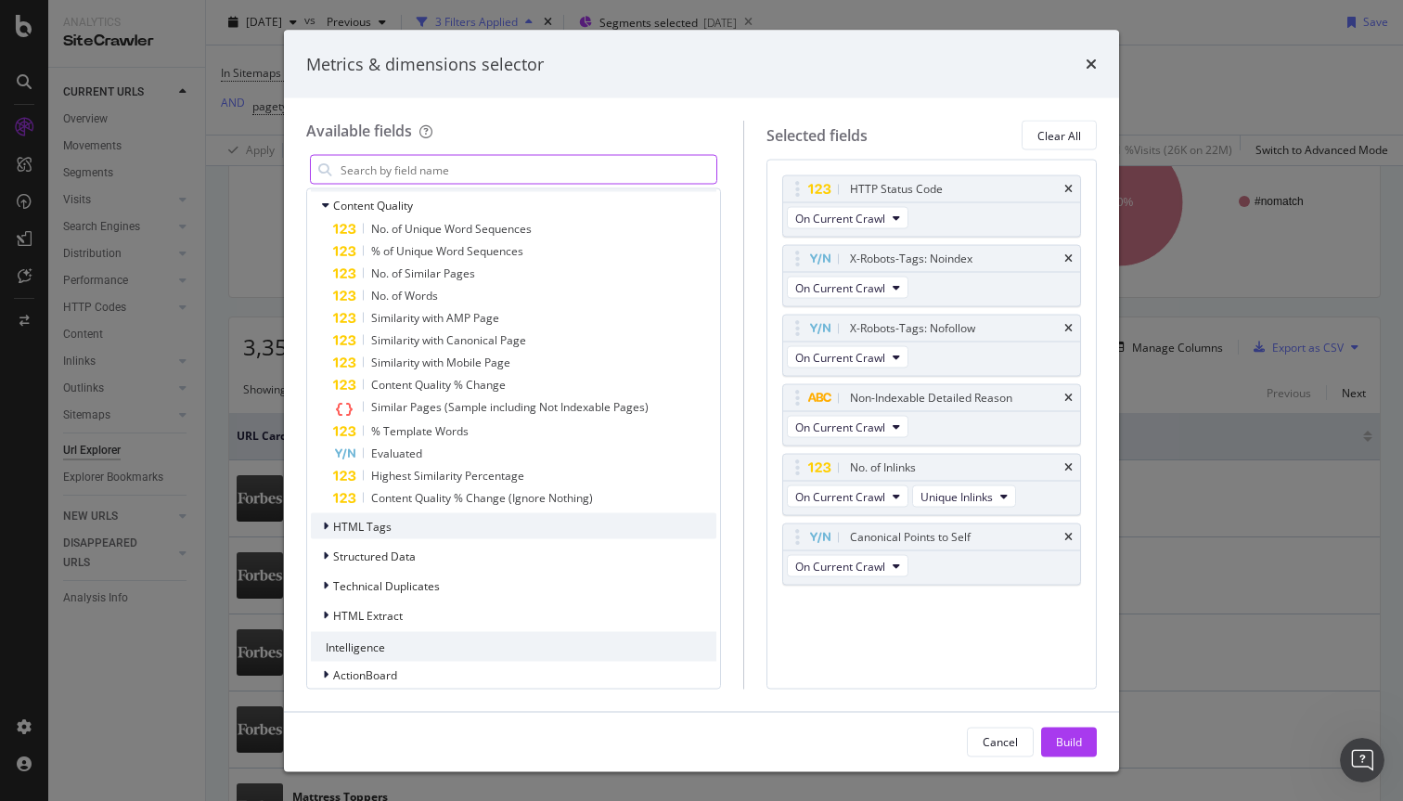
click at [552, 528] on div "HTML Tags" at bounding box center [514, 526] width 406 height 26
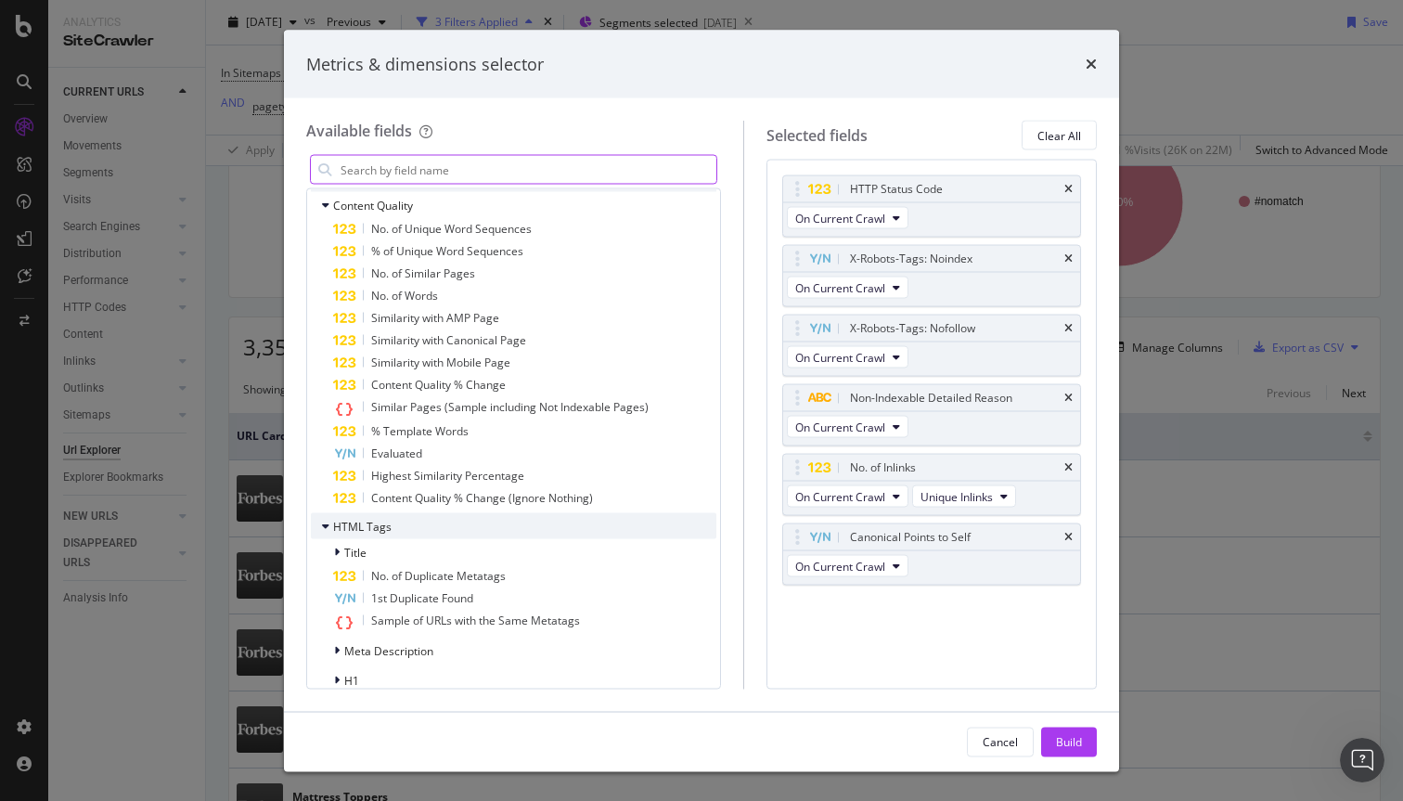
click at [553, 527] on div "HTML Tags" at bounding box center [514, 526] width 406 height 26
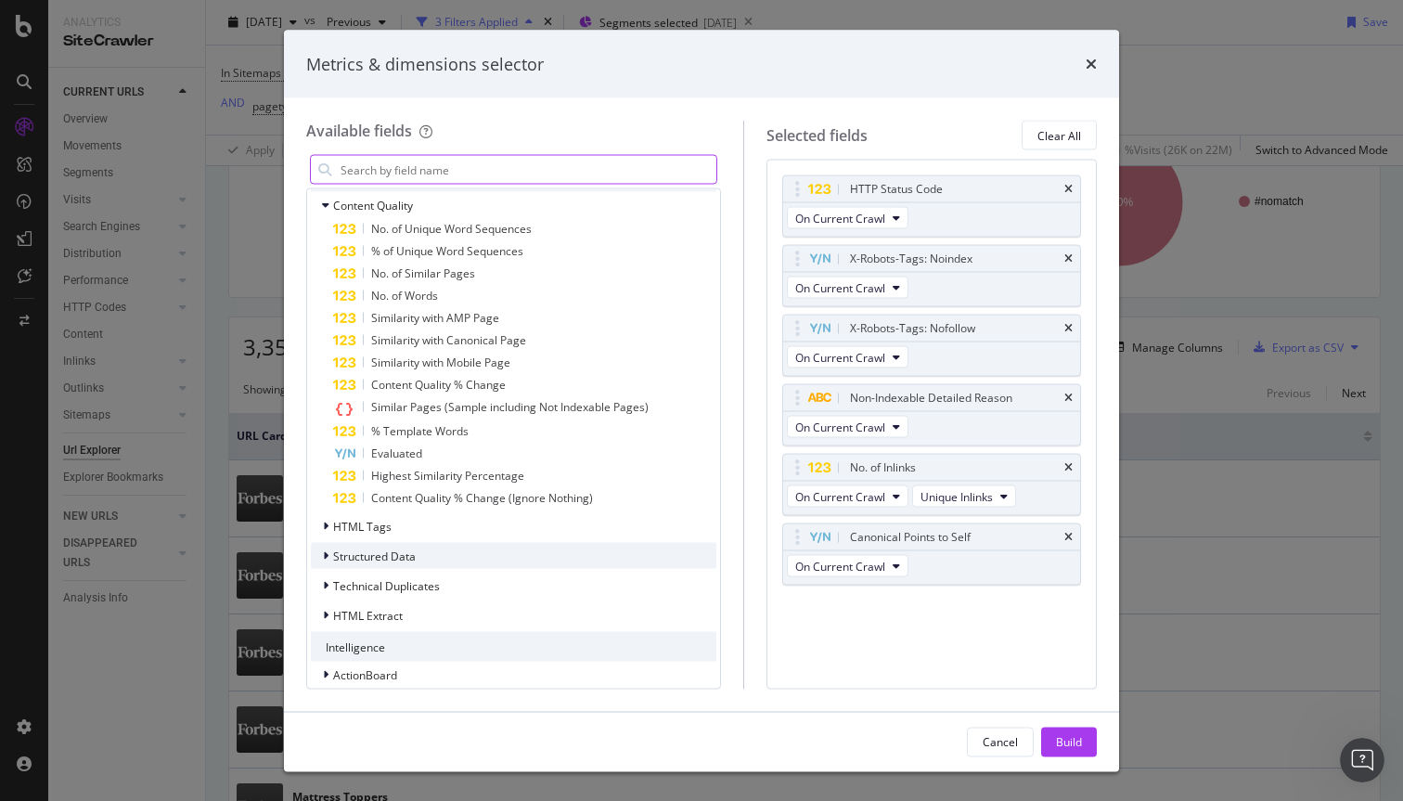
click at [557, 555] on div "Structured Data" at bounding box center [514, 556] width 406 height 26
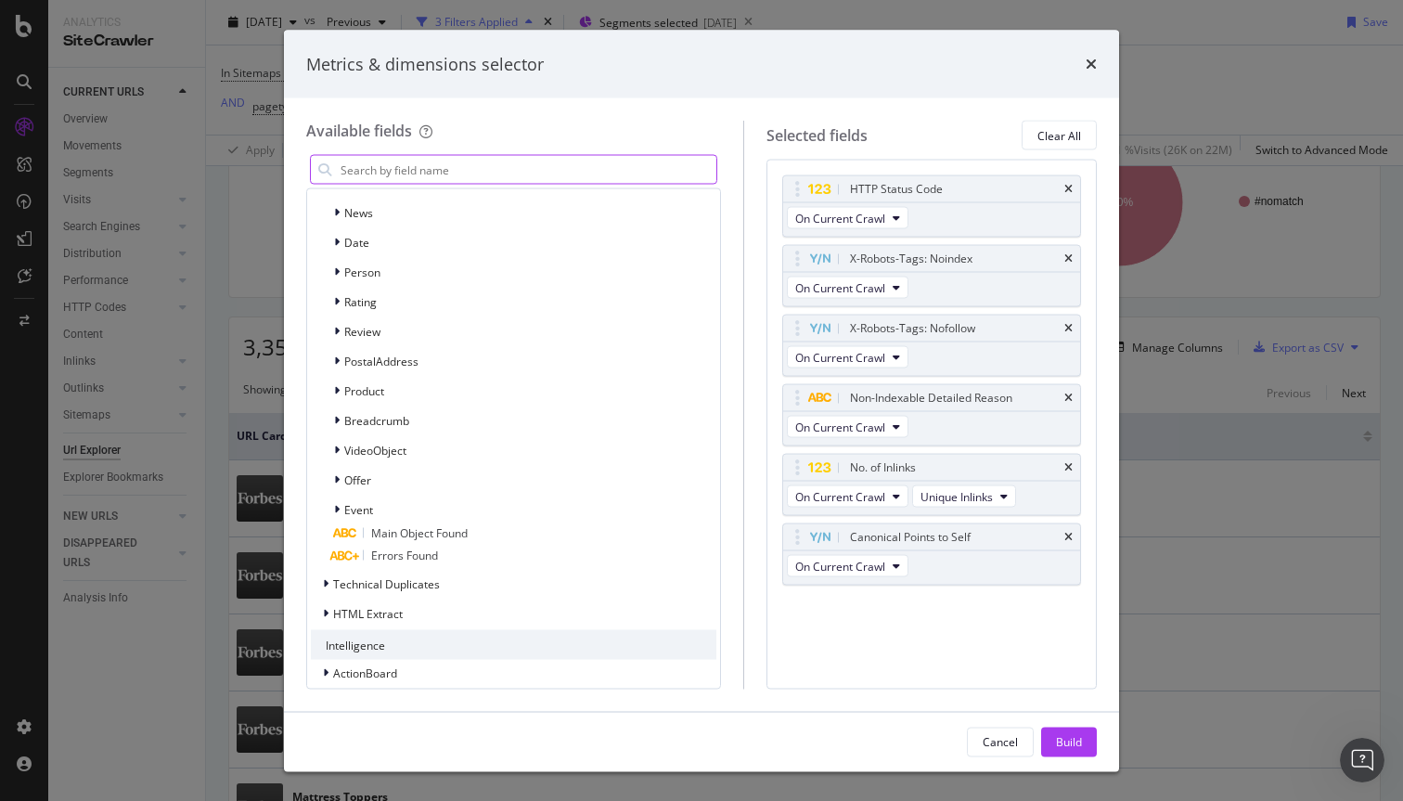
scroll to position [3970, 0]
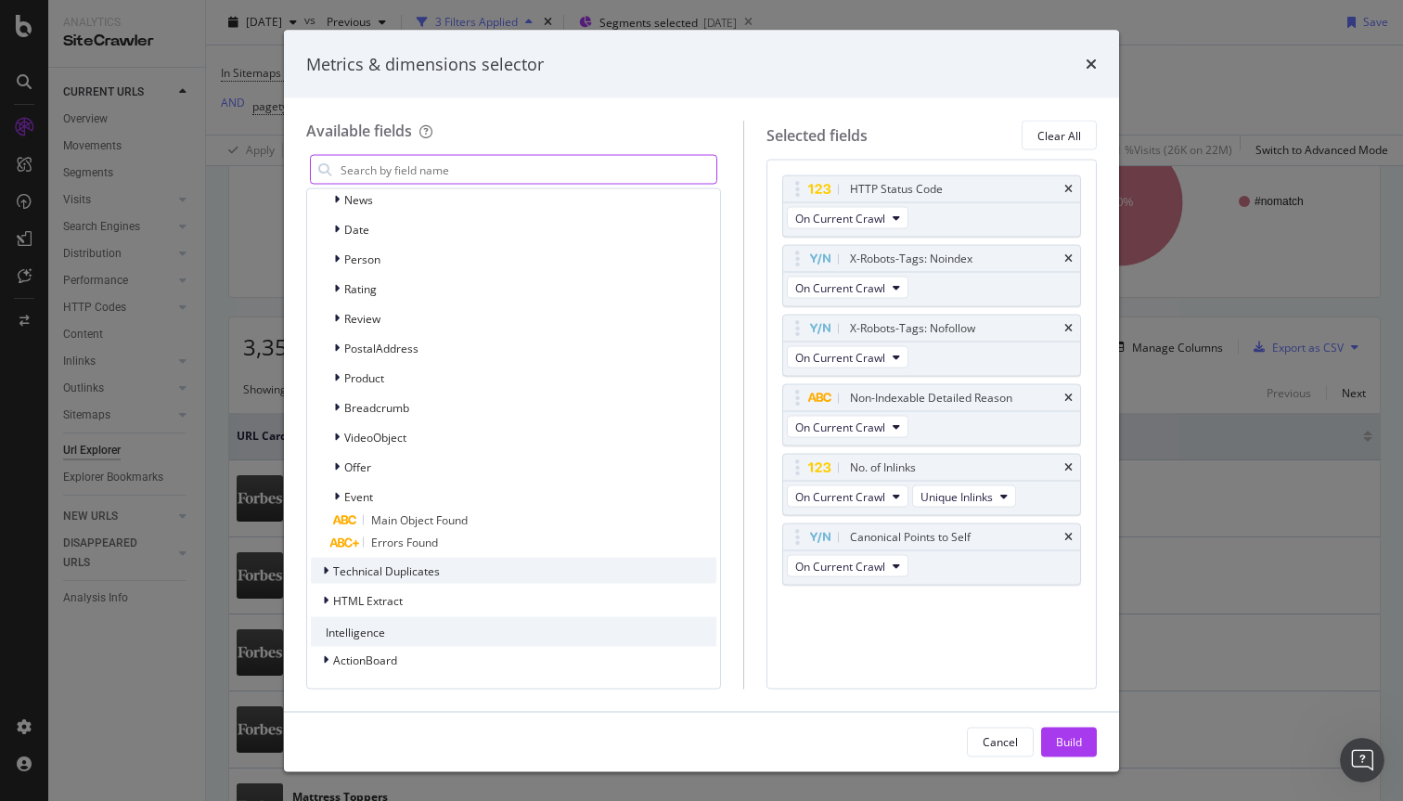
click at [574, 564] on div "Technical Duplicates" at bounding box center [514, 571] width 406 height 26
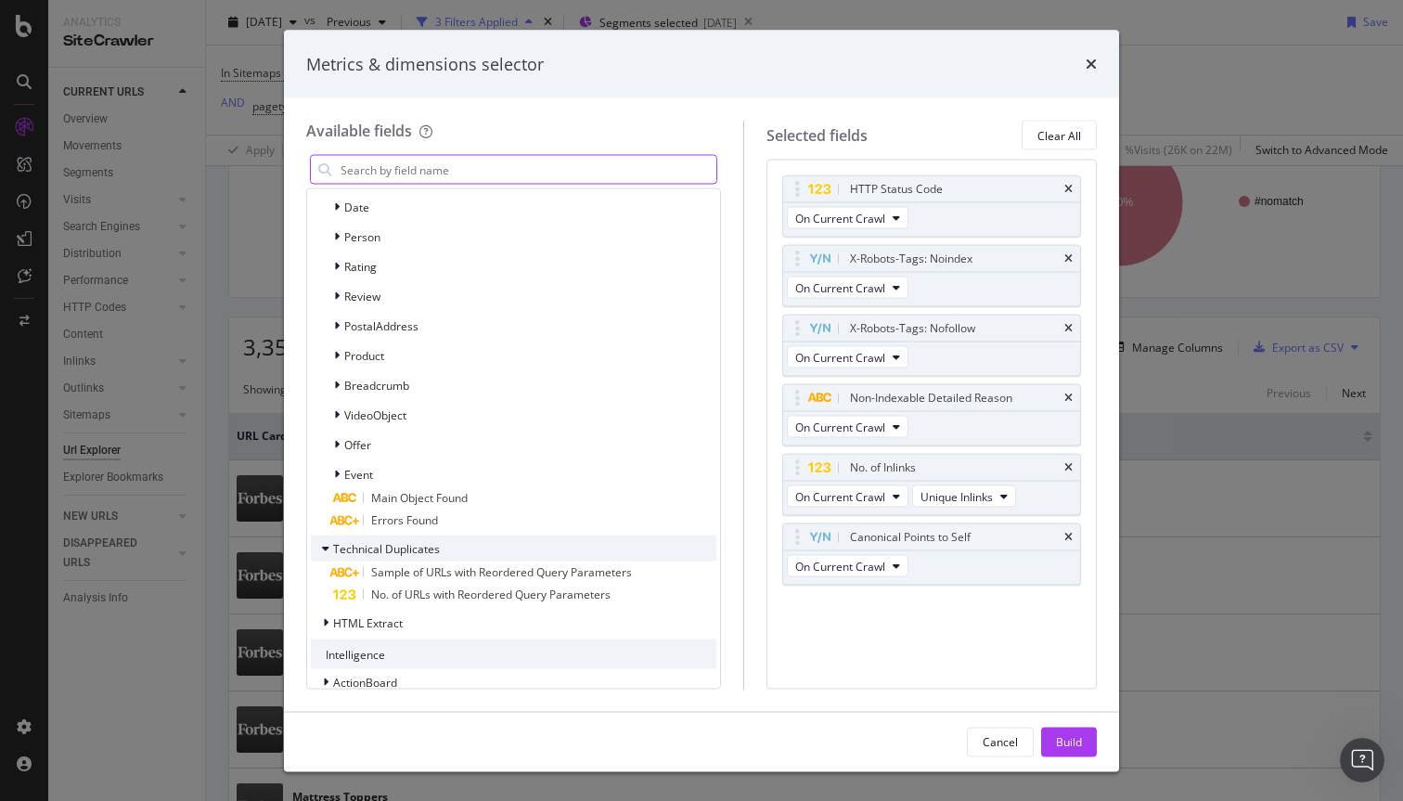
scroll to position [4014, 0]
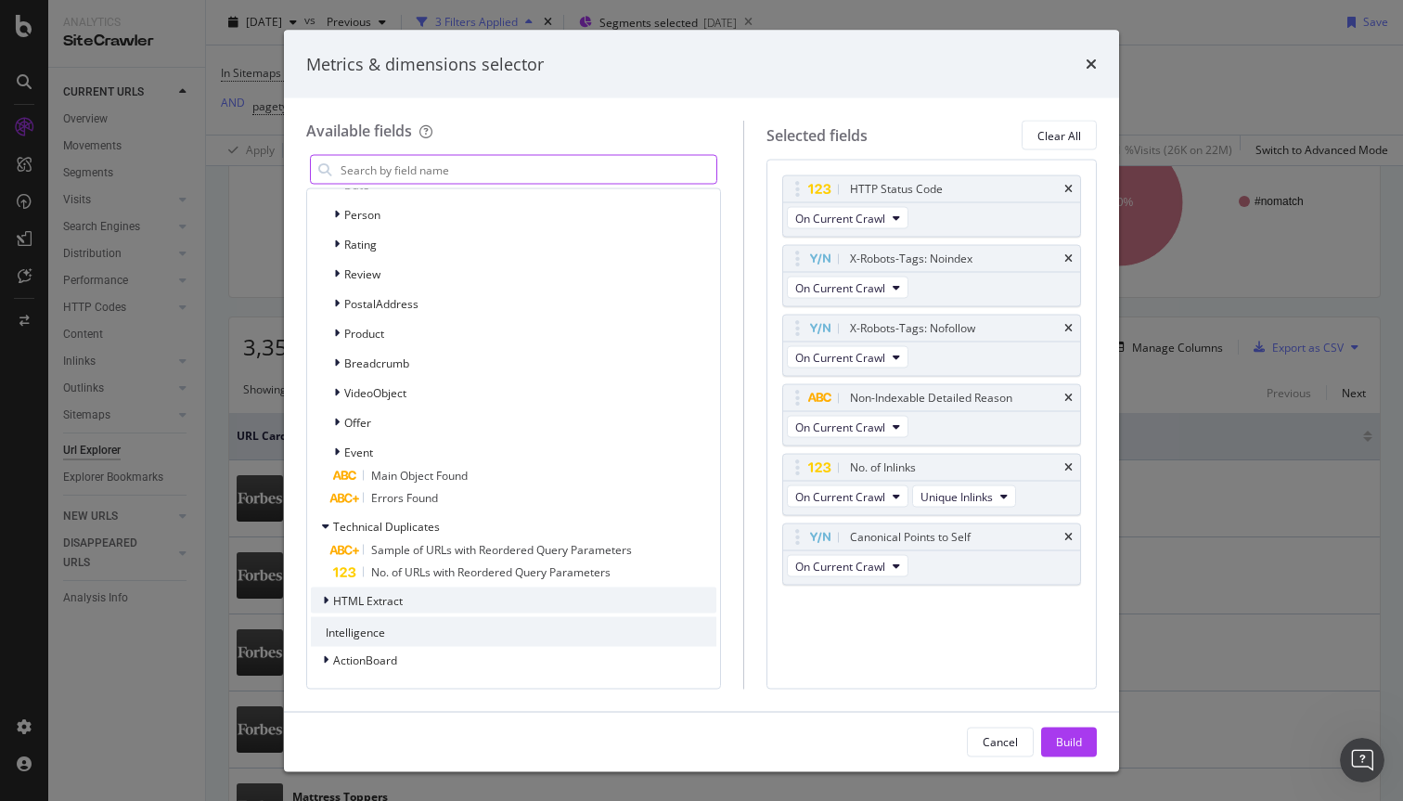
click at [577, 597] on div "HTML Extract" at bounding box center [514, 601] width 406 height 26
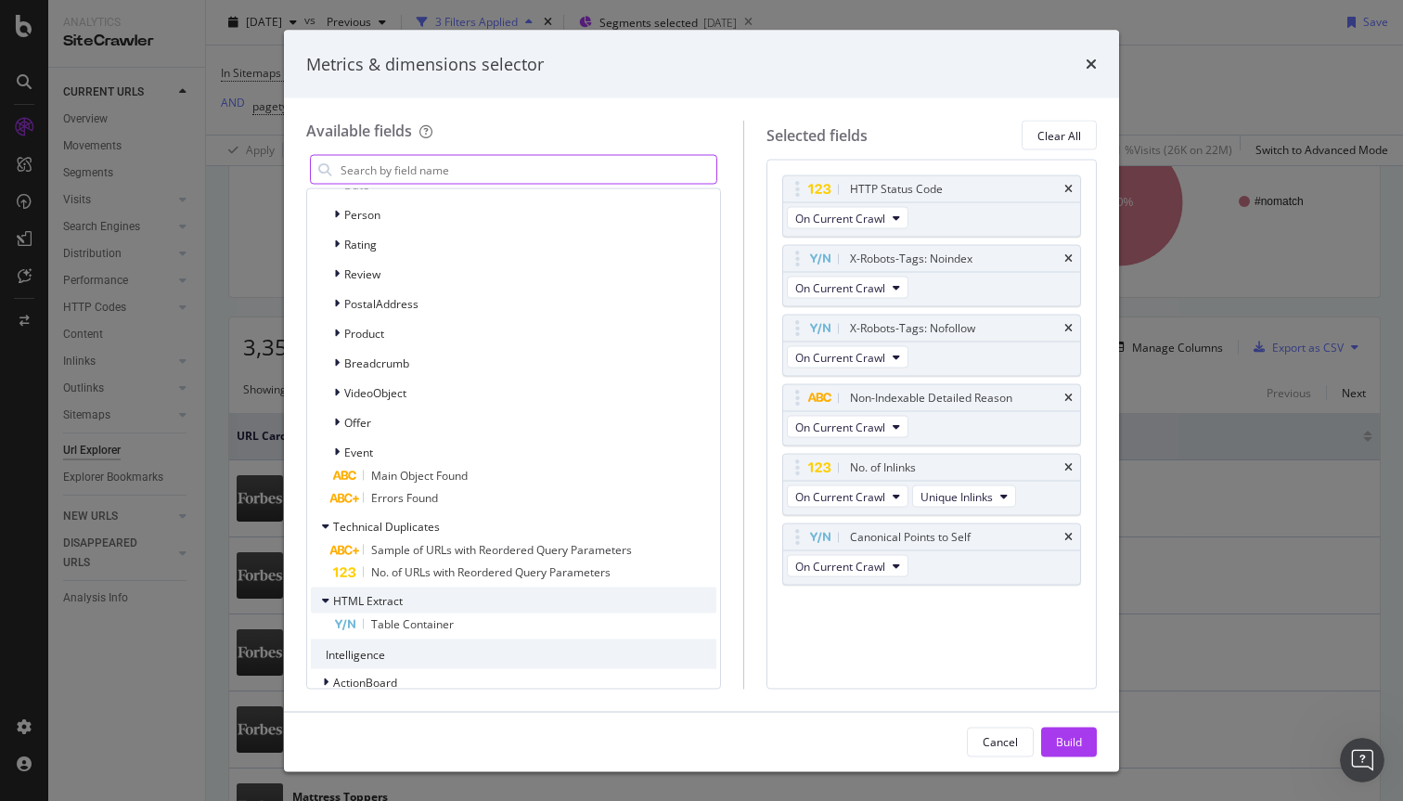
scroll to position [4037, 0]
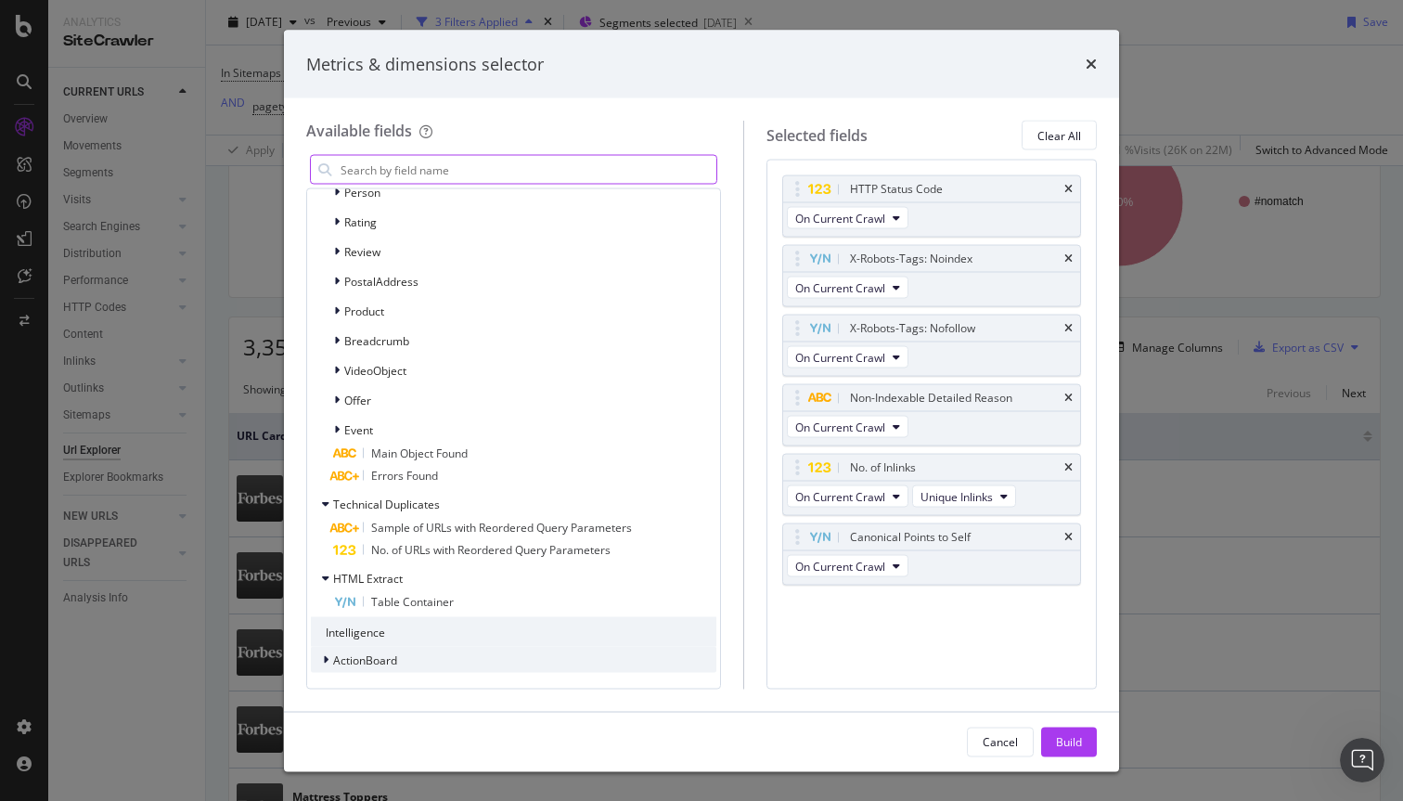
click at [587, 653] on div "ActionBoard" at bounding box center [514, 660] width 406 height 26
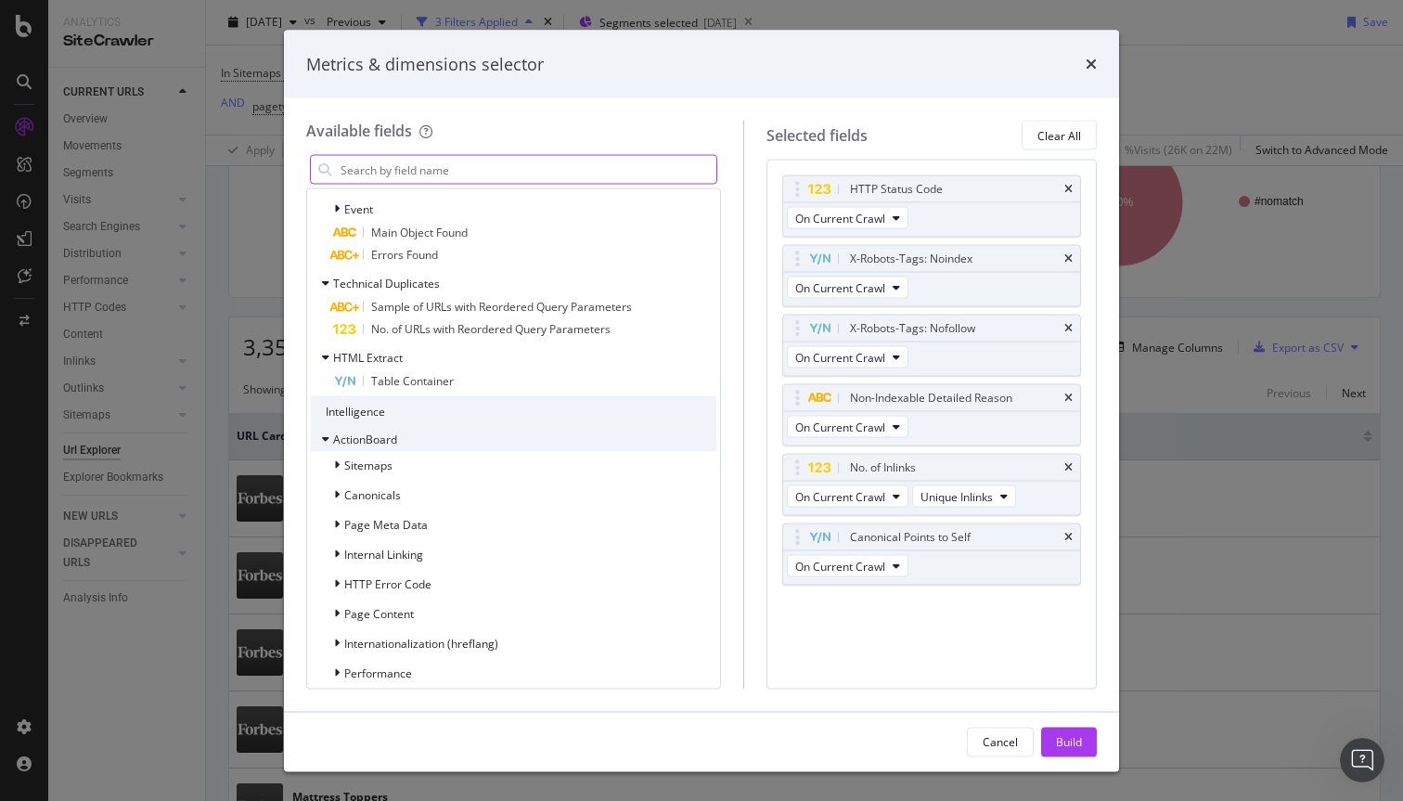
scroll to position [4282, 0]
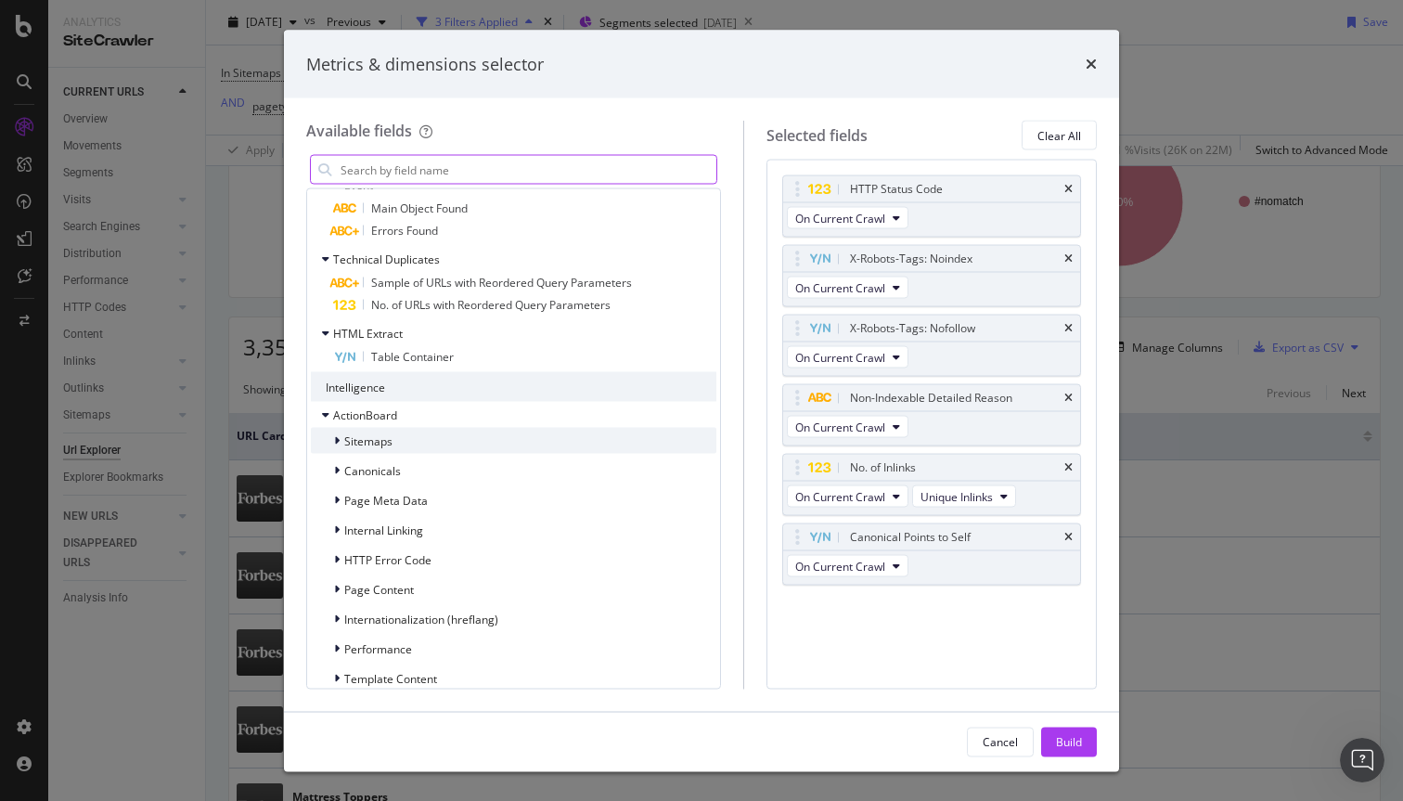
click at [589, 449] on div "Sitemaps" at bounding box center [514, 441] width 406 height 26
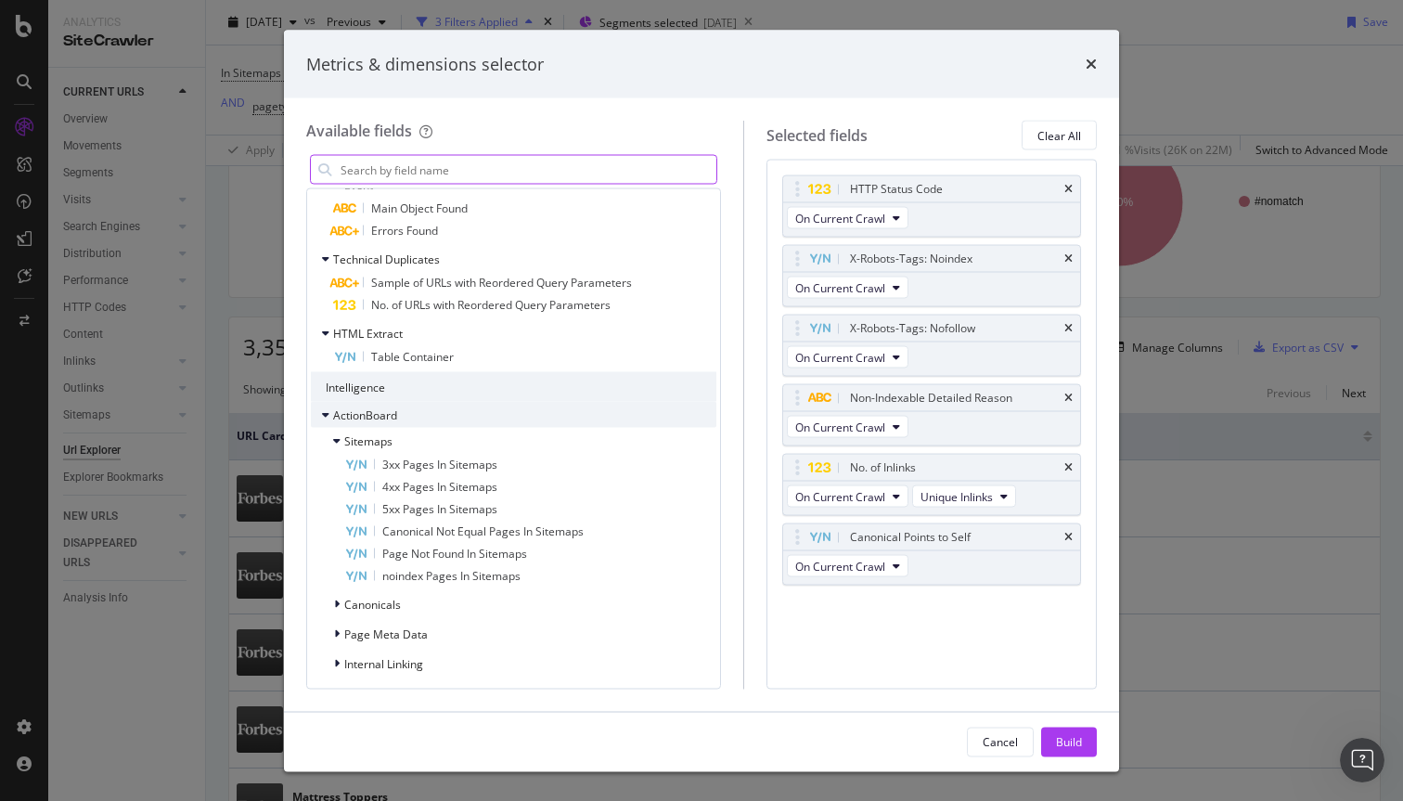
click at [585, 413] on div "ActionBoard" at bounding box center [514, 415] width 406 height 26
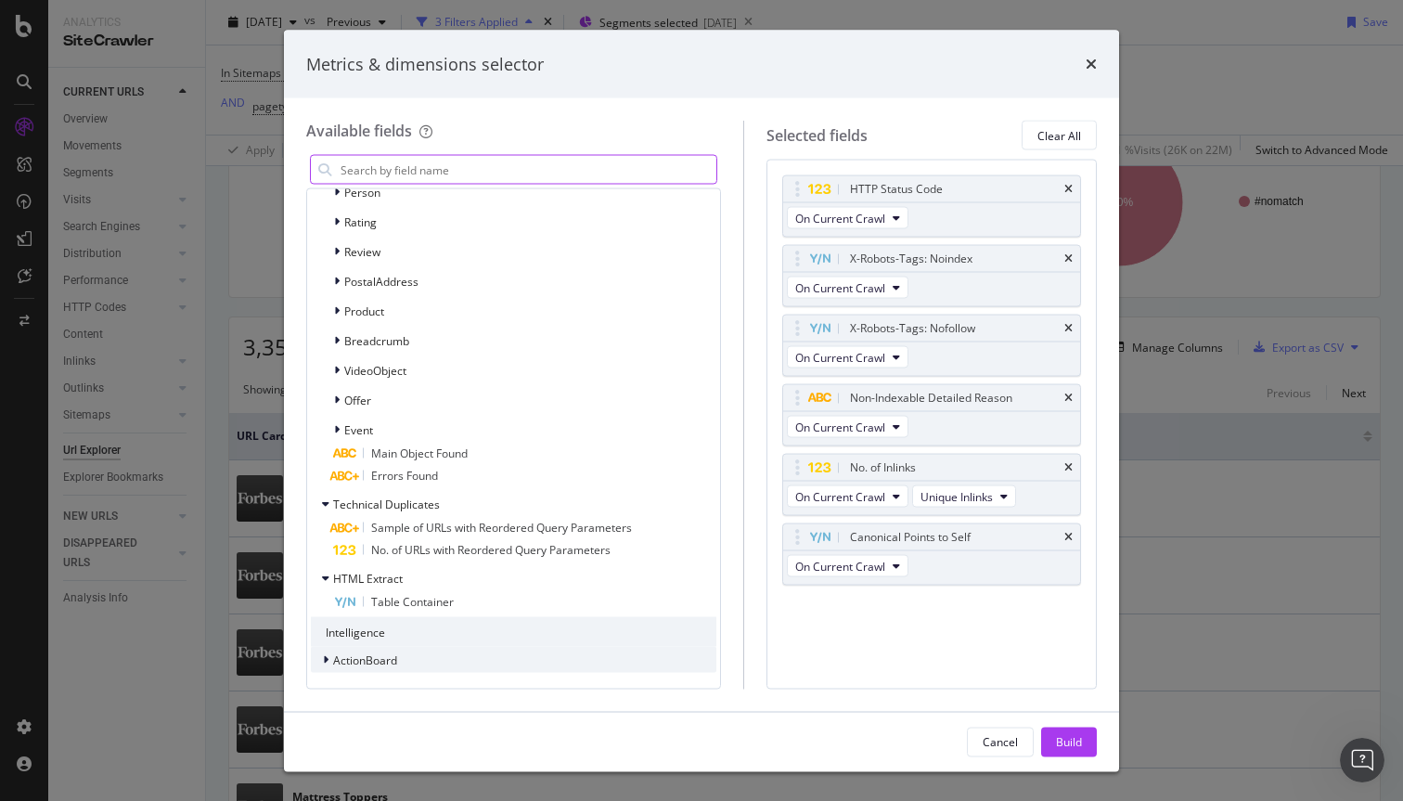
click at [520, 647] on div "ActionBoard" at bounding box center [514, 660] width 406 height 26
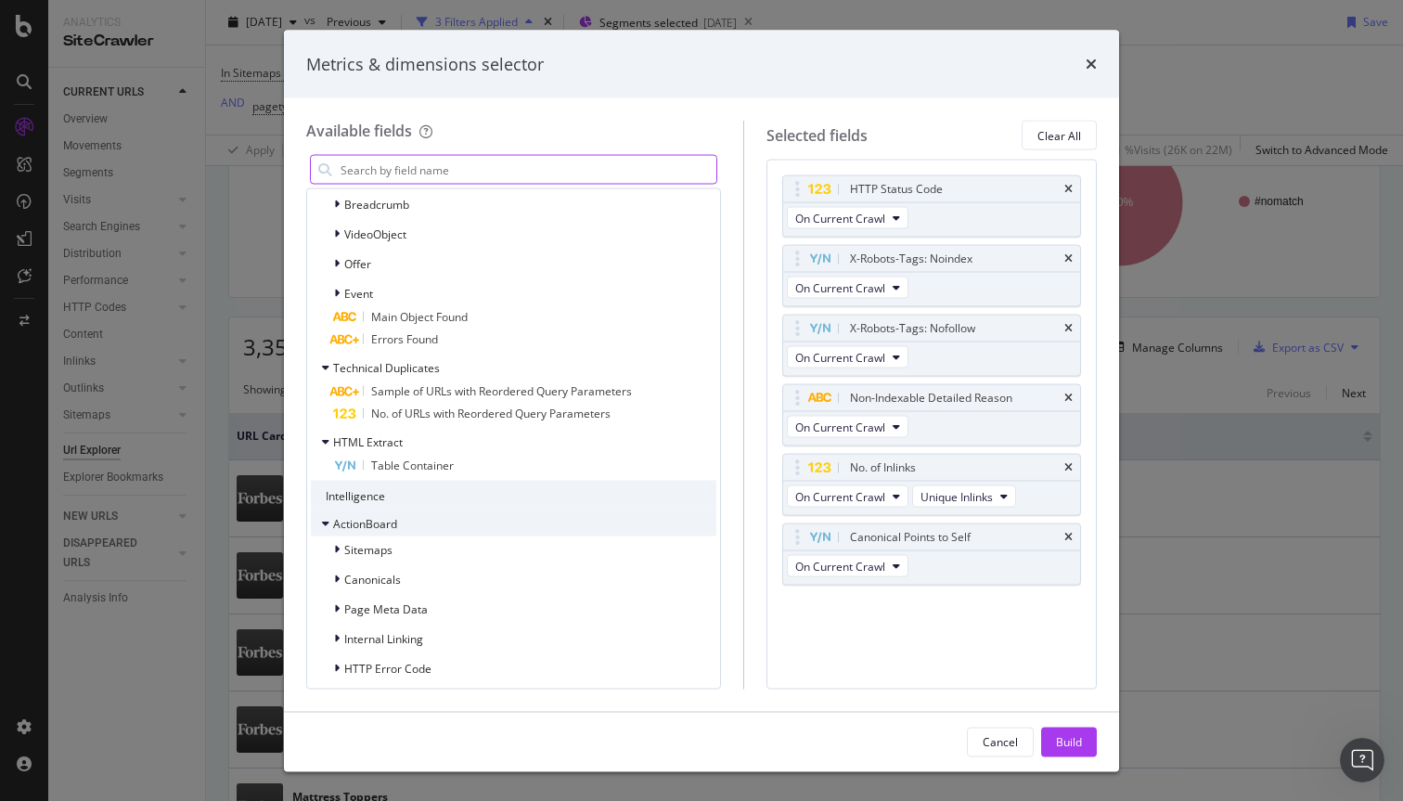
scroll to position [4367, 0]
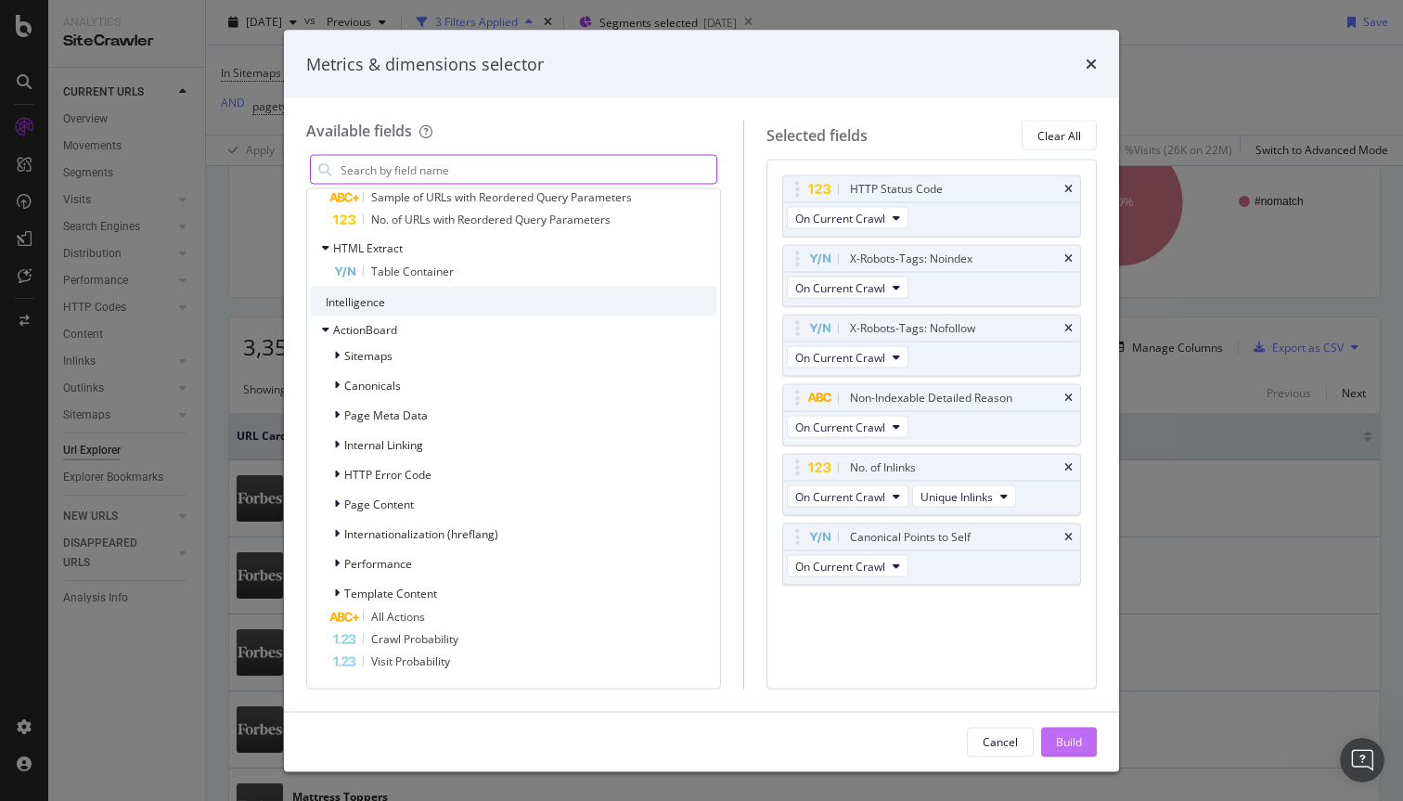
click at [1058, 744] on div "Build" at bounding box center [1069, 741] width 26 height 16
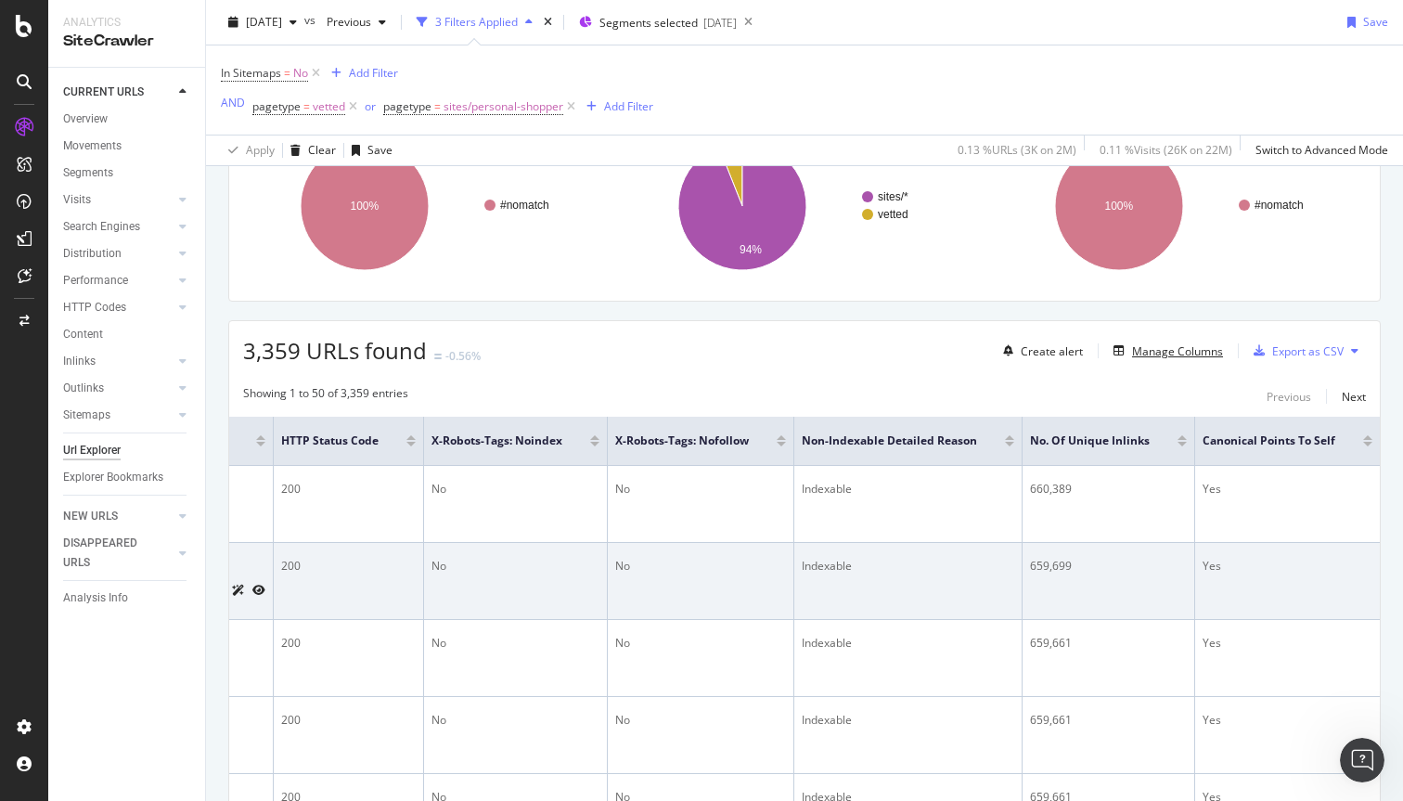
scroll to position [182, 0]
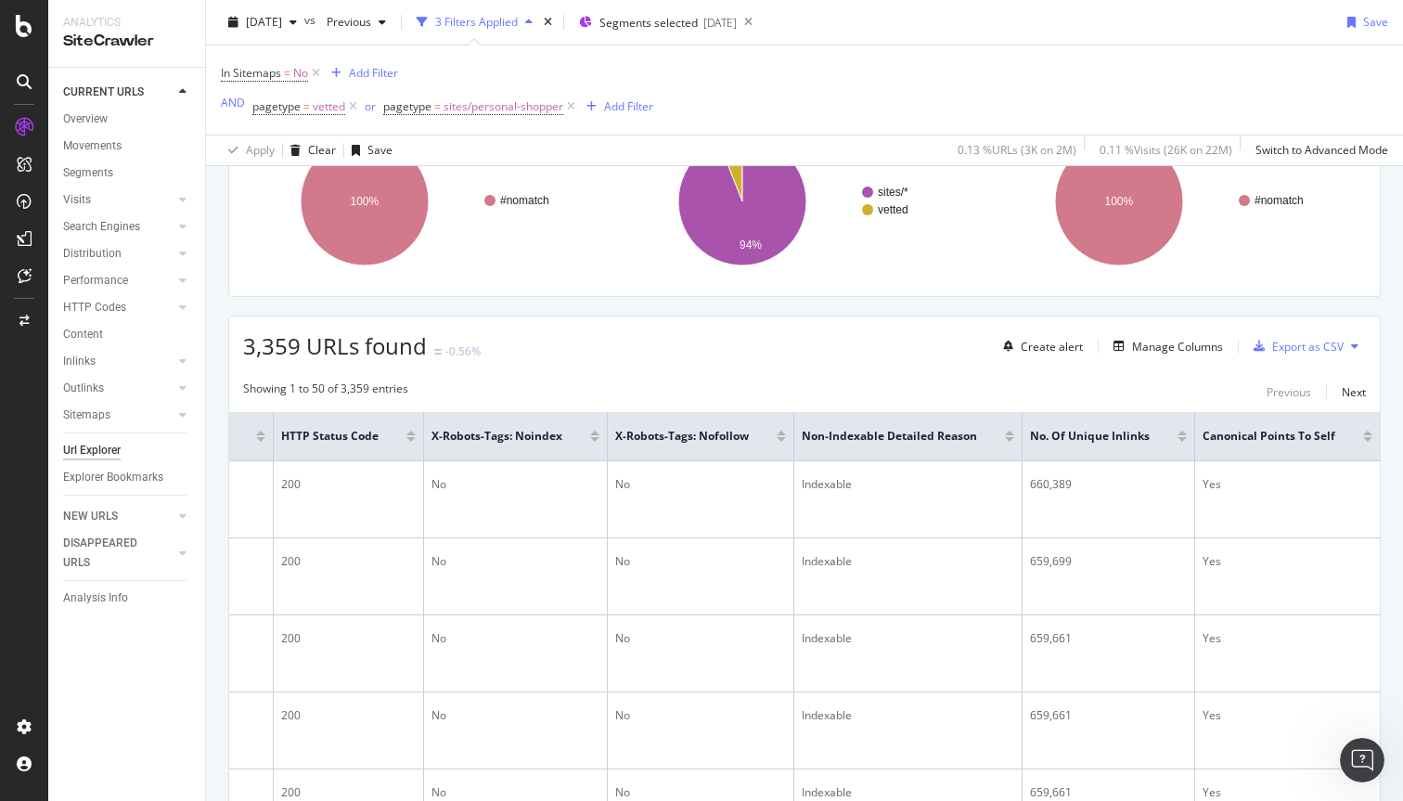
click at [1185, 437] on div at bounding box center [1182, 436] width 9 height 11
click at [1183, 439] on div at bounding box center [1182, 439] width 9 height 5
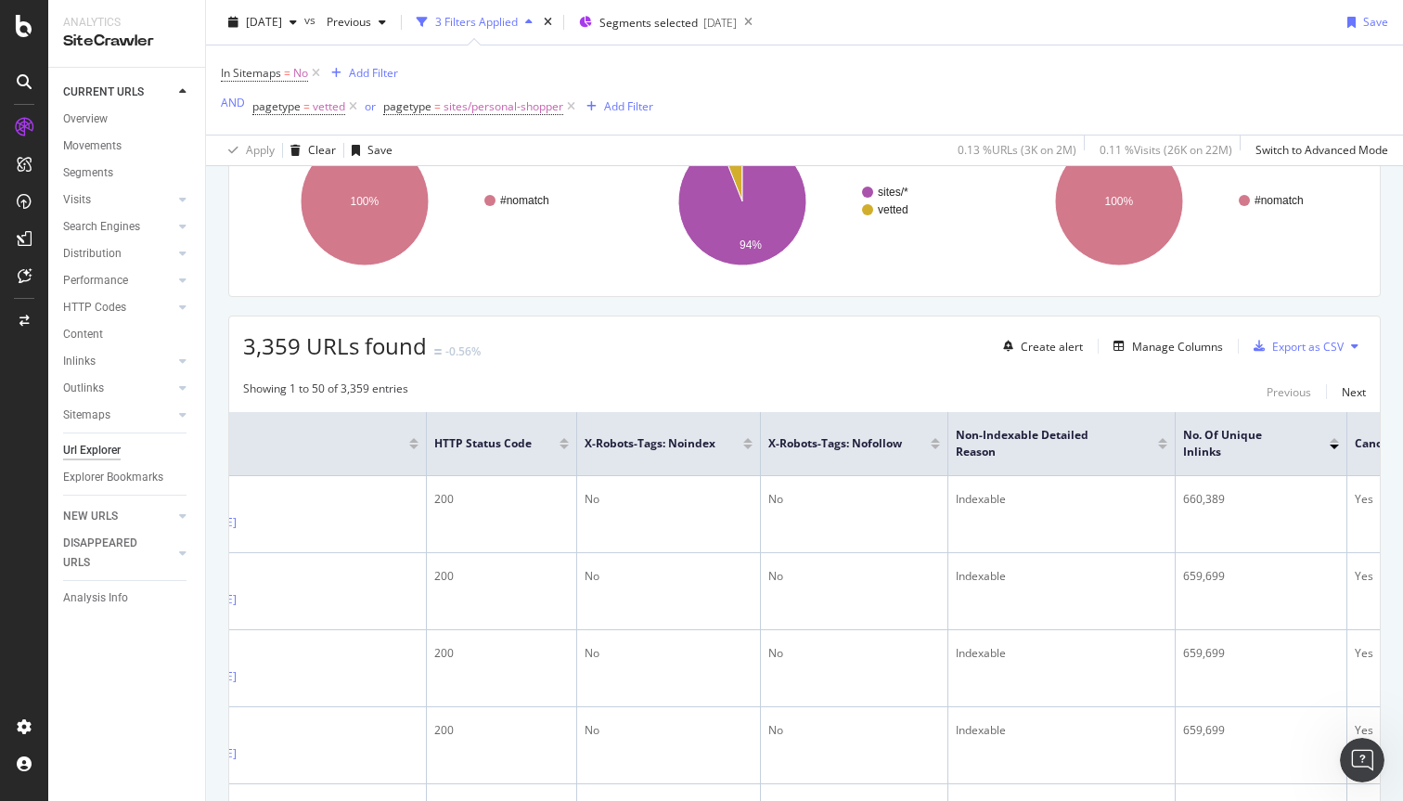
scroll to position [0, 325]
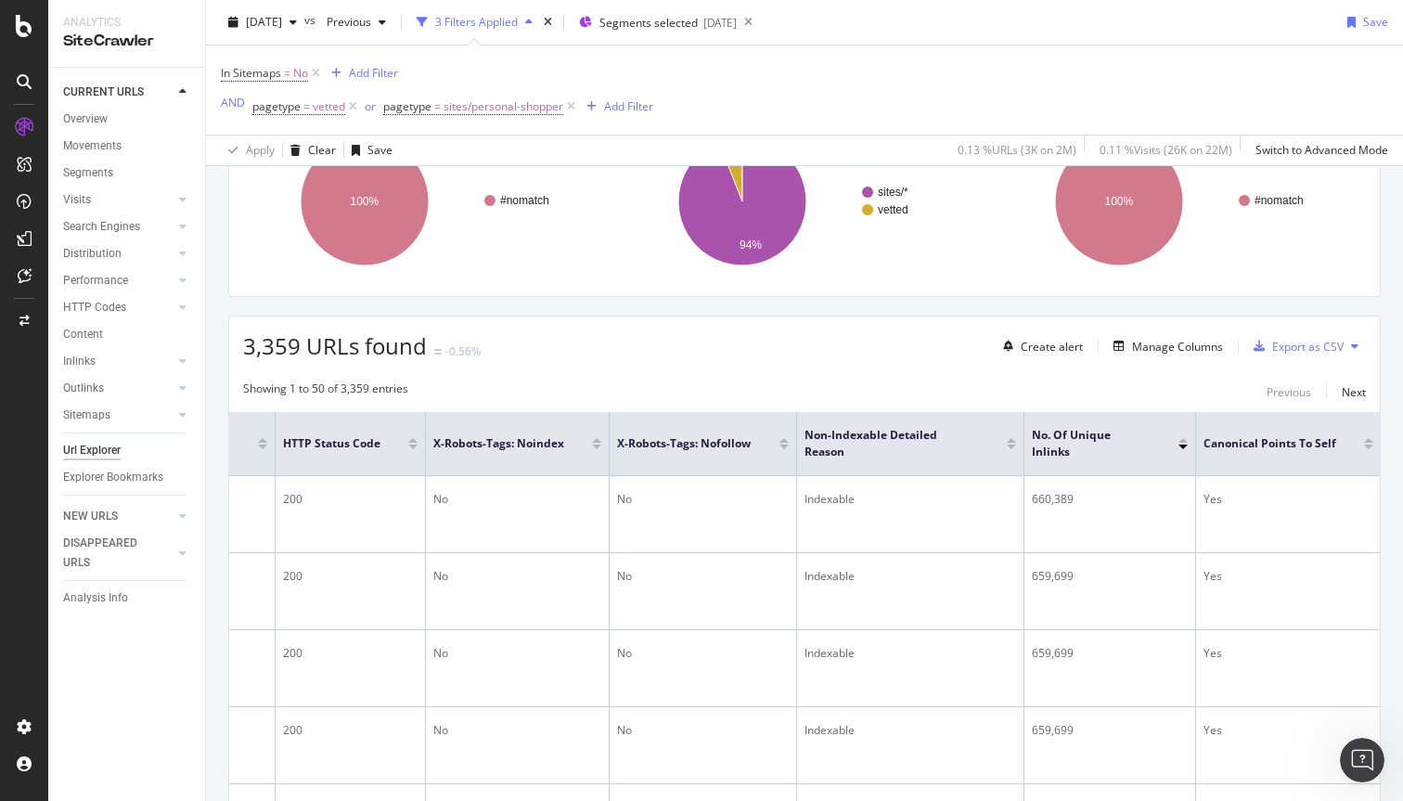
click at [1183, 440] on div at bounding box center [1183, 440] width 9 height 5
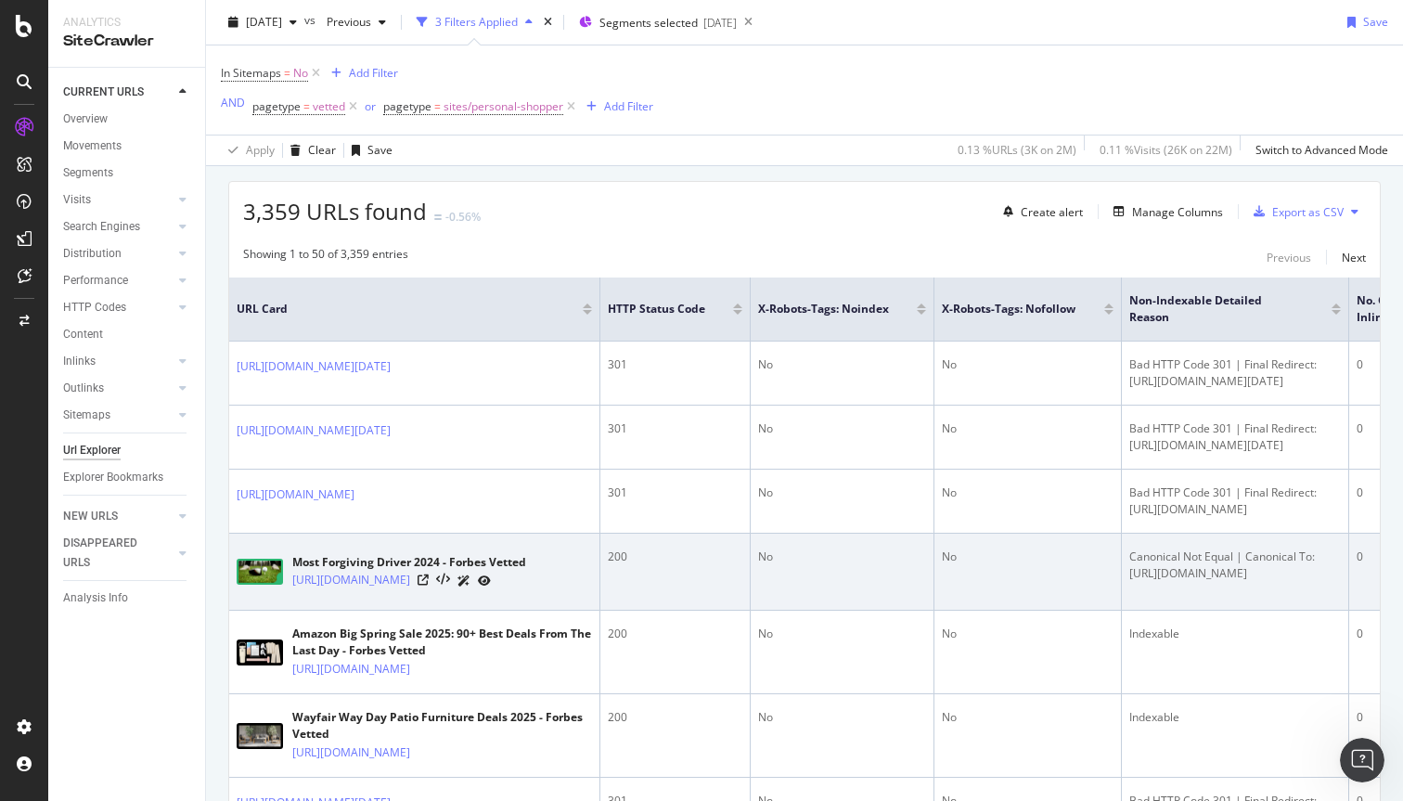
scroll to position [309, 0]
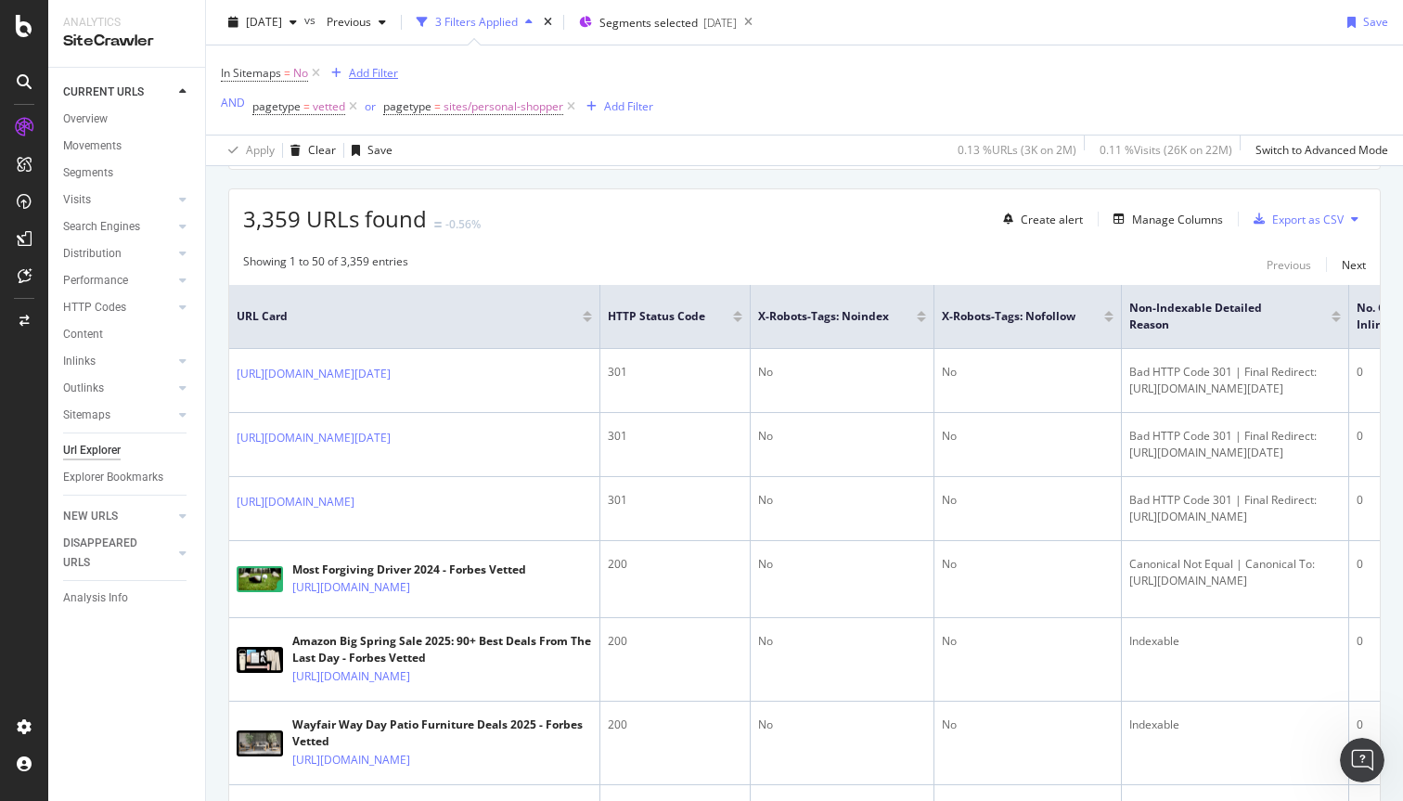
click at [378, 71] on div "Add Filter" at bounding box center [373, 73] width 49 height 16
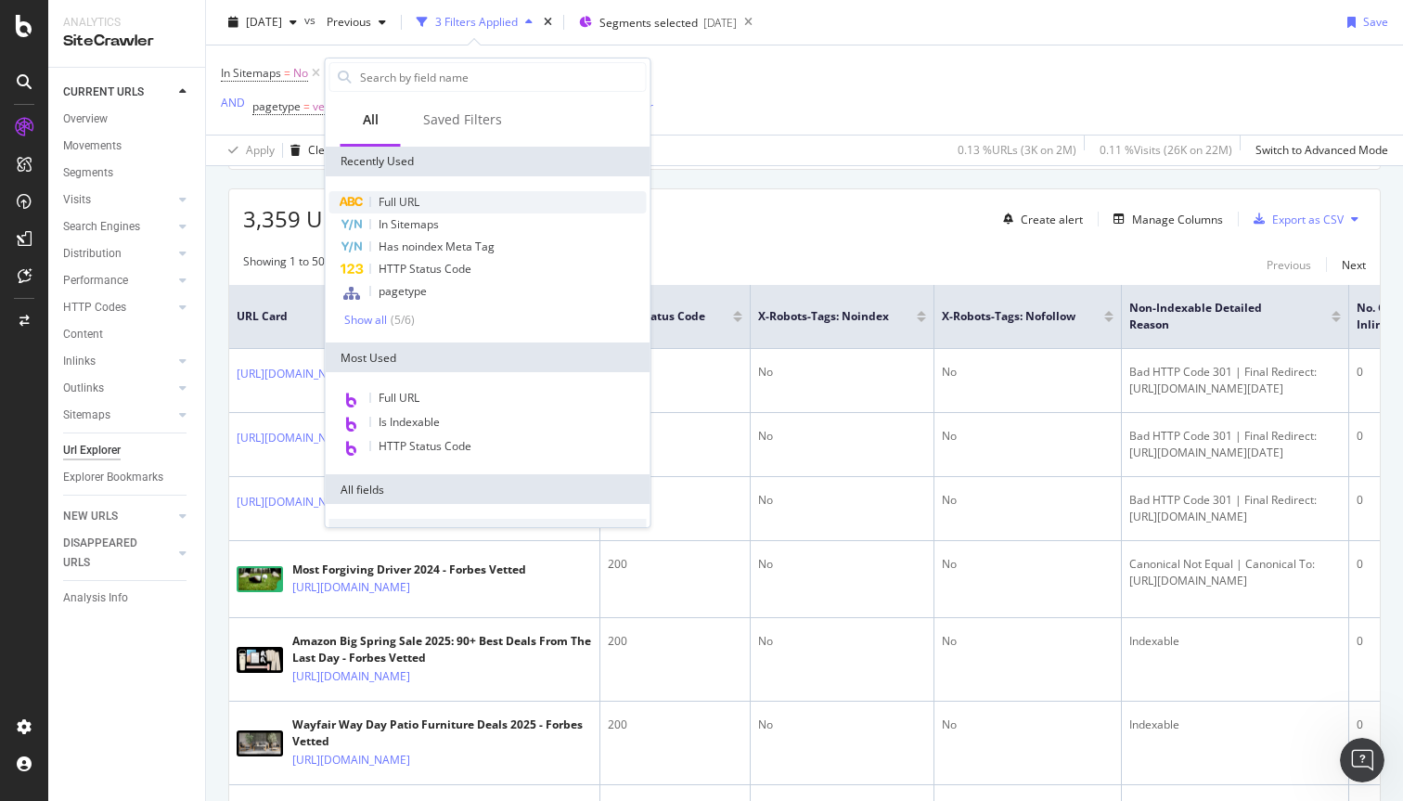
click at [435, 202] on div "Full URL" at bounding box center [488, 202] width 317 height 22
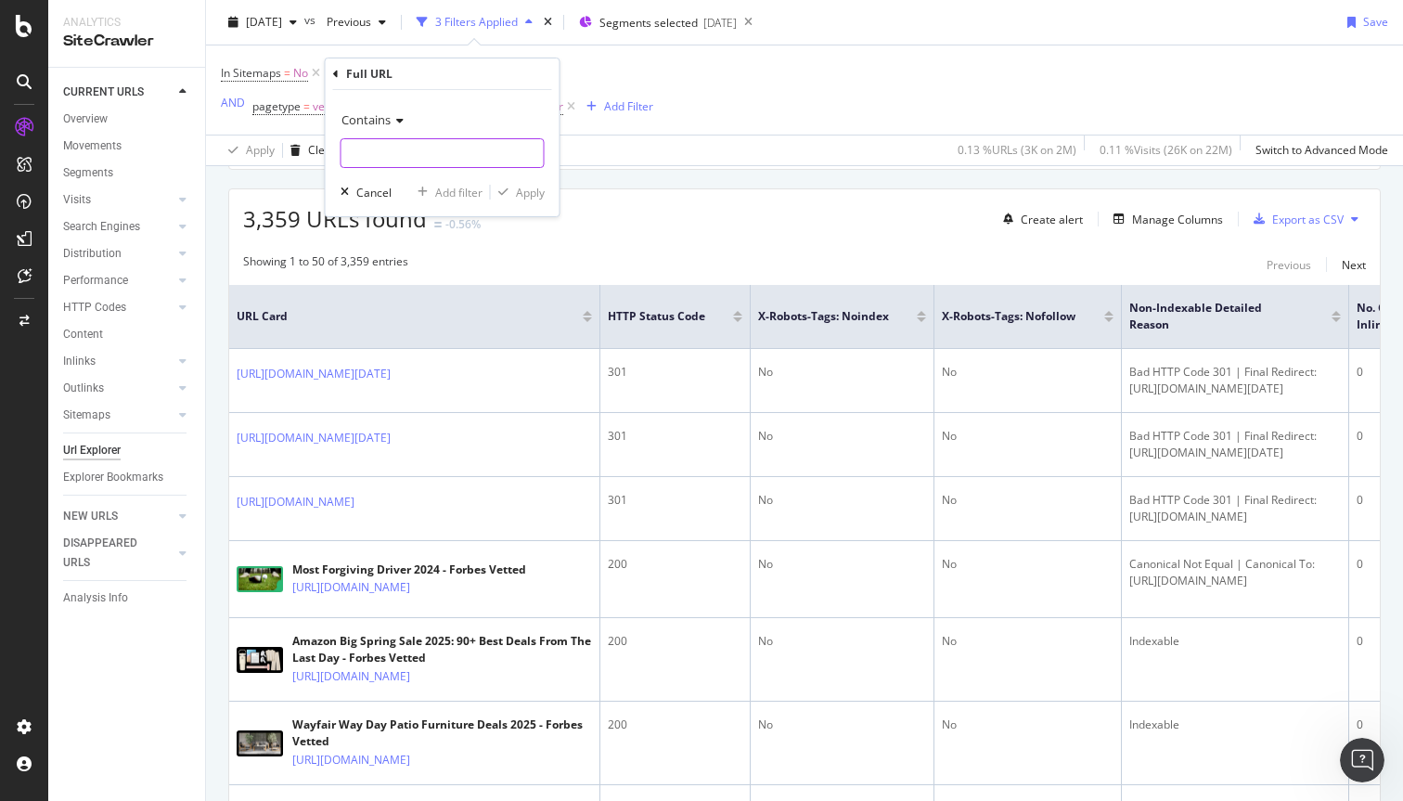
click at [435, 151] on input "text" at bounding box center [443, 153] width 202 height 30
paste input "https://www.forbes.com/sites/forbes-personal-shopper/2025/08/31/apple-labor-day…"
drag, startPoint x: 395, startPoint y: 152, endPoint x: 341, endPoint y: 145, distance: 55.3
click at [342, 145] on input "https://www.forbes.com/sites/forbes-personal-shopper/2025/08/31/apple-labor-day…" at bounding box center [429, 153] width 175 height 30
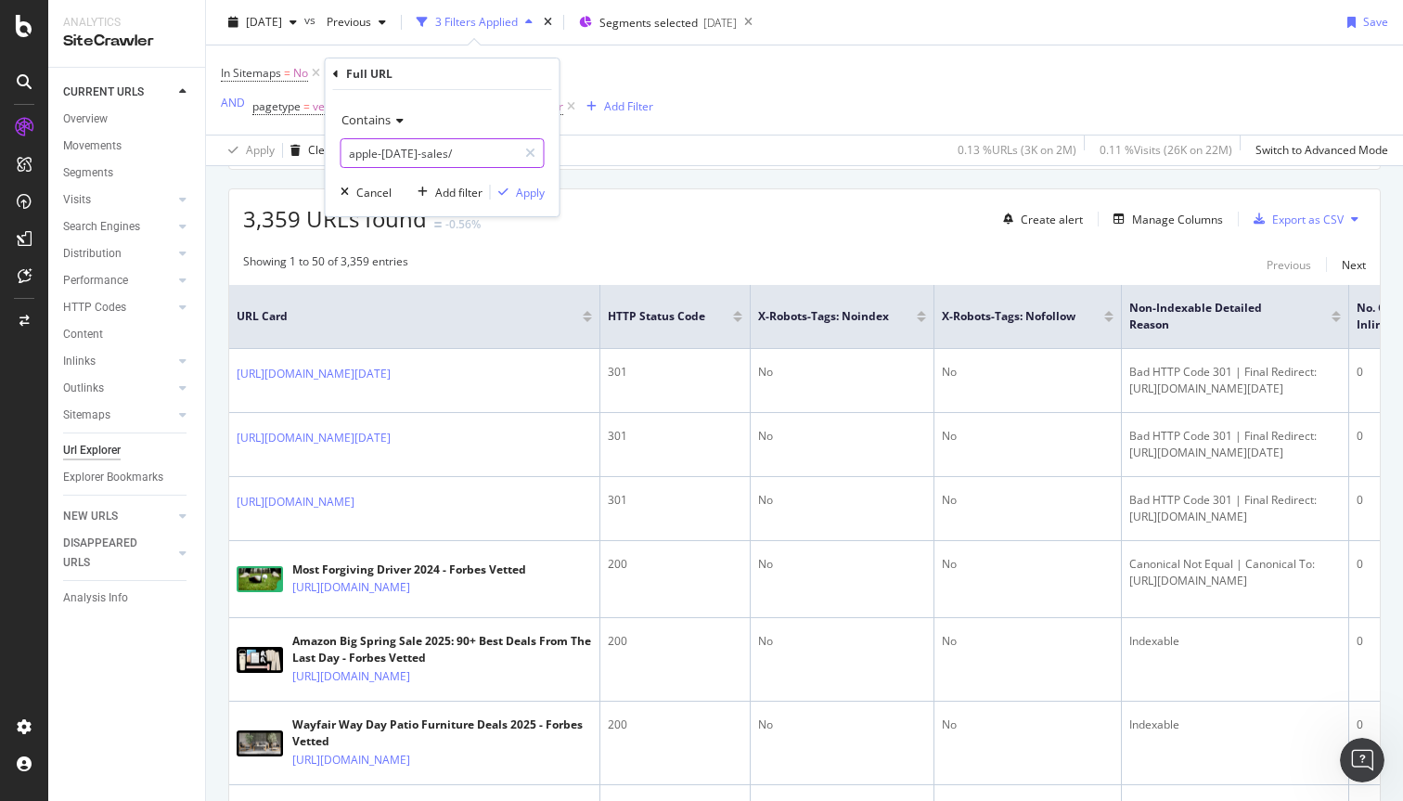
type input "apple-labor-day-sales/"
click at [536, 204] on div "Contains apple-labor-day-sales/ Cancel Add filter Apply" at bounding box center [443, 153] width 234 height 126
click at [525, 200] on button "Apply" at bounding box center [518, 192] width 54 height 19
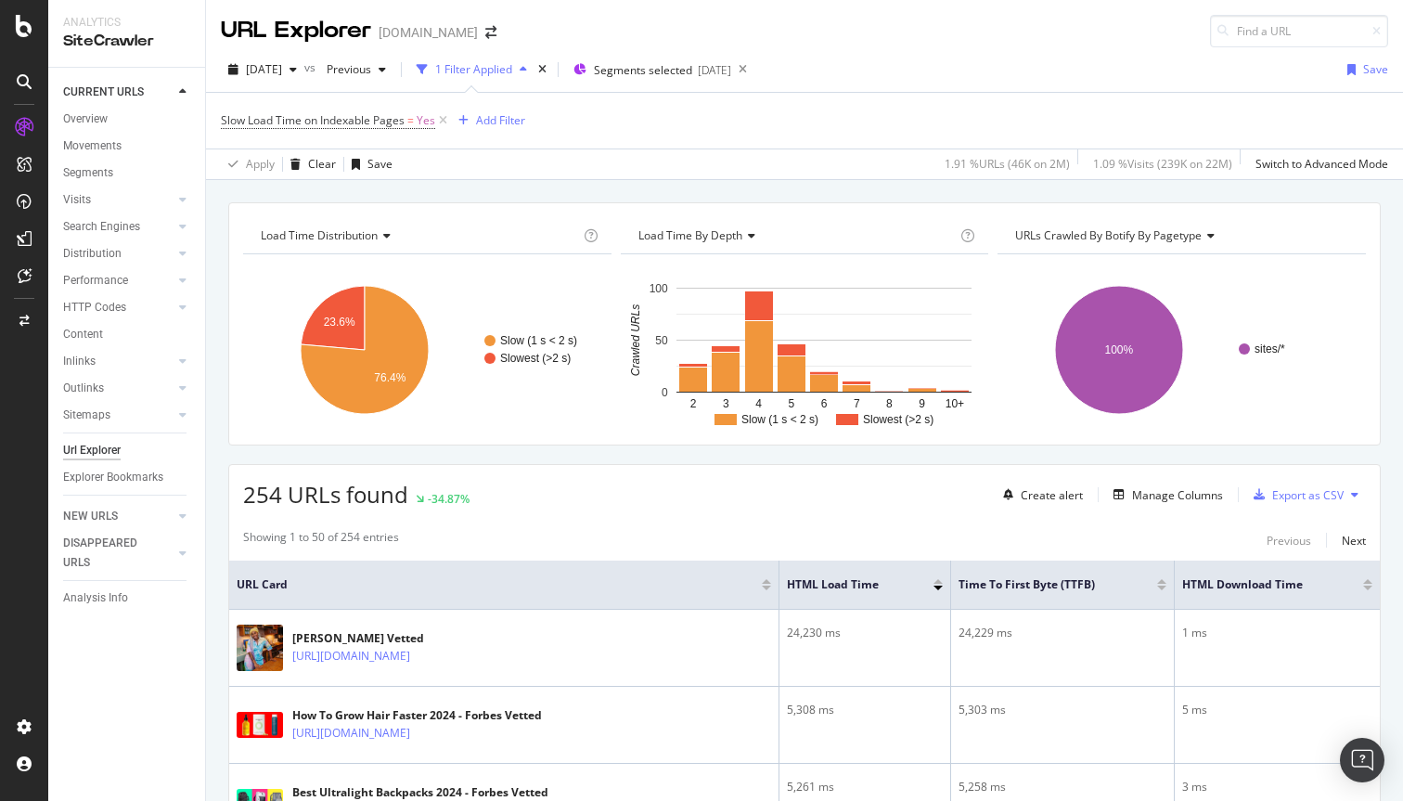
scroll to position [676, 0]
